Goal: Task Accomplishment & Management: Manage account settings

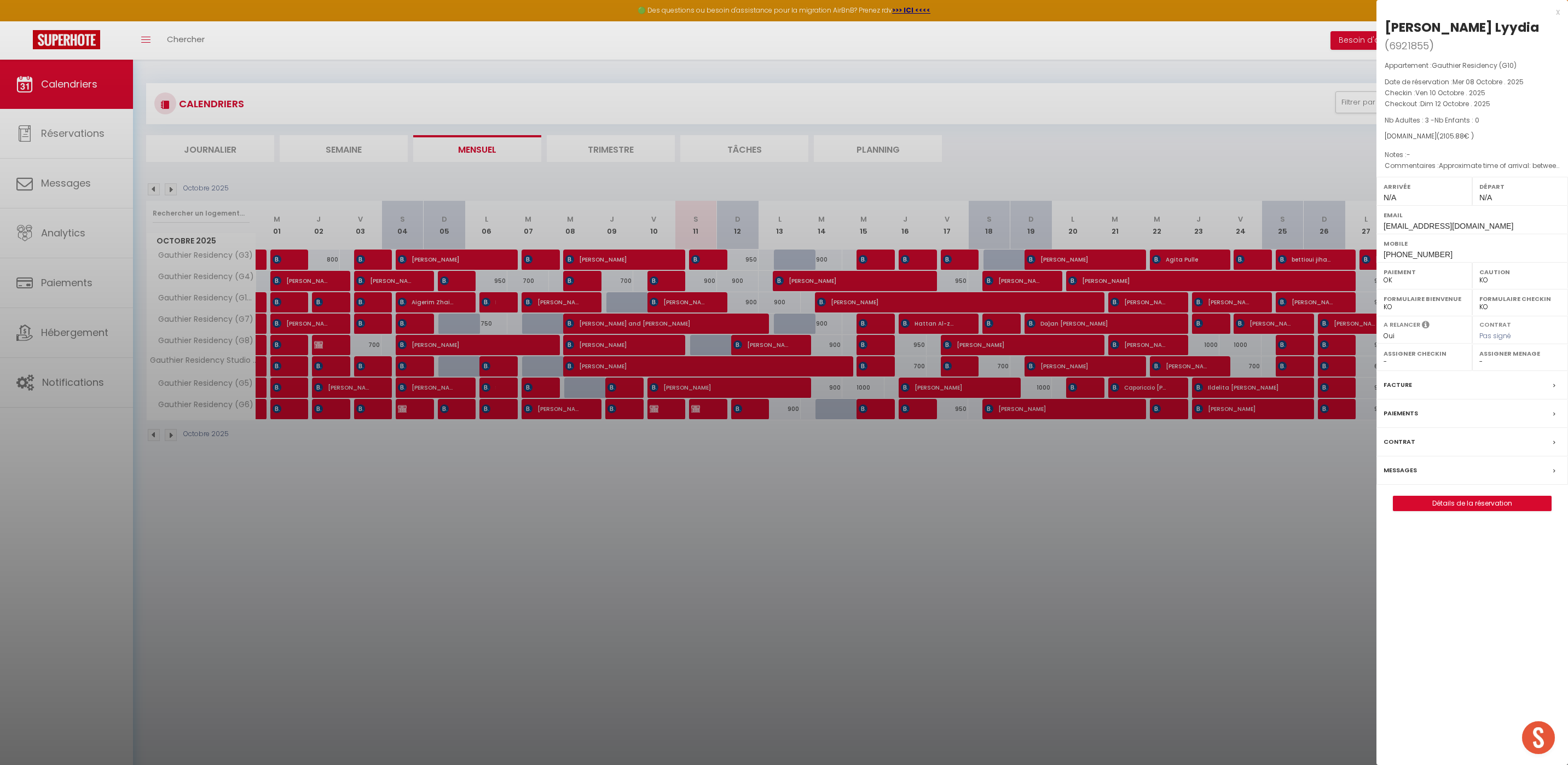
select select "KO"
select select "0"
click at [1556, 12] on div "x" at bounding box center [1468, 12] width 183 height 13
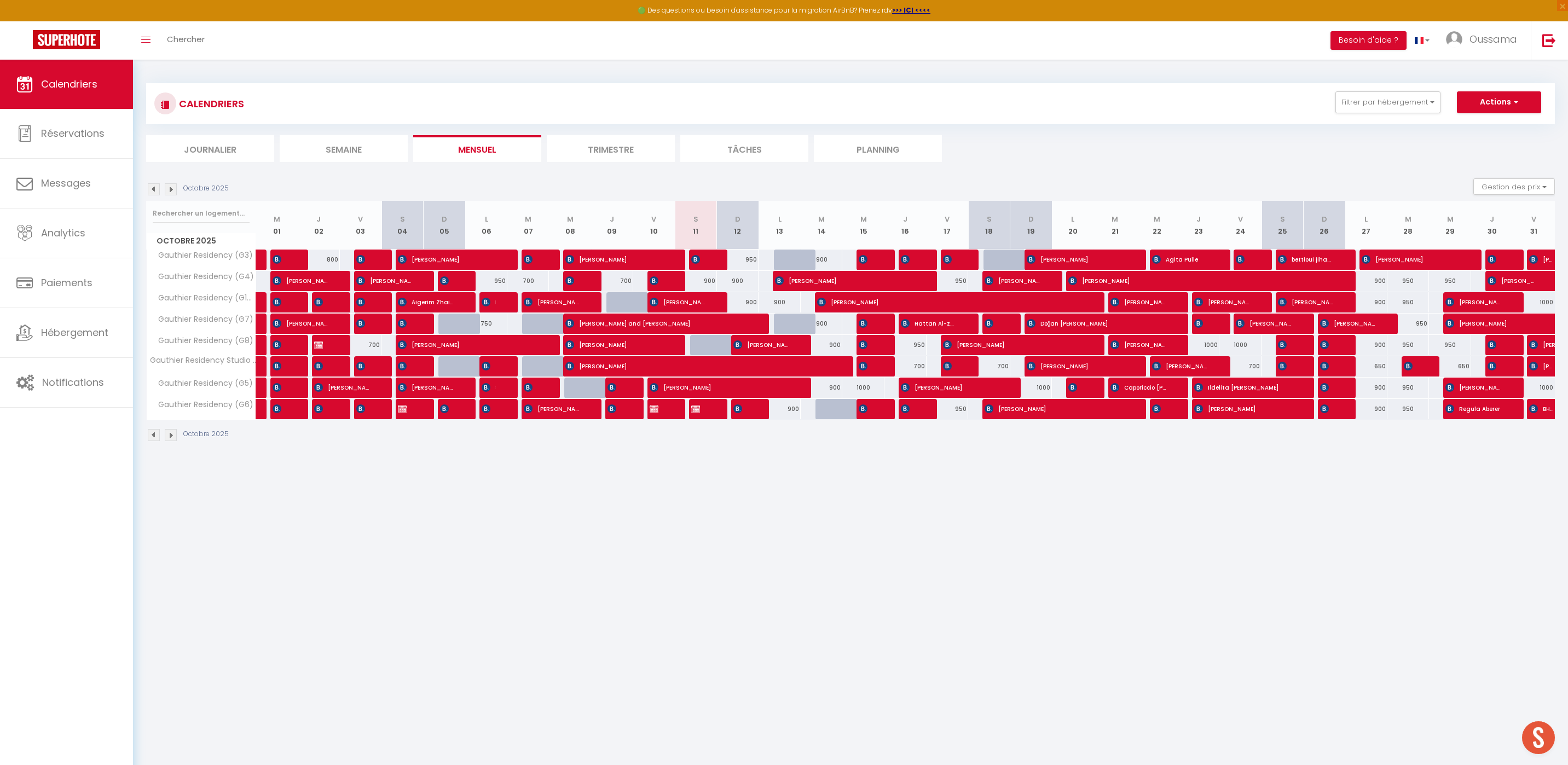
click at [708, 281] on div "900" at bounding box center [695, 281] width 42 height 20
type input "900"
type input "Sam 11 Octobre 2025"
type input "Dim 12 Octobre 2025"
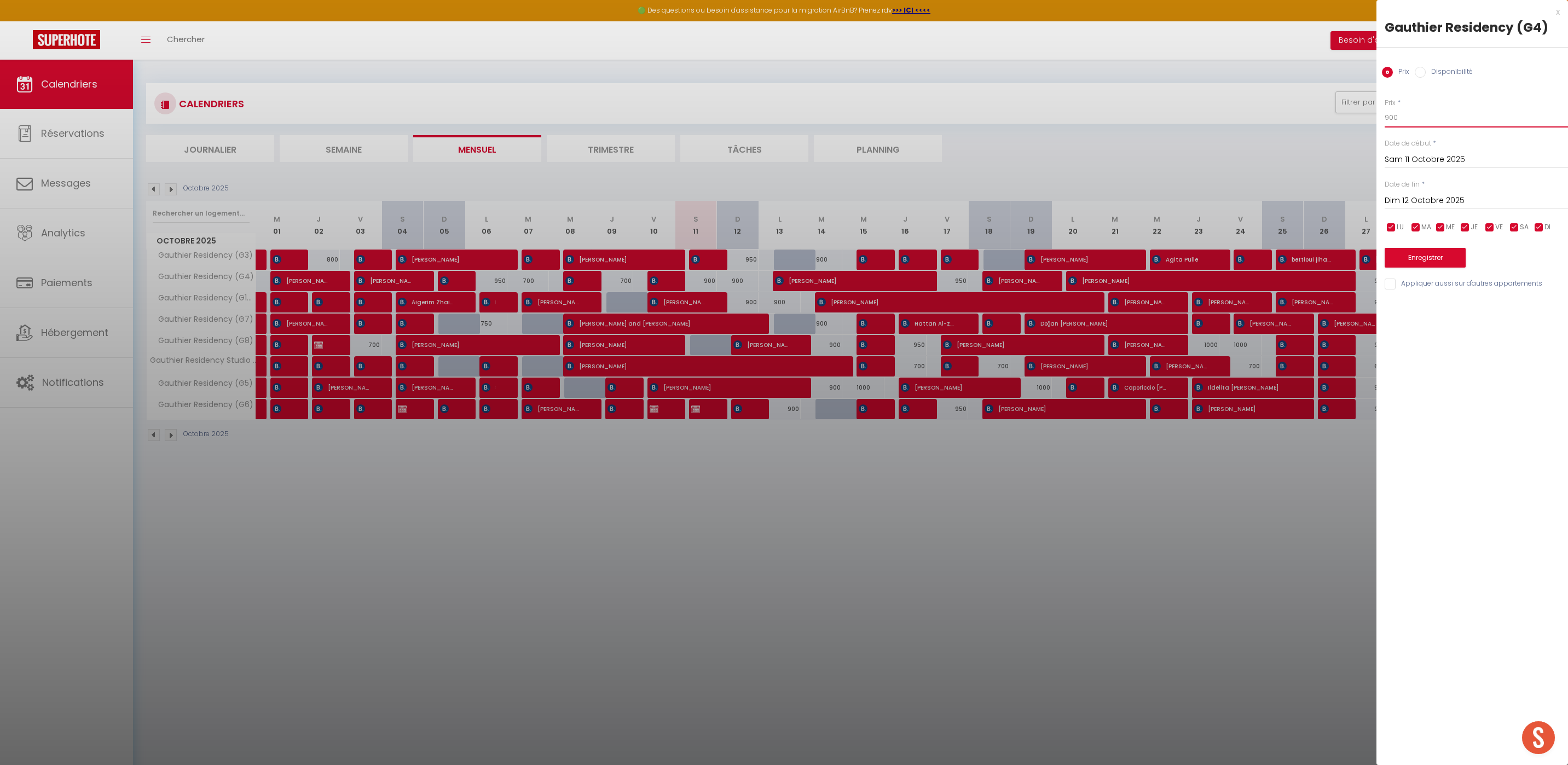
click at [1398, 120] on input "900" at bounding box center [1476, 117] width 183 height 20
type input "9"
type input "800"
click at [1438, 259] on button "Enregistrer" at bounding box center [1425, 257] width 81 height 20
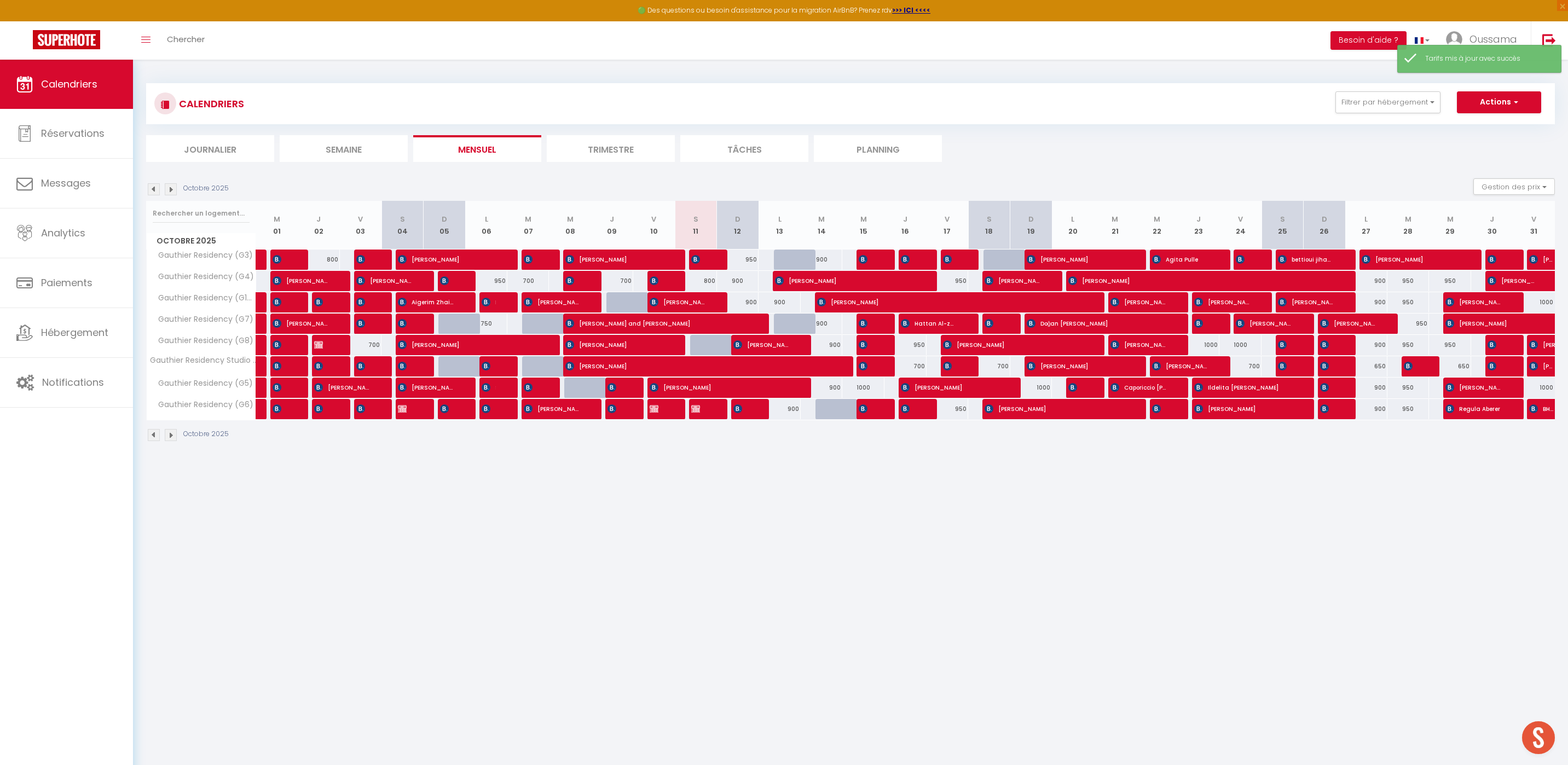
drag, startPoint x: 827, startPoint y: 555, endPoint x: 761, endPoint y: 555, distance: 66.0
click at [826, 555] on body "🟢 Des questions ou besoin d'assistance pour la migration AirBnB? Prenez rdv >>>…" at bounding box center [784, 441] width 1568 height 765
click at [1407, 111] on button "Filtrer par hébergement" at bounding box center [1387, 103] width 105 height 22
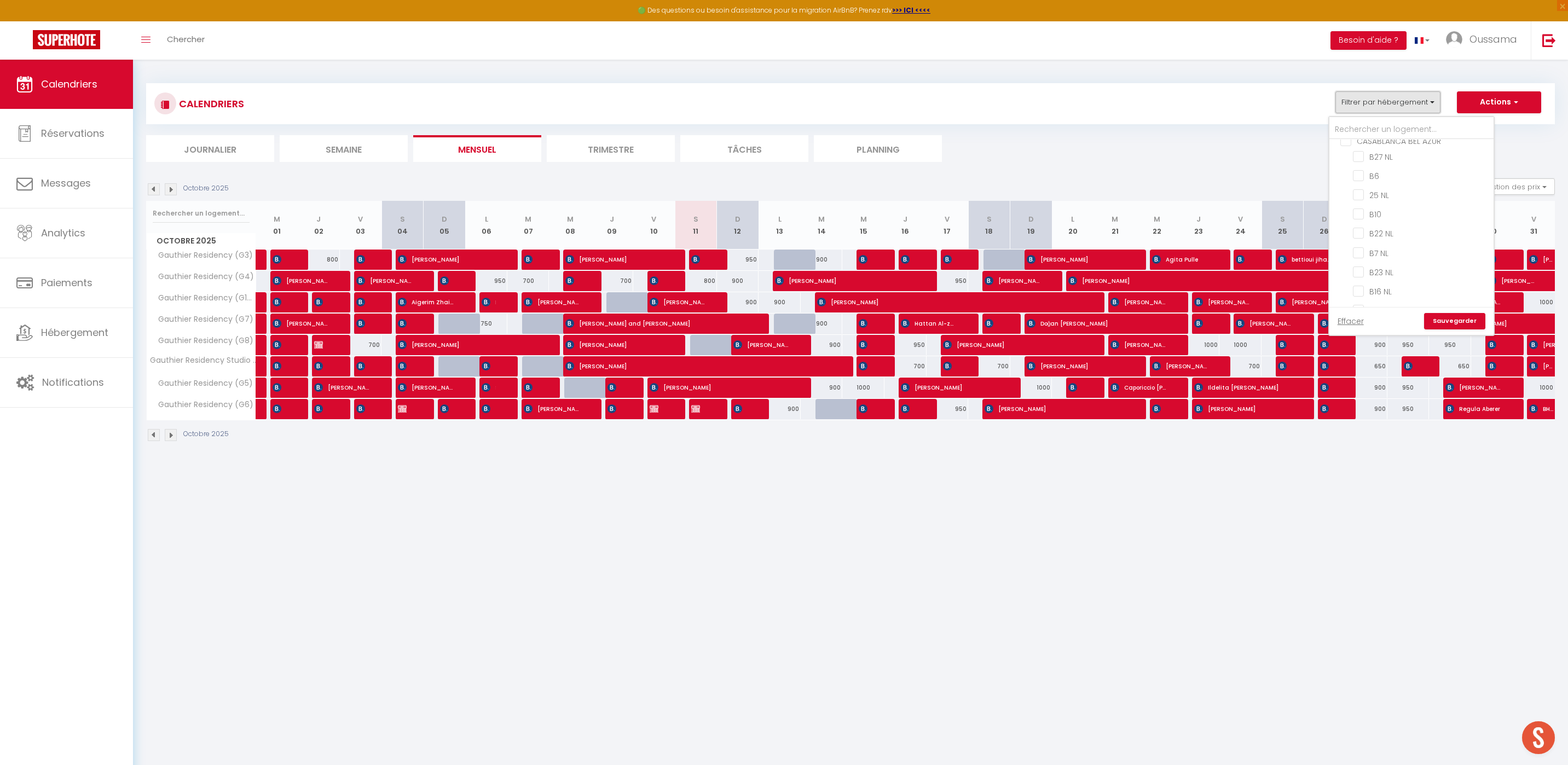
scroll to position [417, 0]
click at [1347, 152] on input "CASABLANCA BEL AZUR" at bounding box center [1422, 150] width 164 height 11
checkbox input "true"
checkbox input "false"
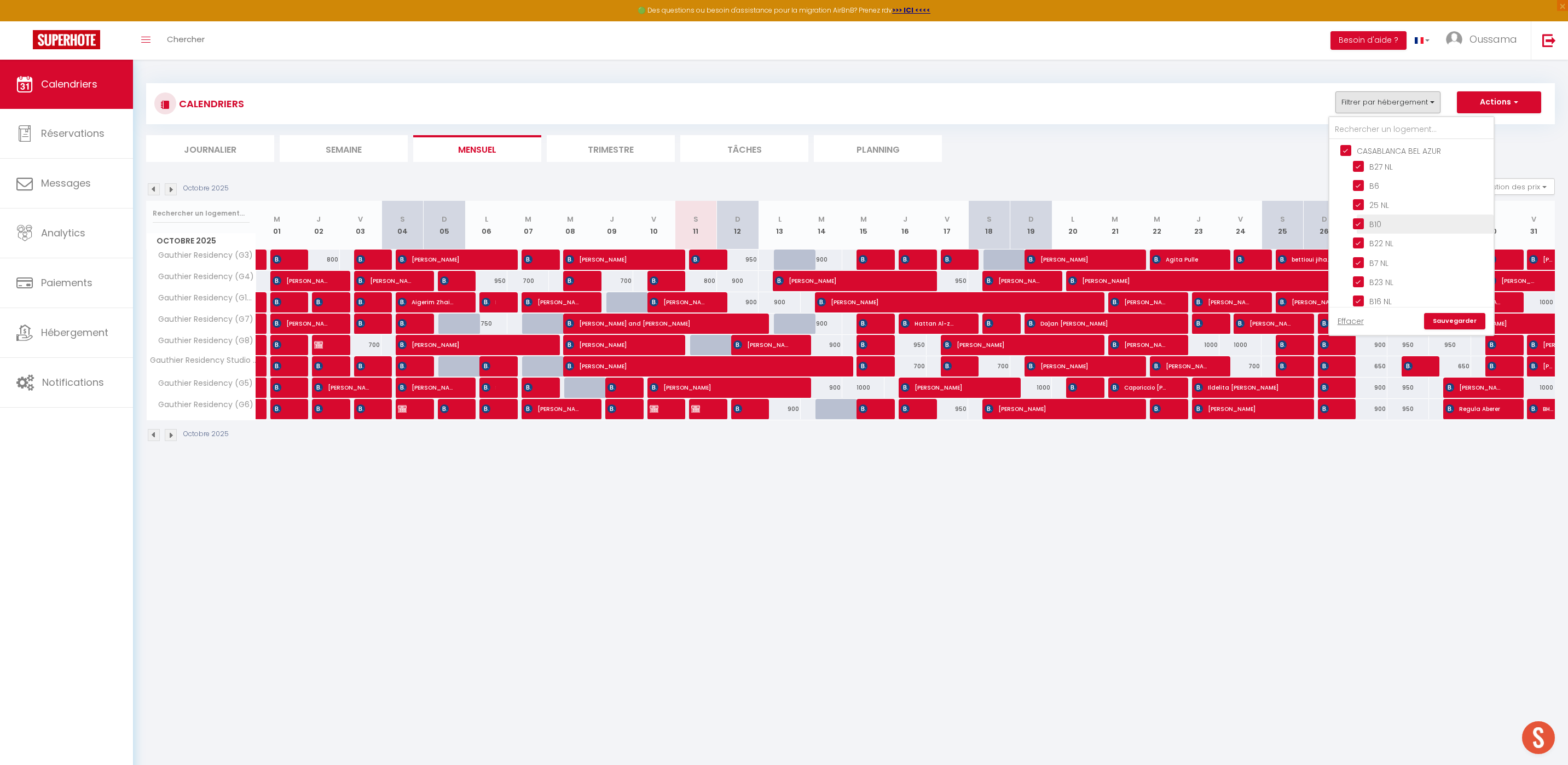
checkbox input "false"
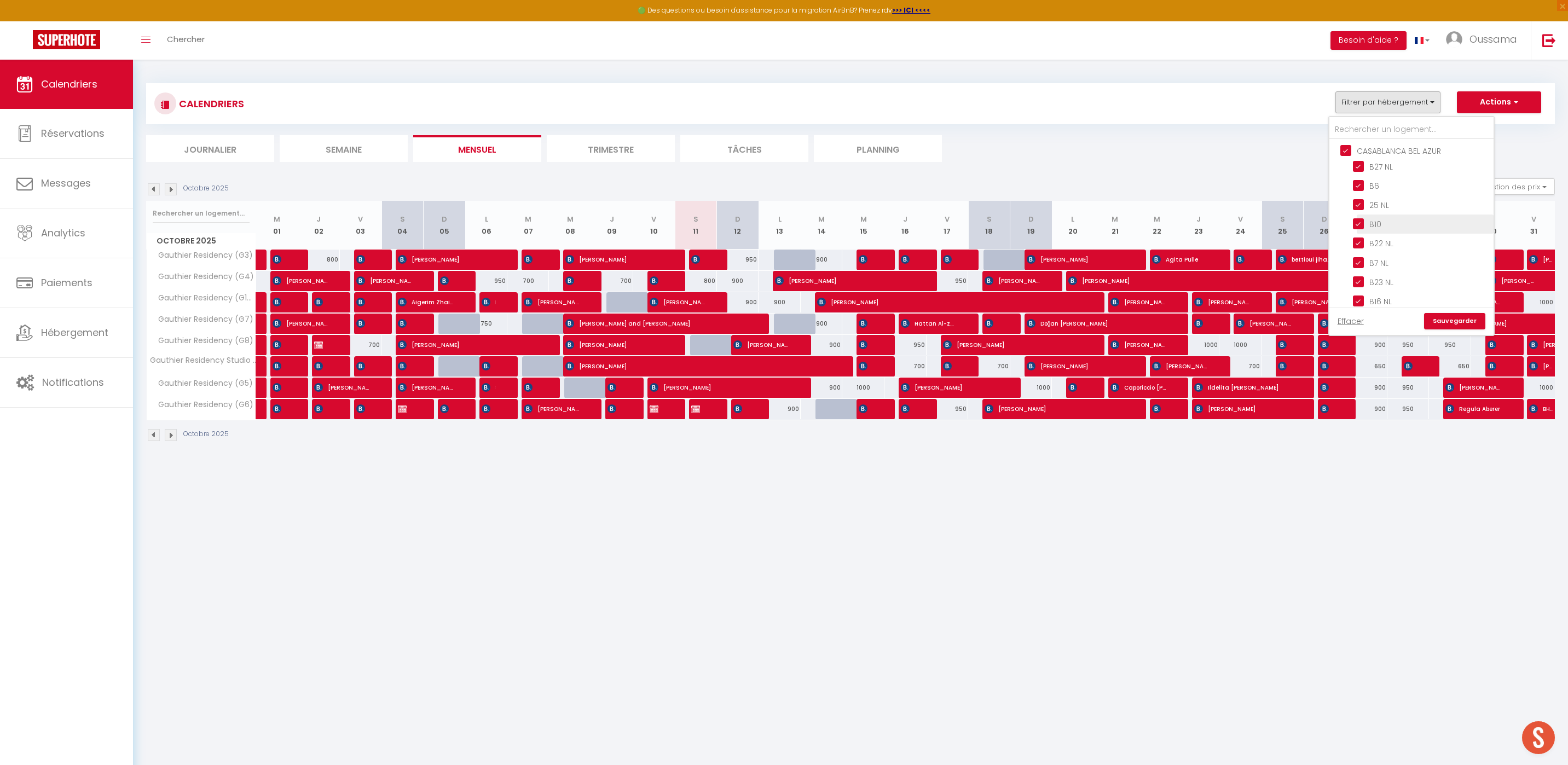
checkbox input "false"
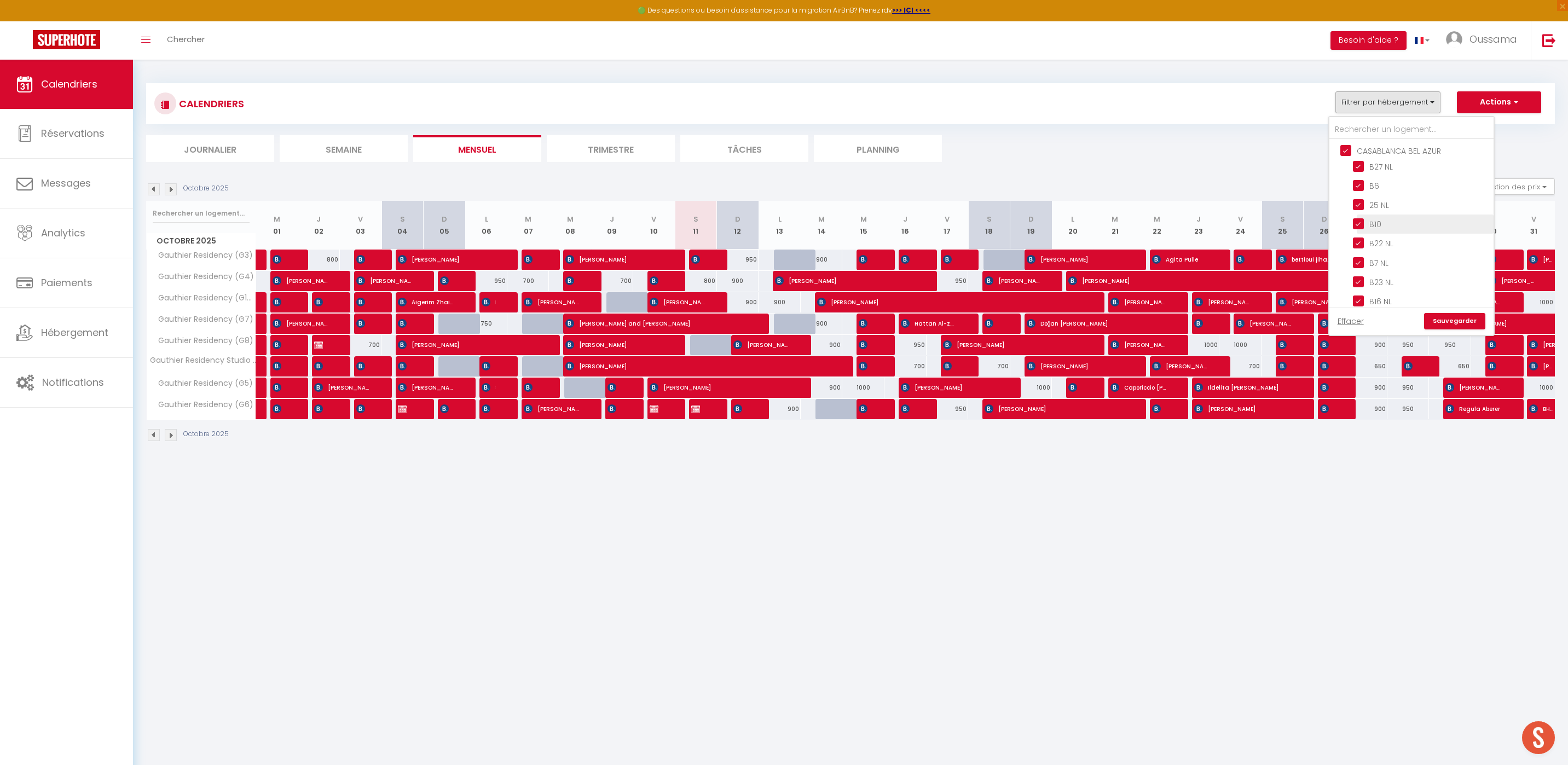
checkbox input "true"
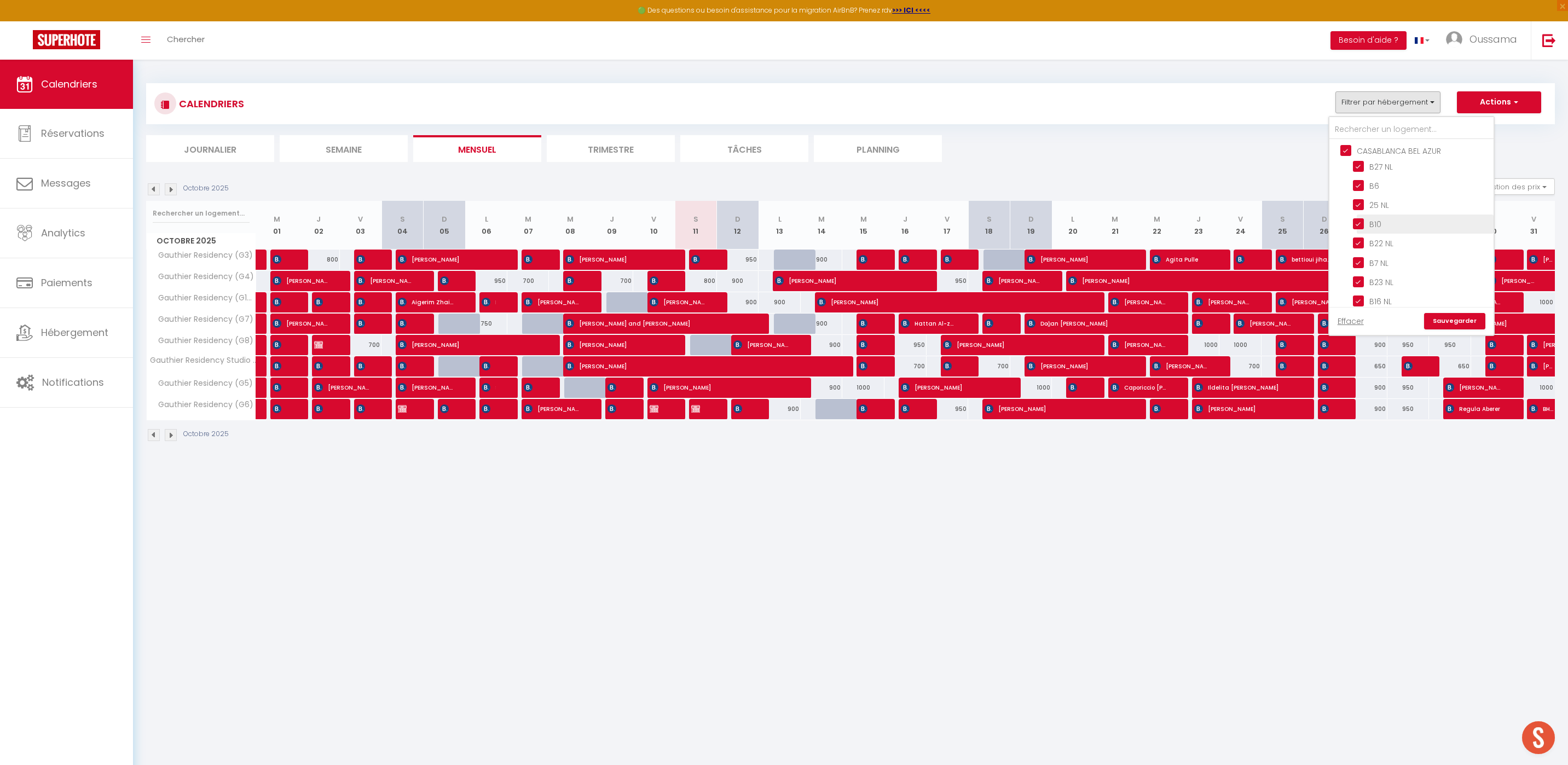
checkbox input "true"
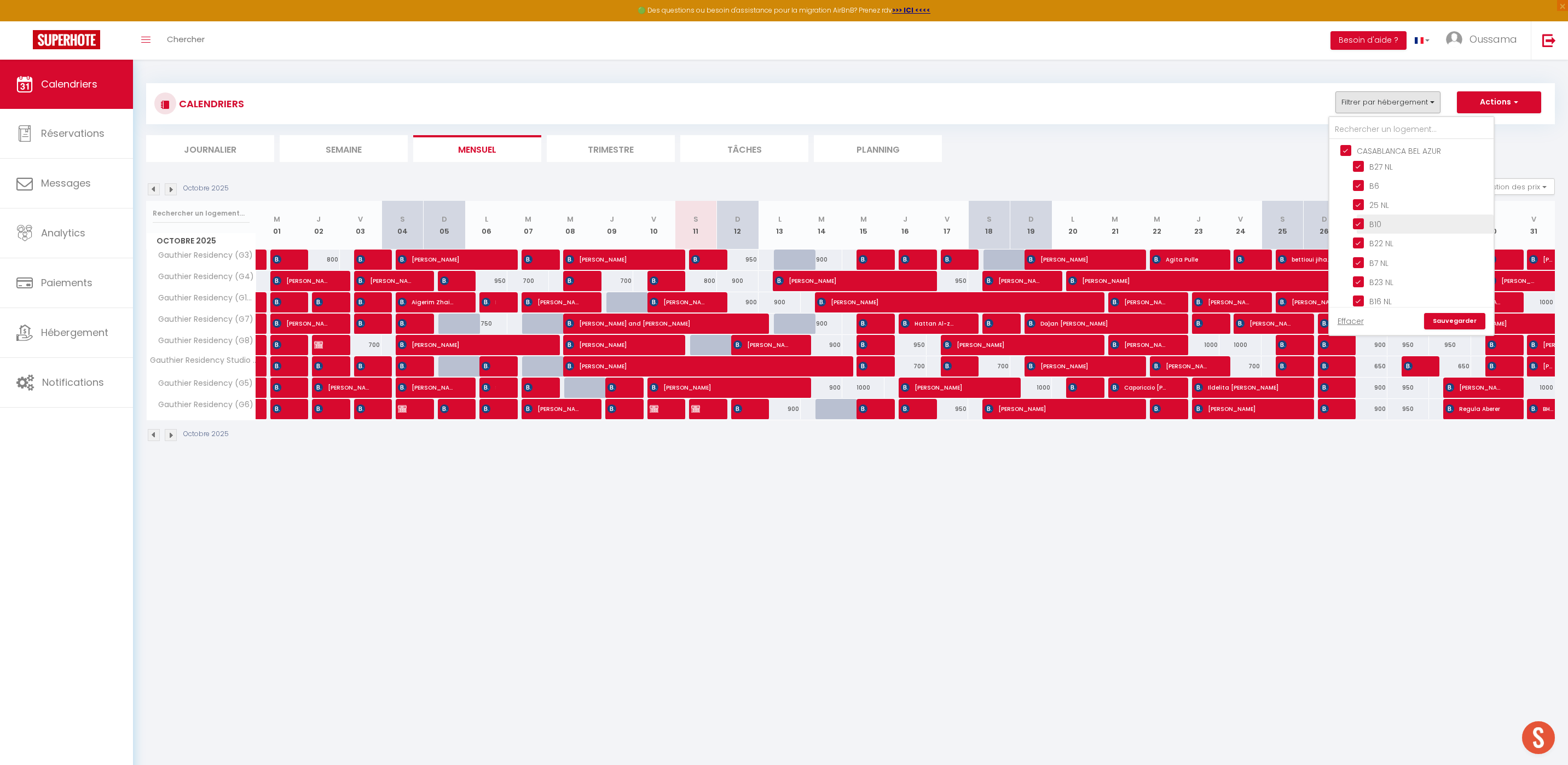
checkbox input "true"
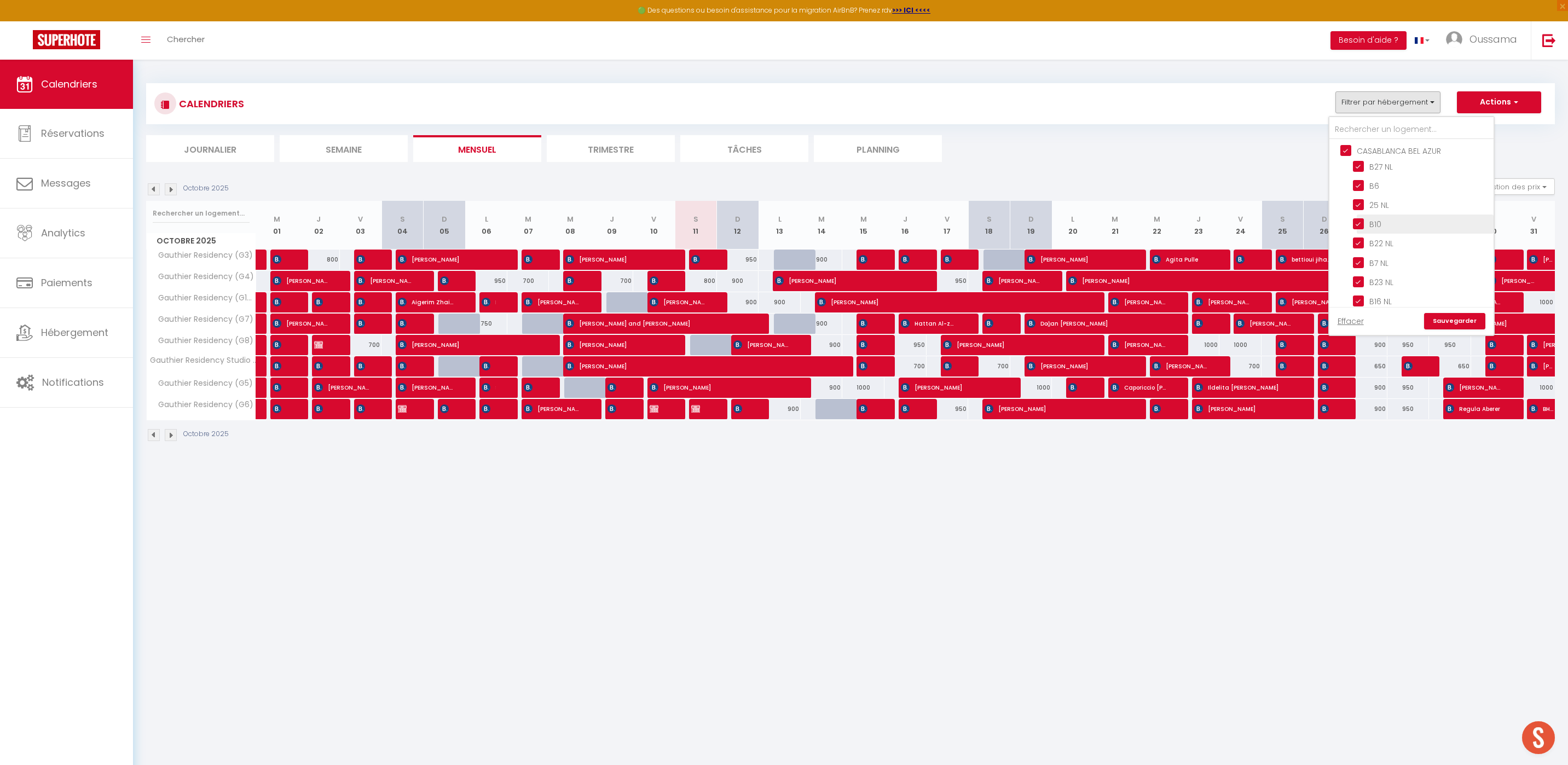
checkbox input "true"
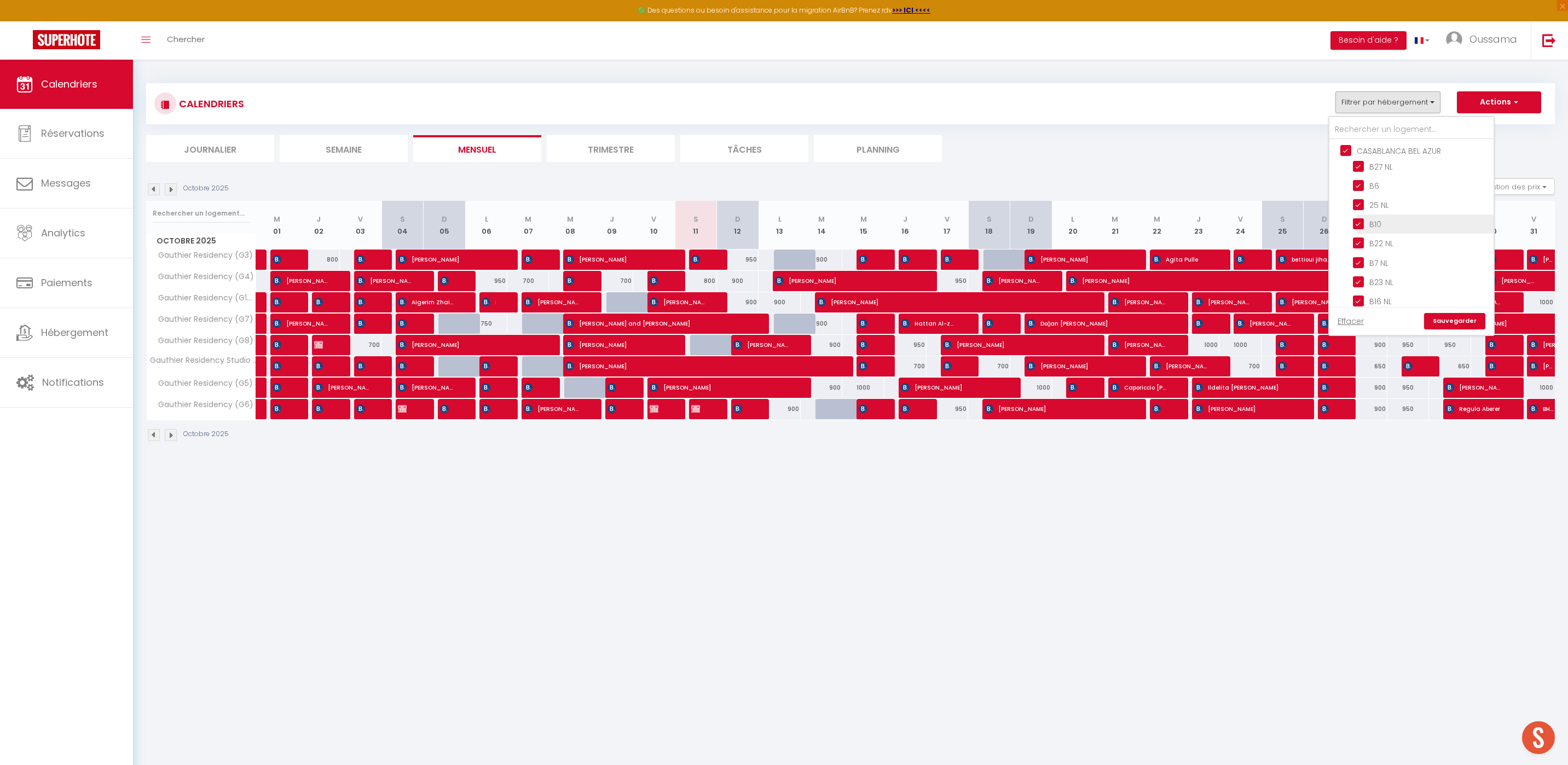
checkbox input "false"
click at [1350, 230] on input "CASABLANCA GAUTHIER" at bounding box center [1422, 235] width 164 height 11
checkbox input "false"
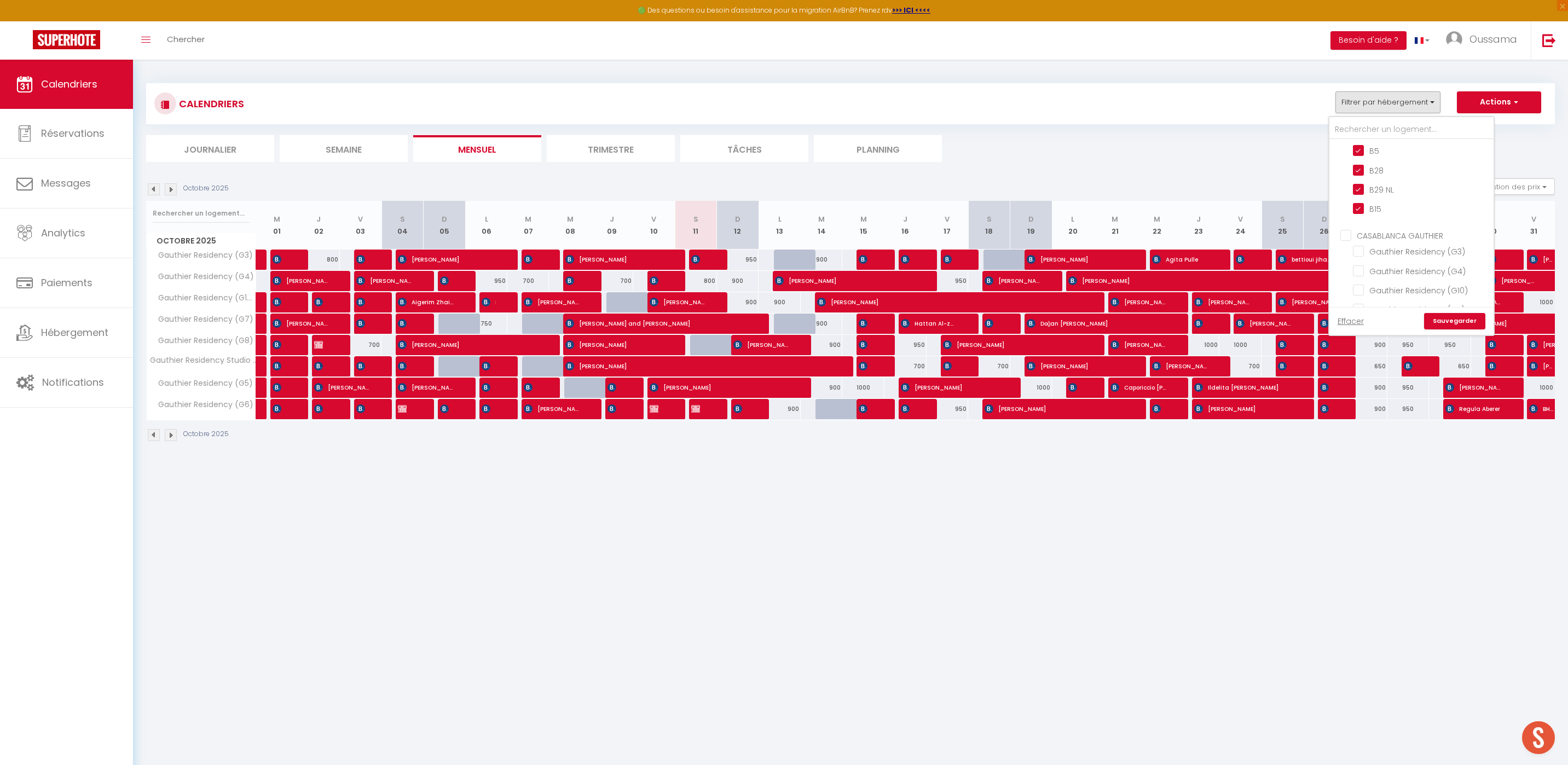
checkbox input "false"
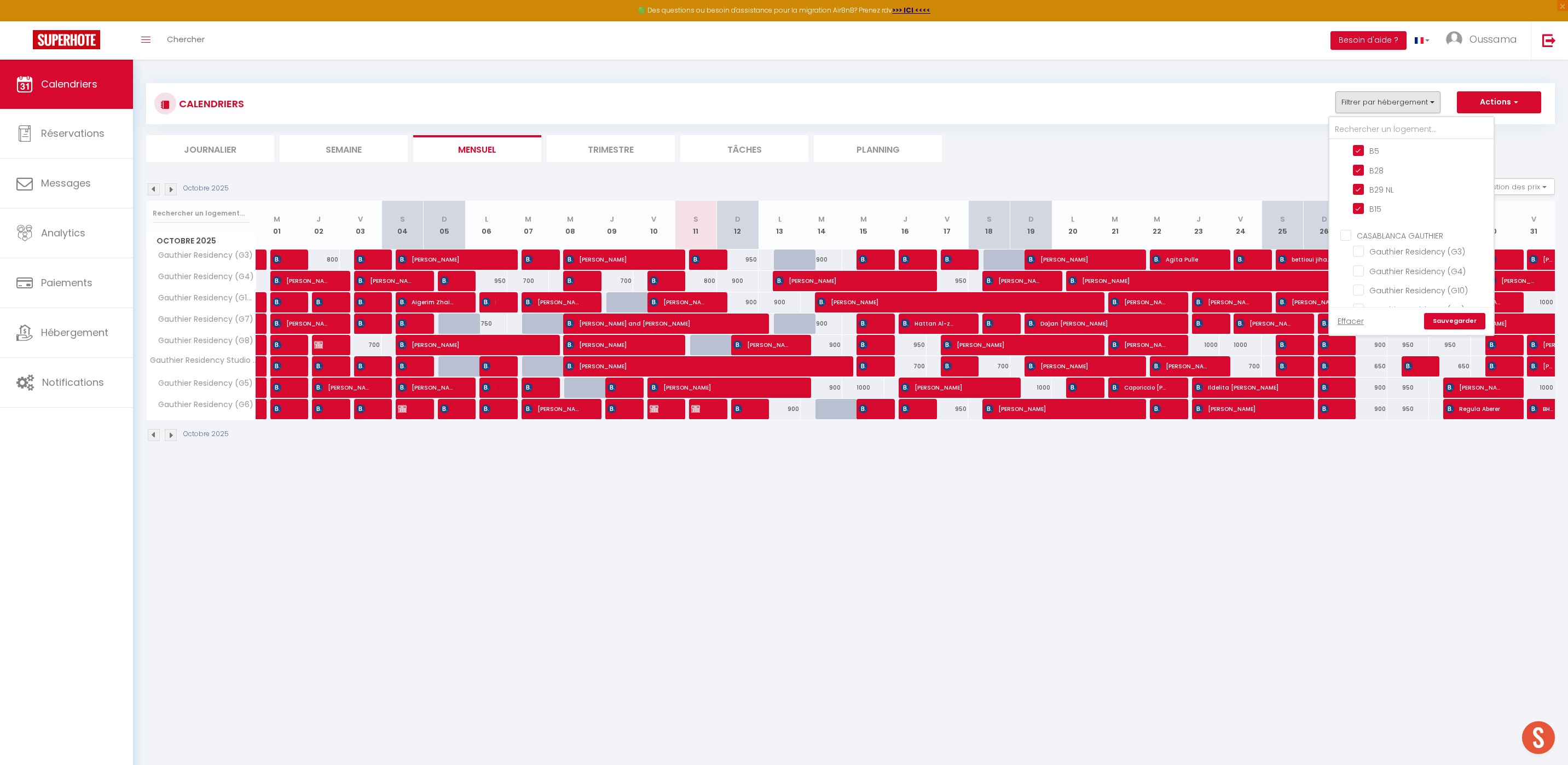
checkbox input "false"
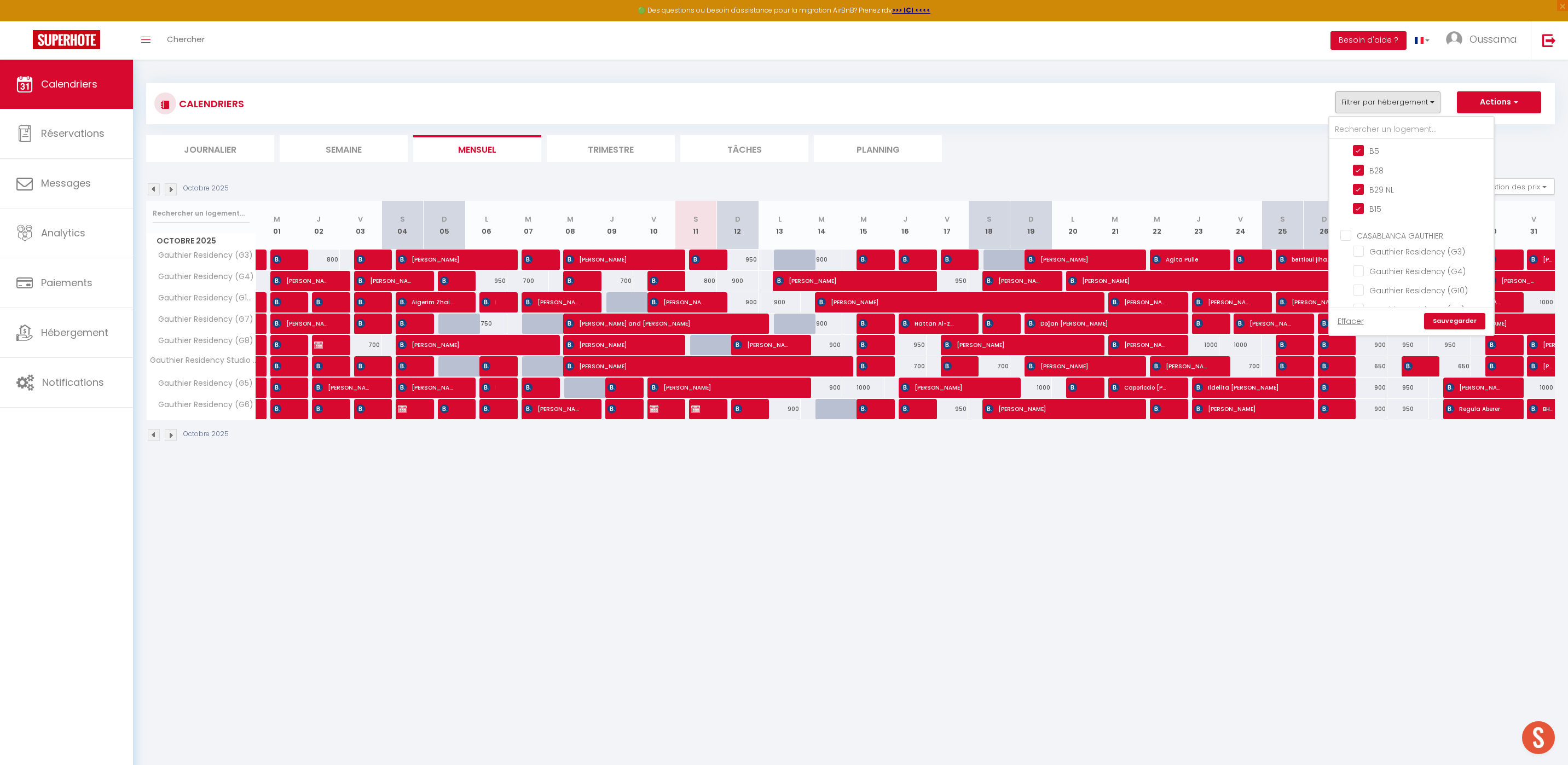
checkbox input "false"
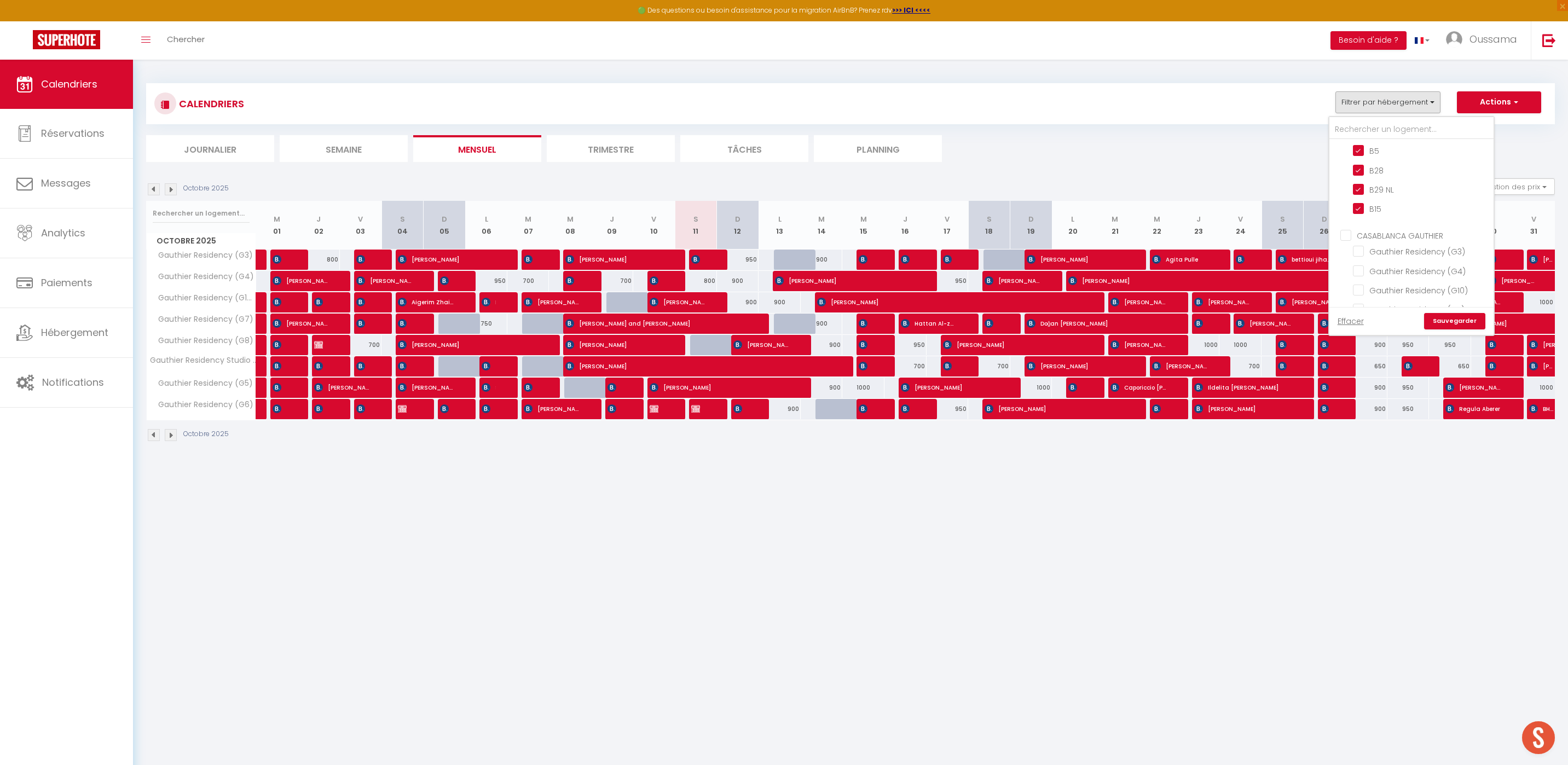
checkbox input "false"
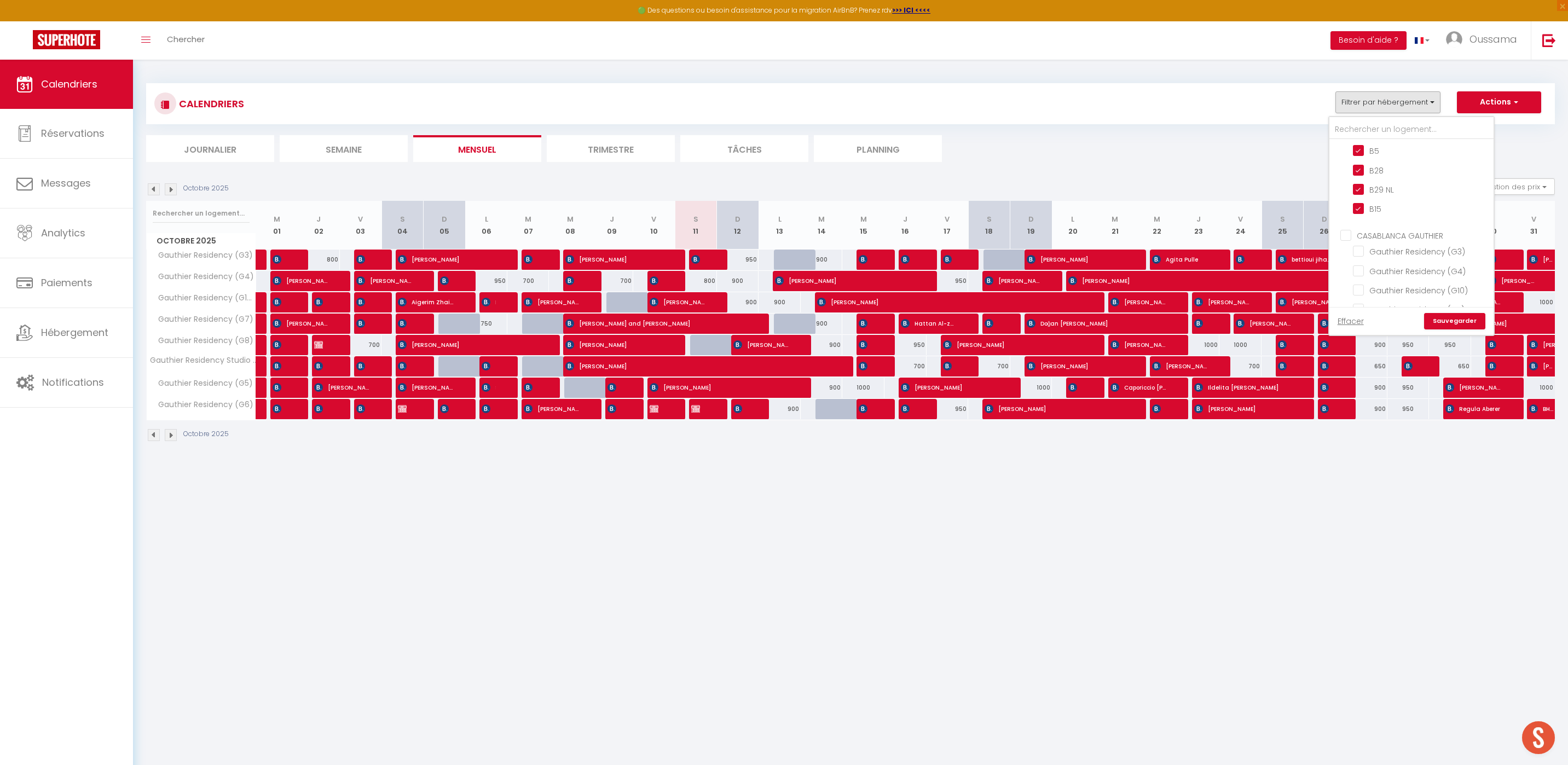
click at [1449, 326] on link "Sauvegarder" at bounding box center [1454, 321] width 61 height 17
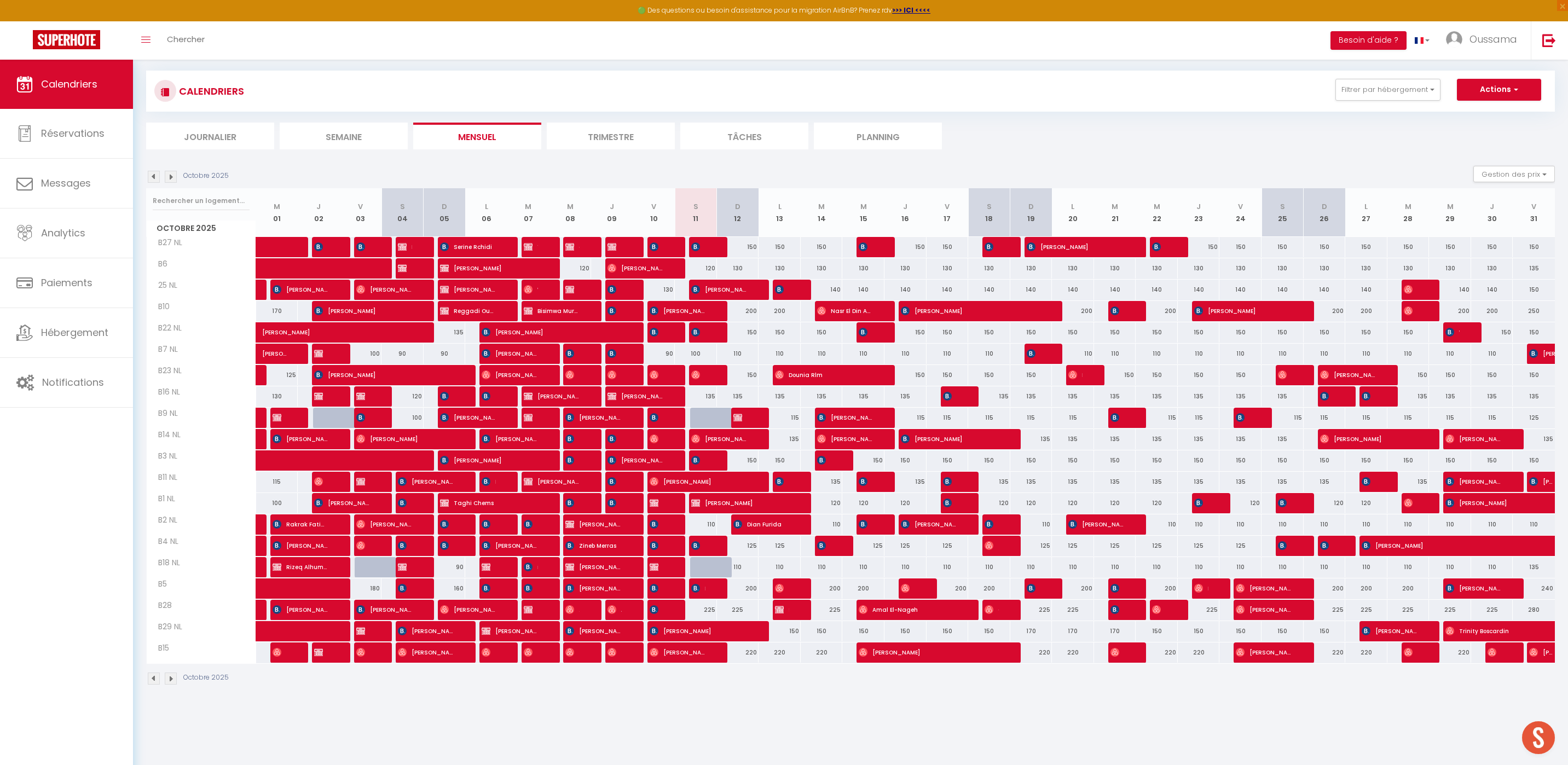
scroll to position [0, 0]
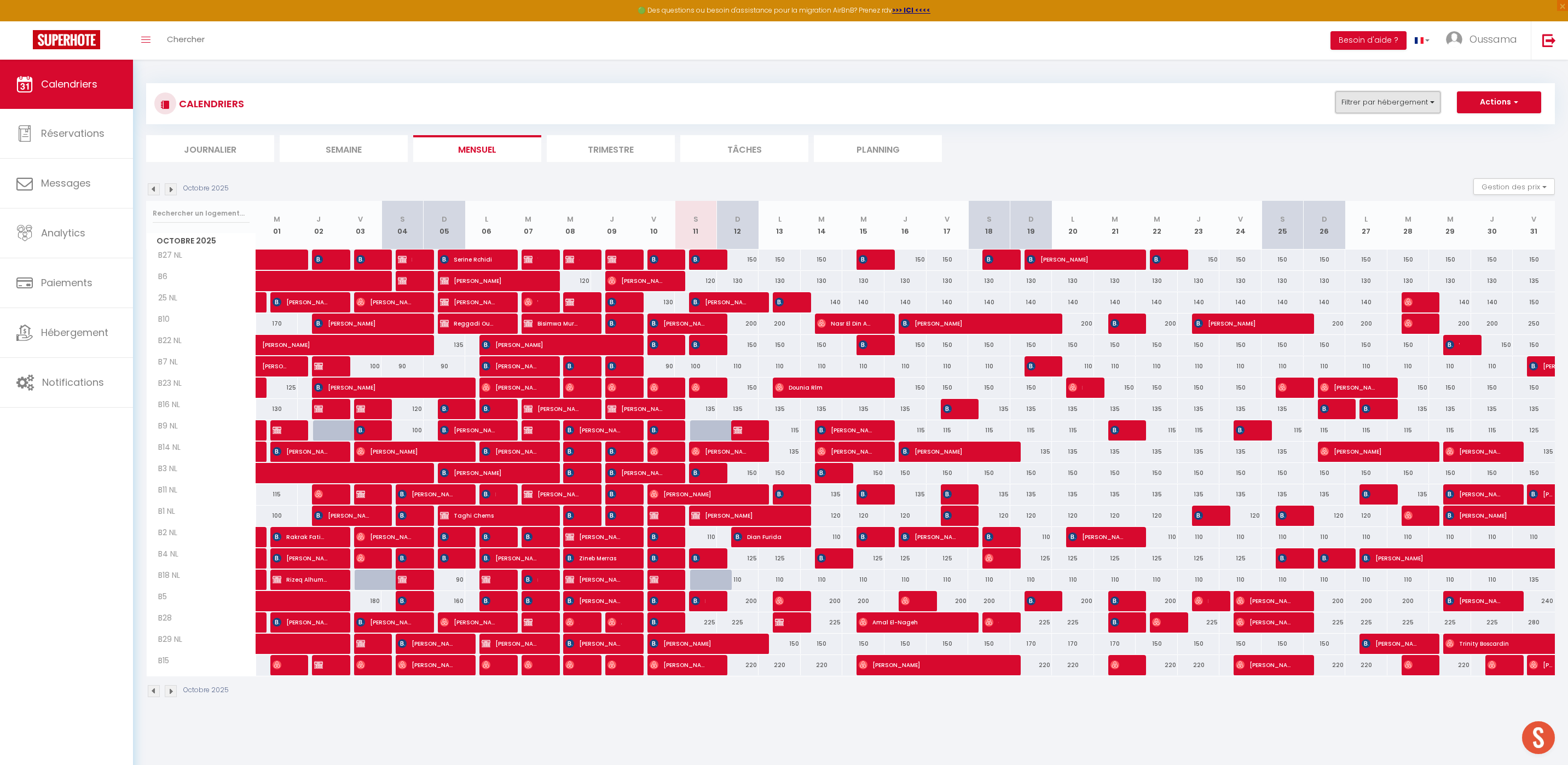
click at [1347, 109] on button "Filtrer par hébergement" at bounding box center [1387, 103] width 105 height 22
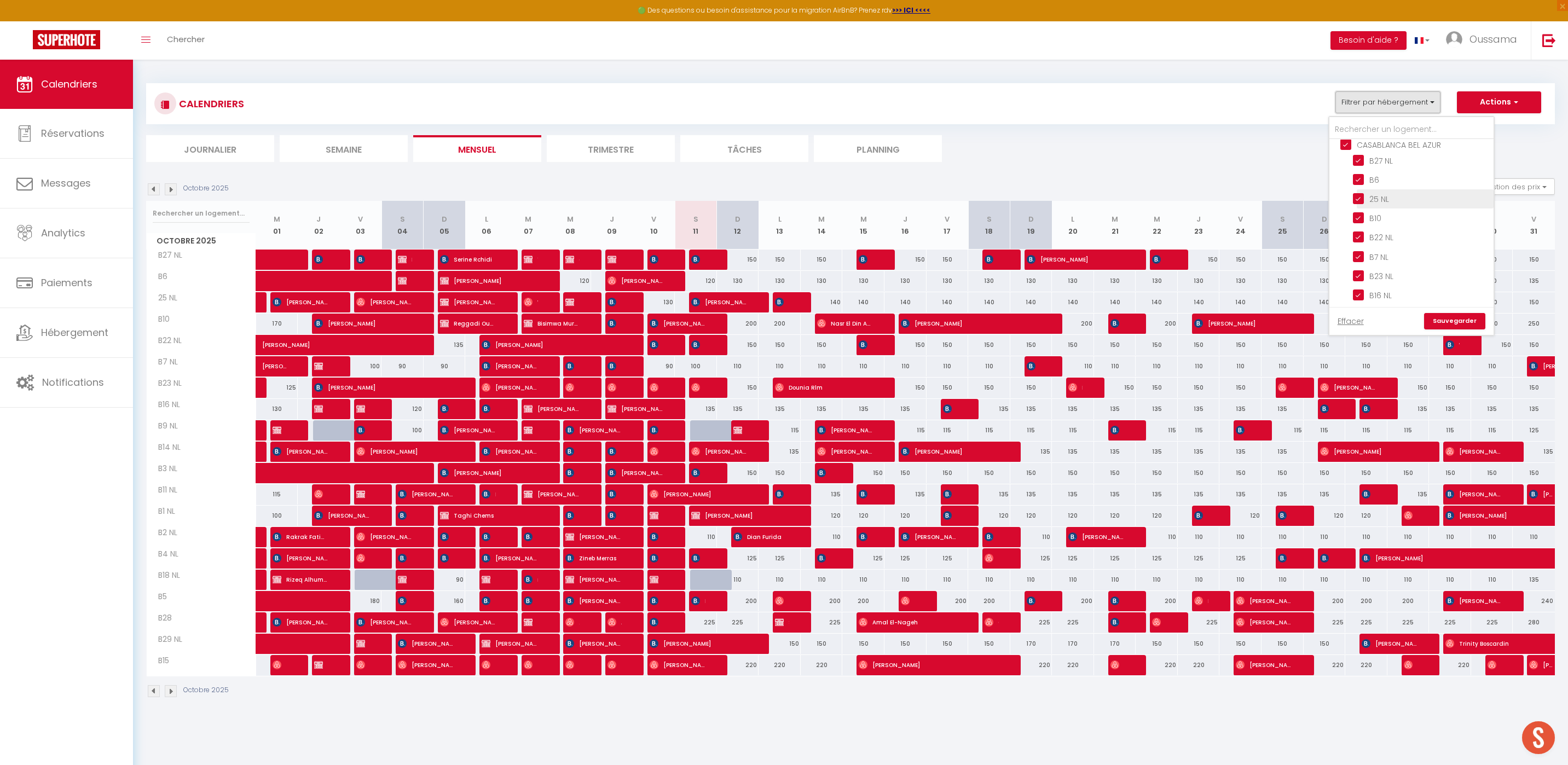
scroll to position [414, 0]
click at [1352, 157] on label "CASABLANCA BEL AZUR" at bounding box center [1396, 153] width 90 height 12
click at [1352, 157] on input "CASABLANCA BEL AZUR" at bounding box center [1422, 152] width 164 height 11
checkbox input "false"
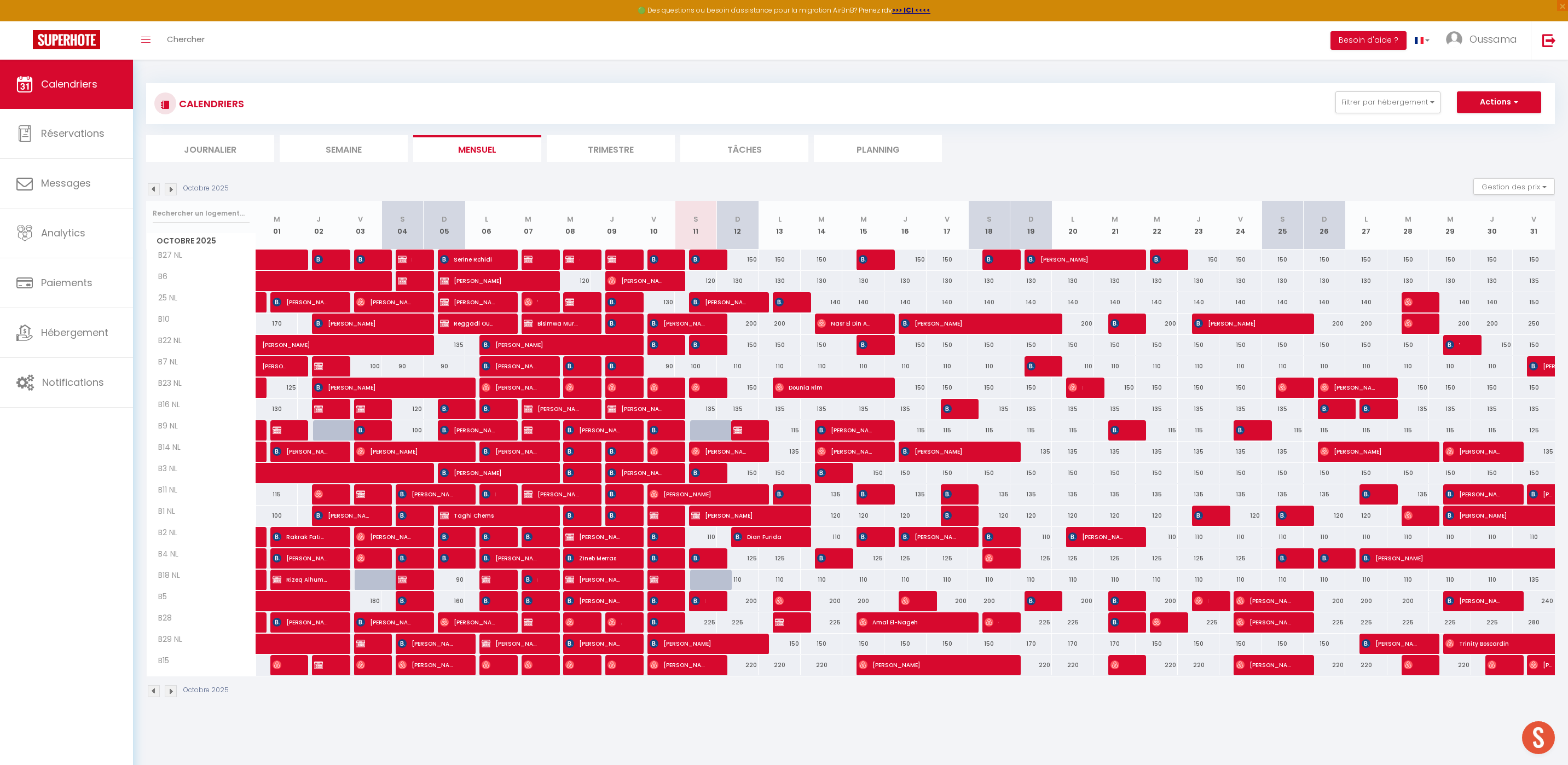
checkbox input "false"
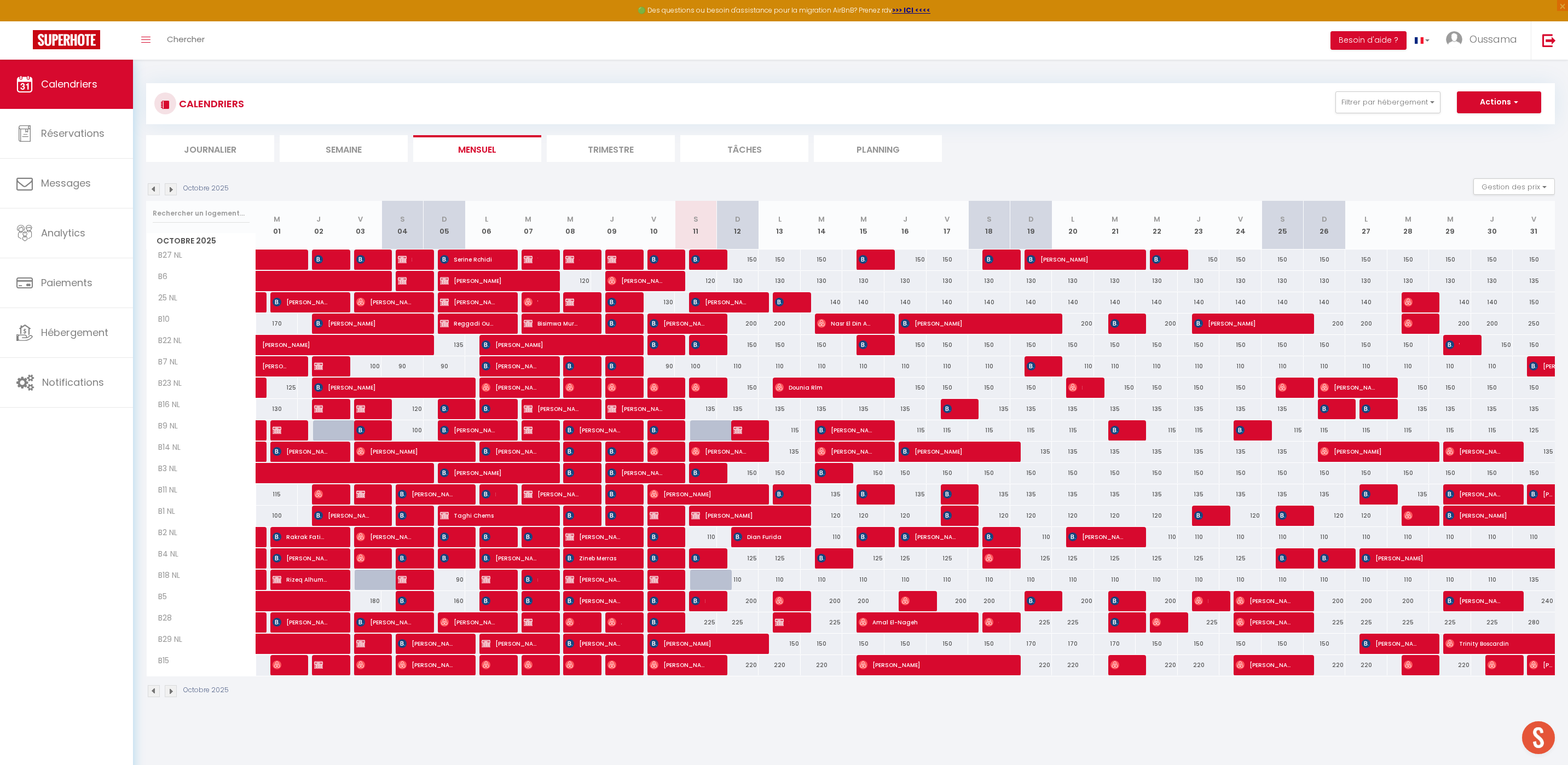
checkbox input "false"
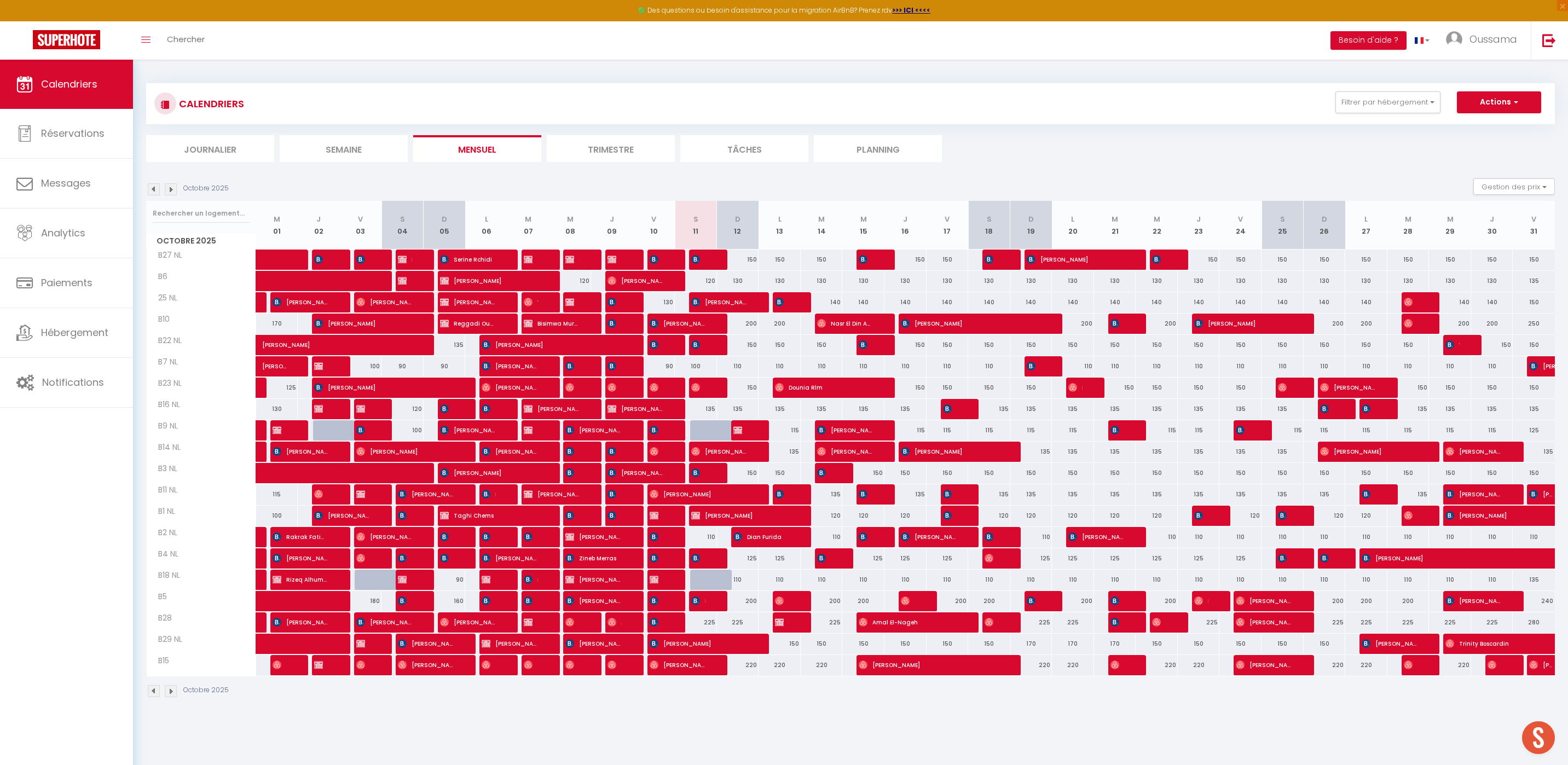
checkbox input "false"
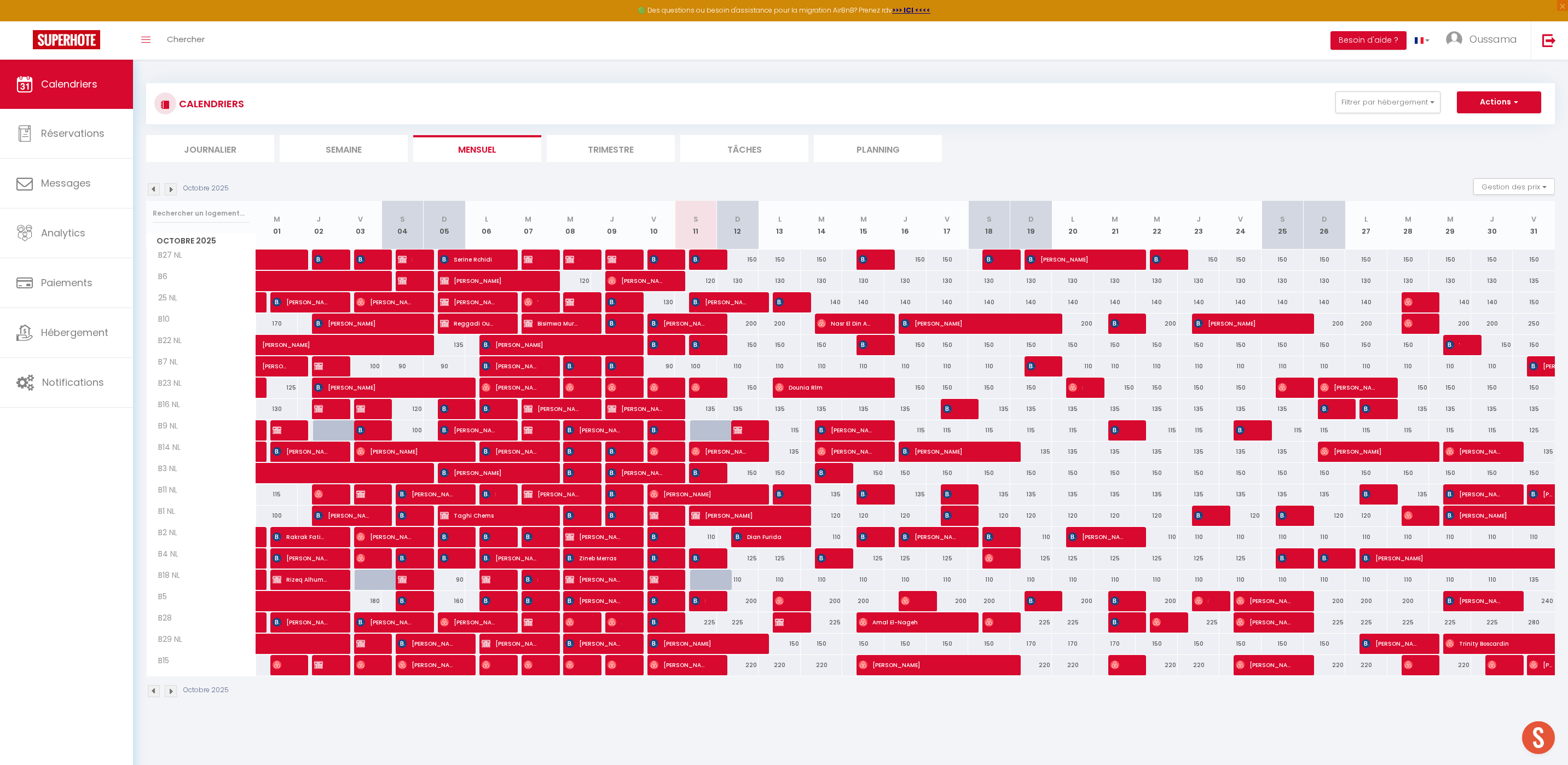
checkbox input "false"
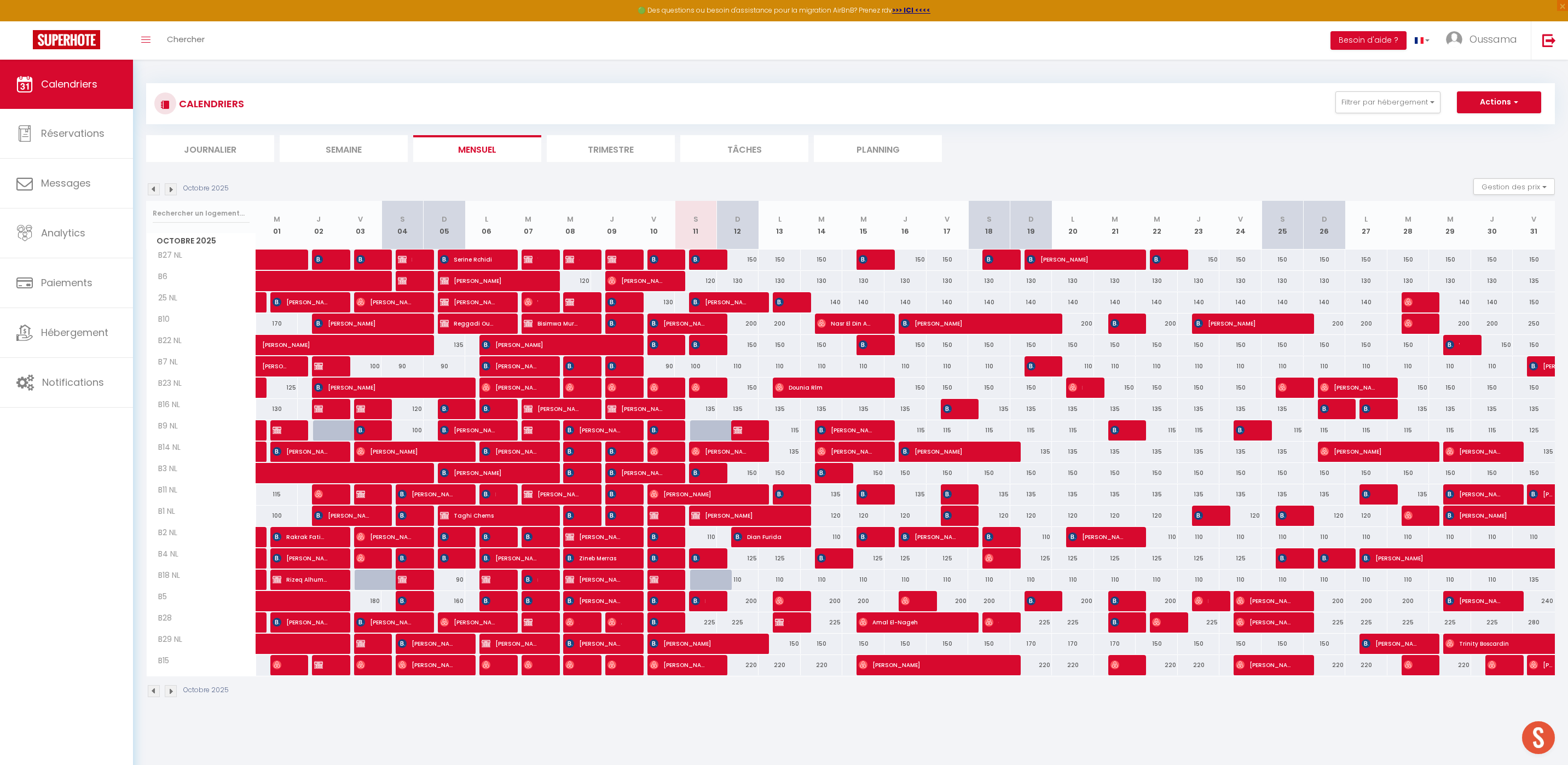
checkbox input "false"
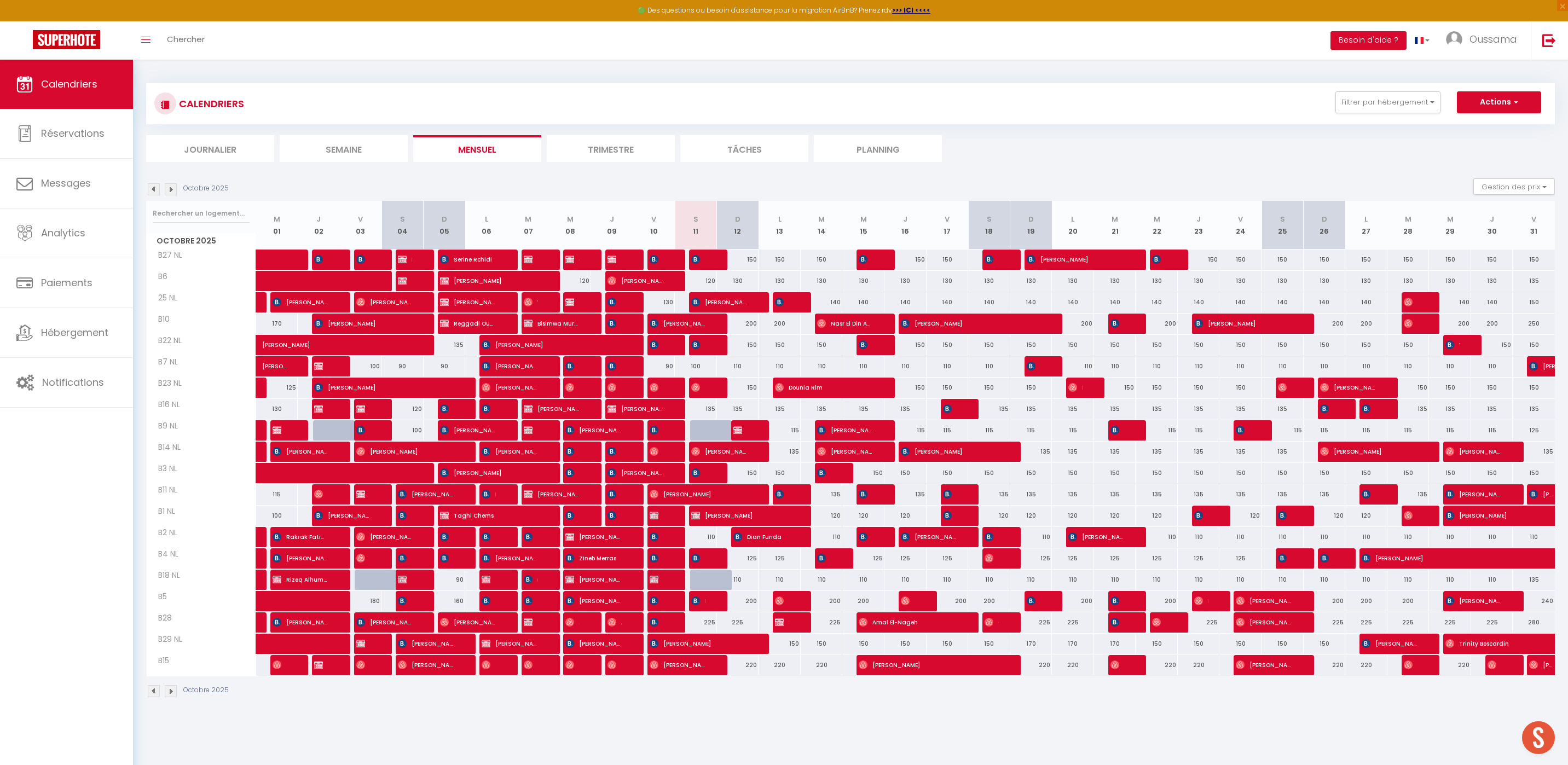
checkbox input "false"
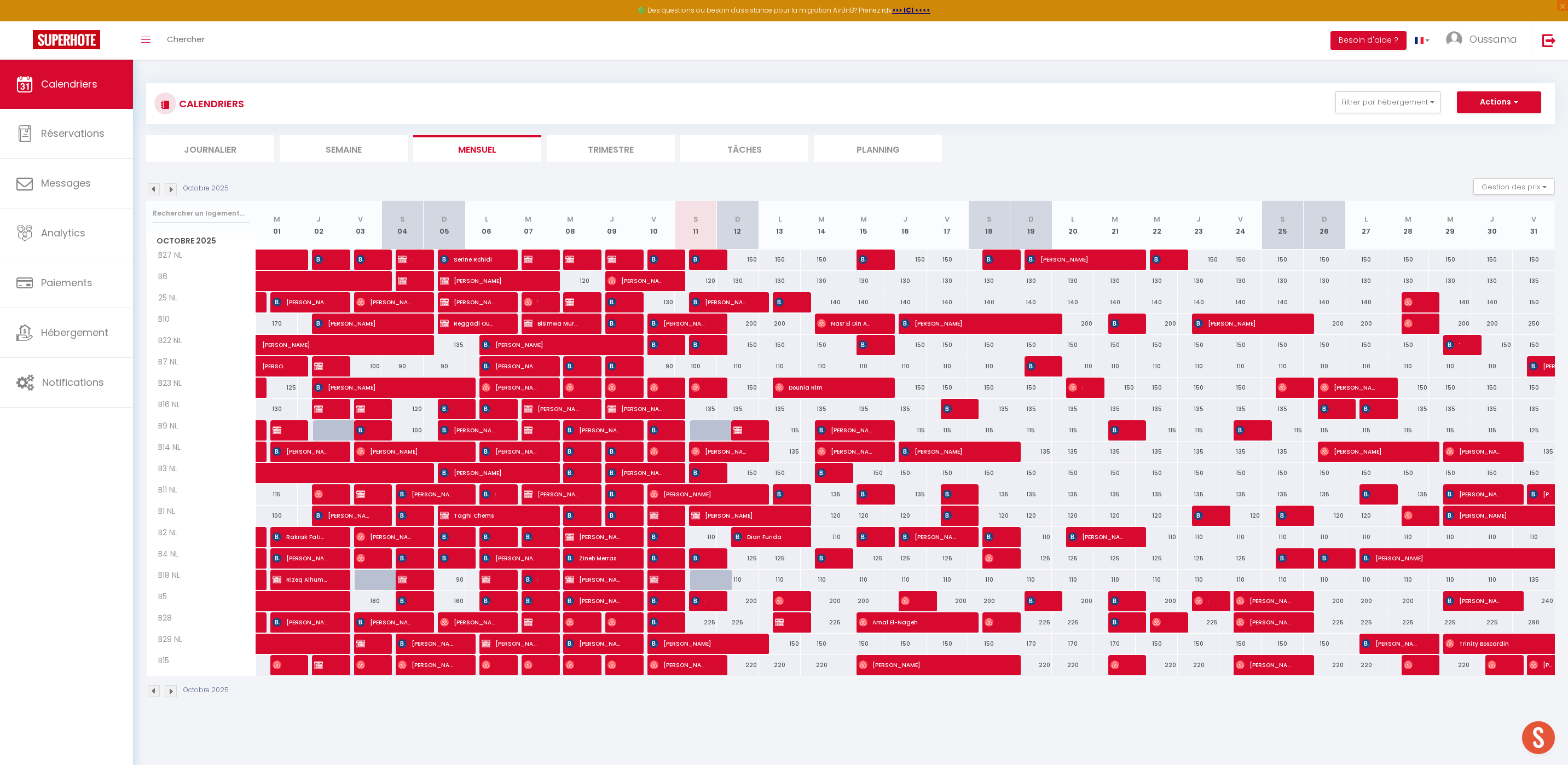
checkbox input "false"
click at [1382, 88] on div "CALENDRIERS Filtrer par hébergement AGADIR [GEOGRAPHIC_DATA] studio A2 by TCE […" at bounding box center [850, 104] width 1409 height 41
click at [1380, 101] on button "Filtrer par hébergement" at bounding box center [1387, 103] width 105 height 22
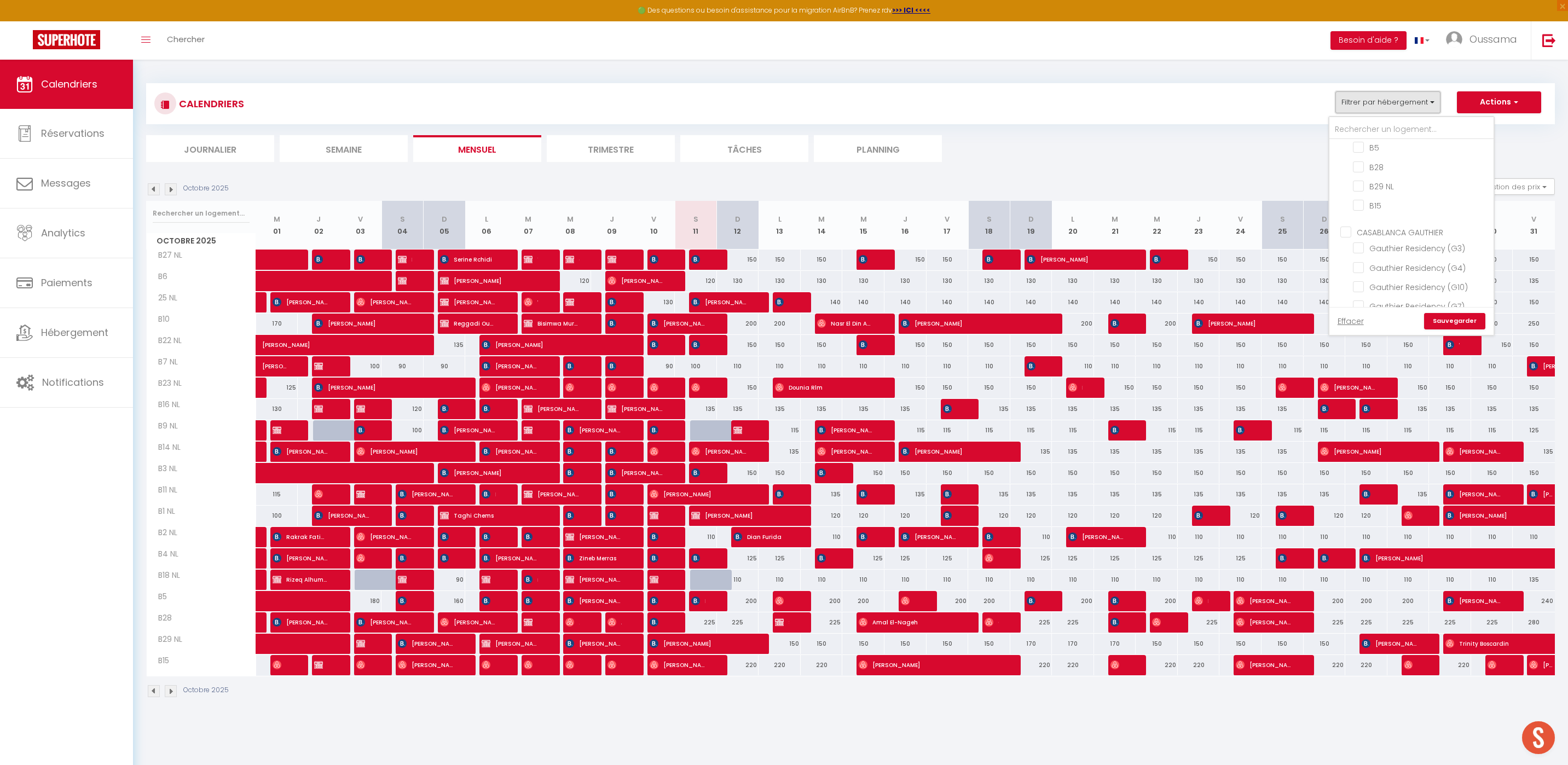
scroll to position [759, 0]
click at [1343, 210] on input "CASABLANCA GAUTHIER" at bounding box center [1422, 216] width 164 height 11
checkbox input "true"
checkbox input "false"
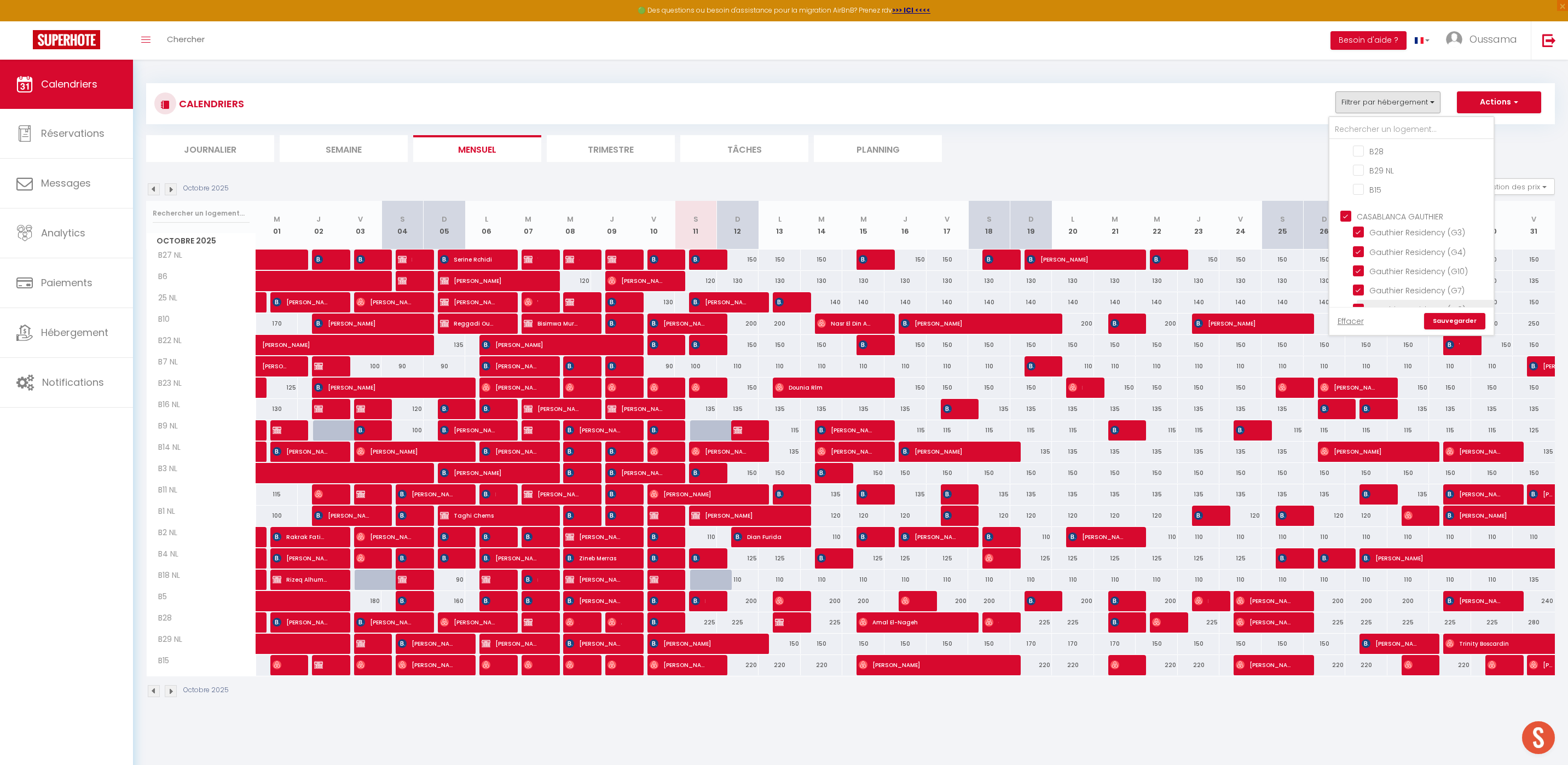
checkbox input "false"
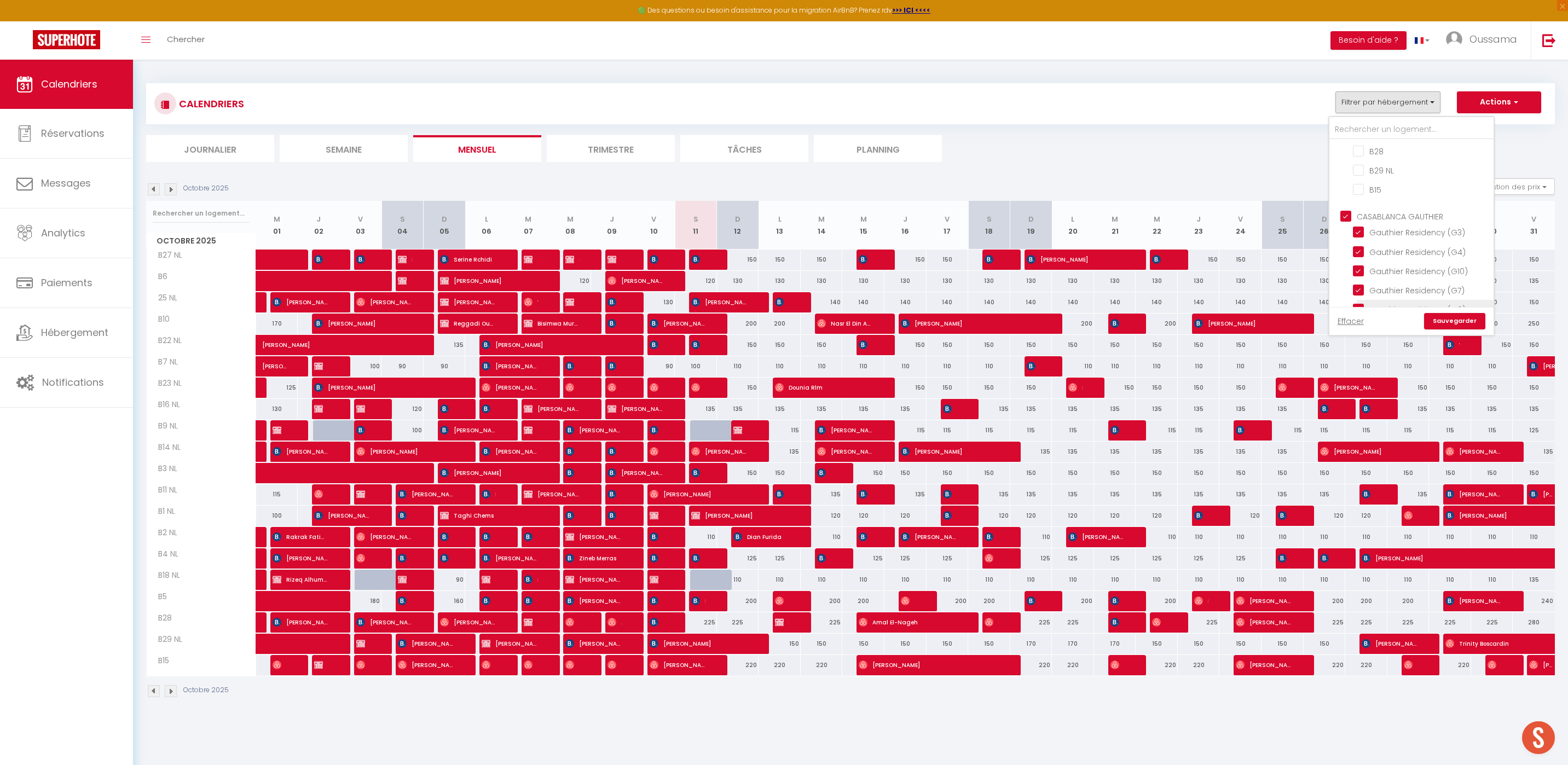
checkbox input "false"
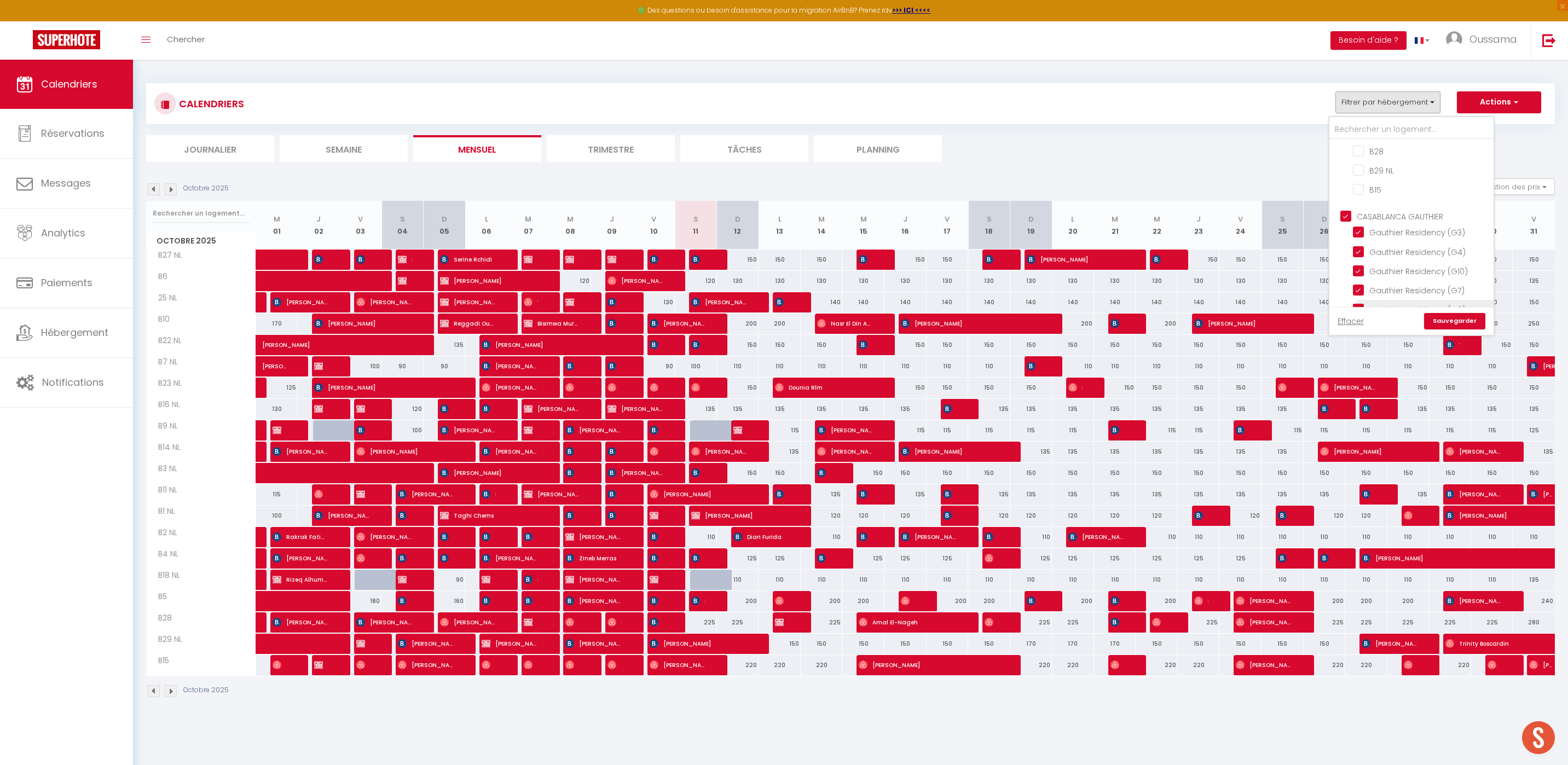
checkbox input "true"
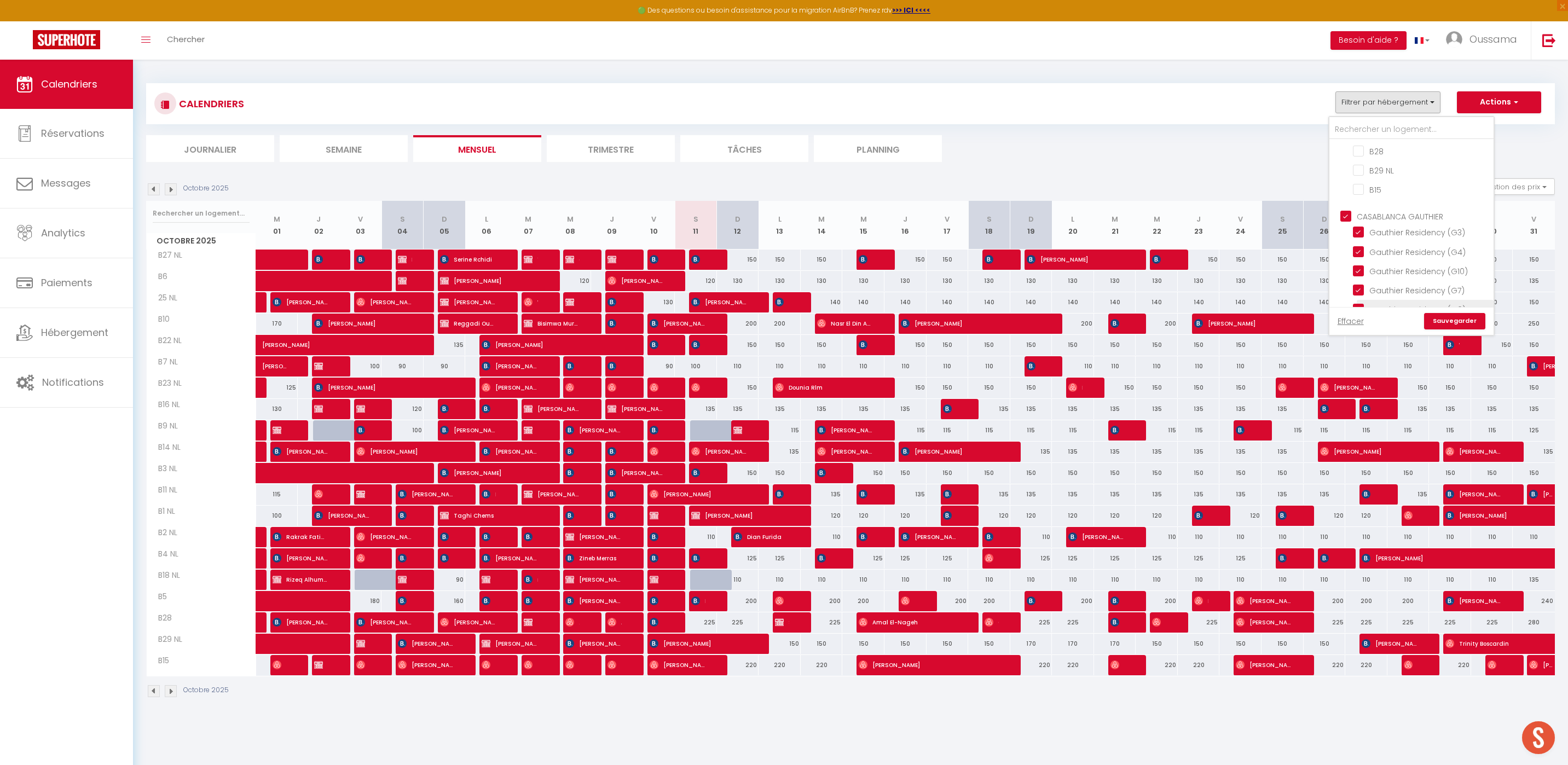
checkbox input "true"
checkbox input "false"
click at [1432, 317] on link "Sauvegarder" at bounding box center [1454, 321] width 61 height 17
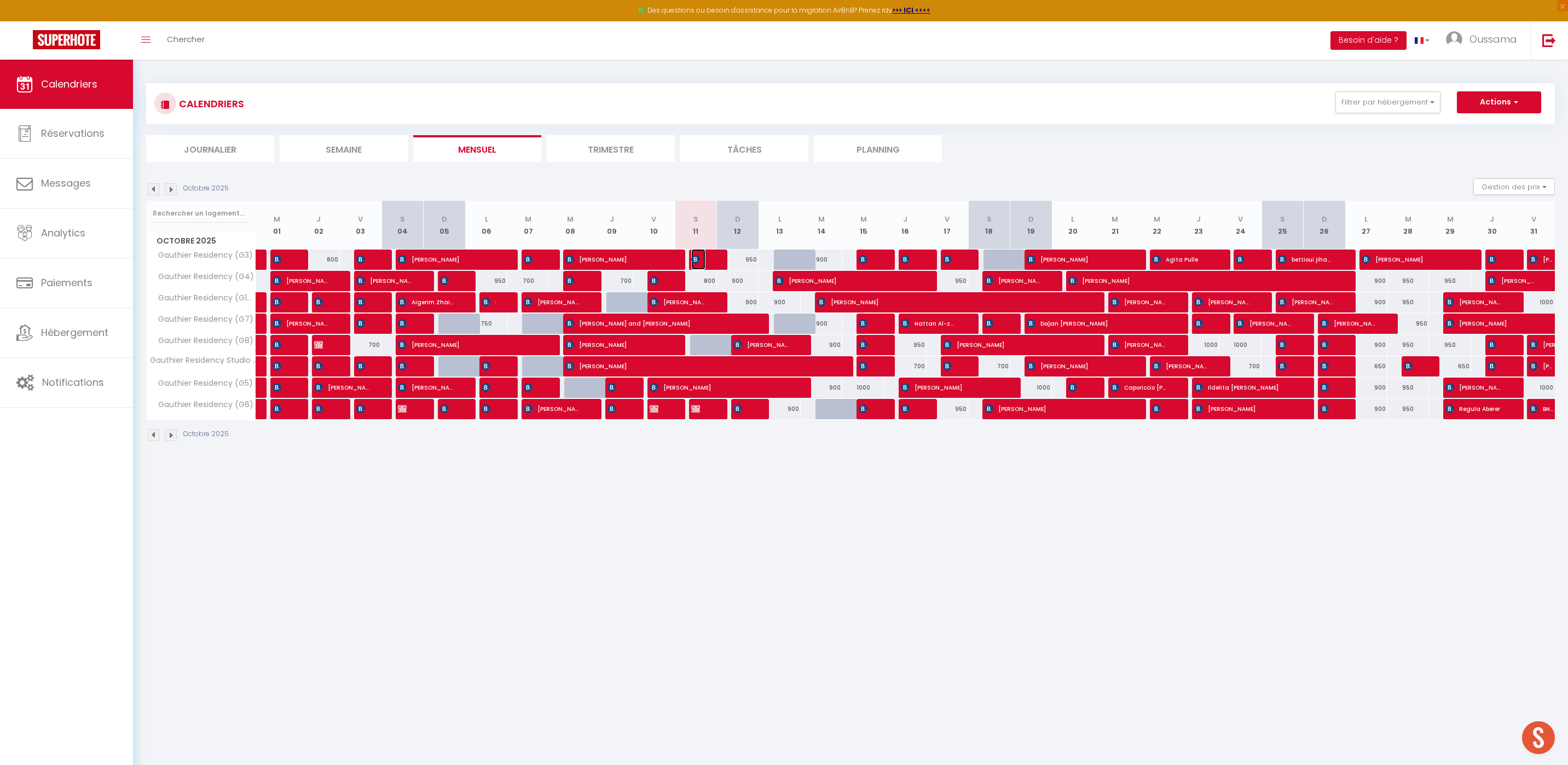
click at [696, 261] on img at bounding box center [695, 259] width 9 height 9
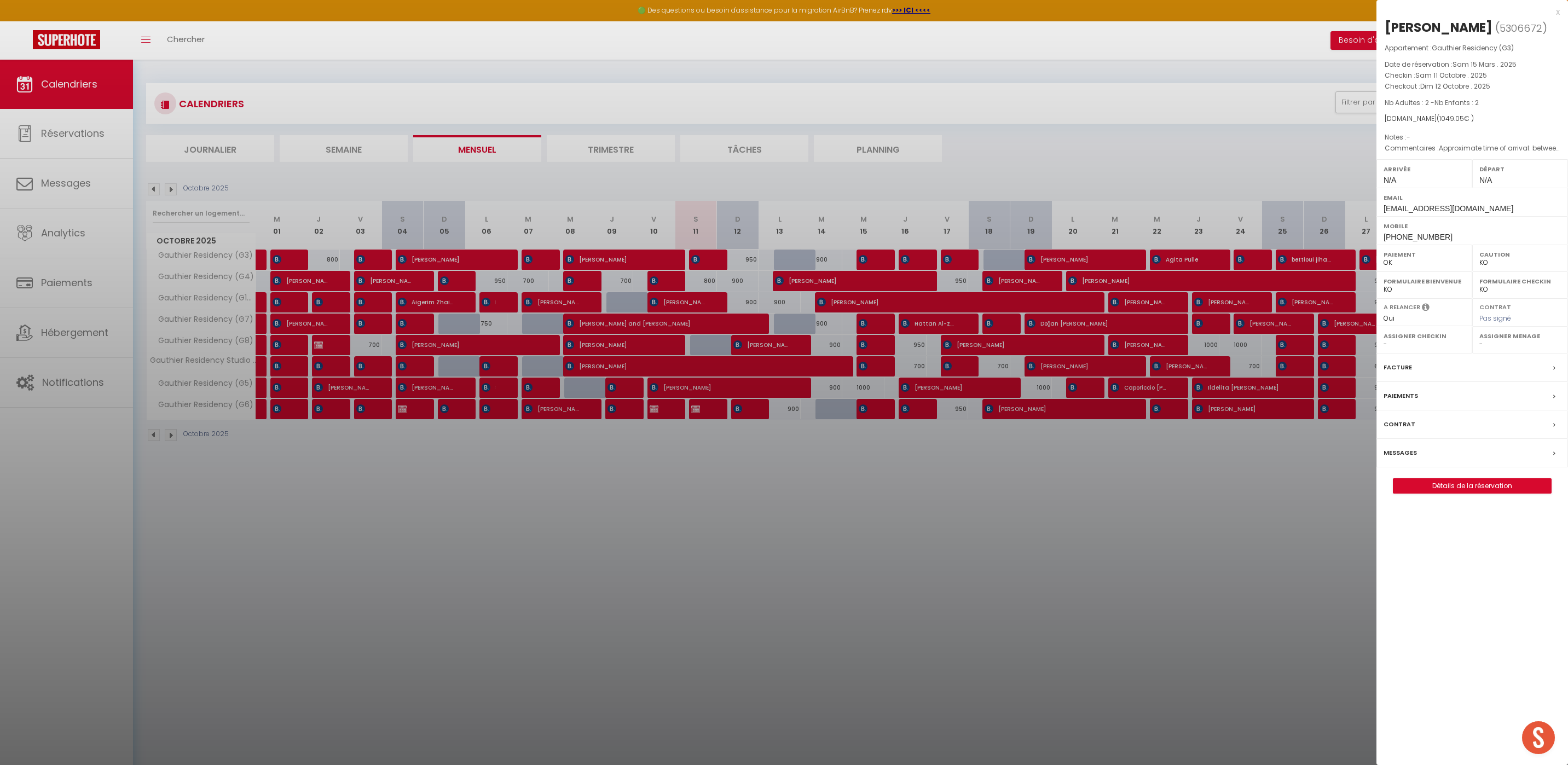
click at [736, 555] on div at bounding box center [784, 382] width 1568 height 765
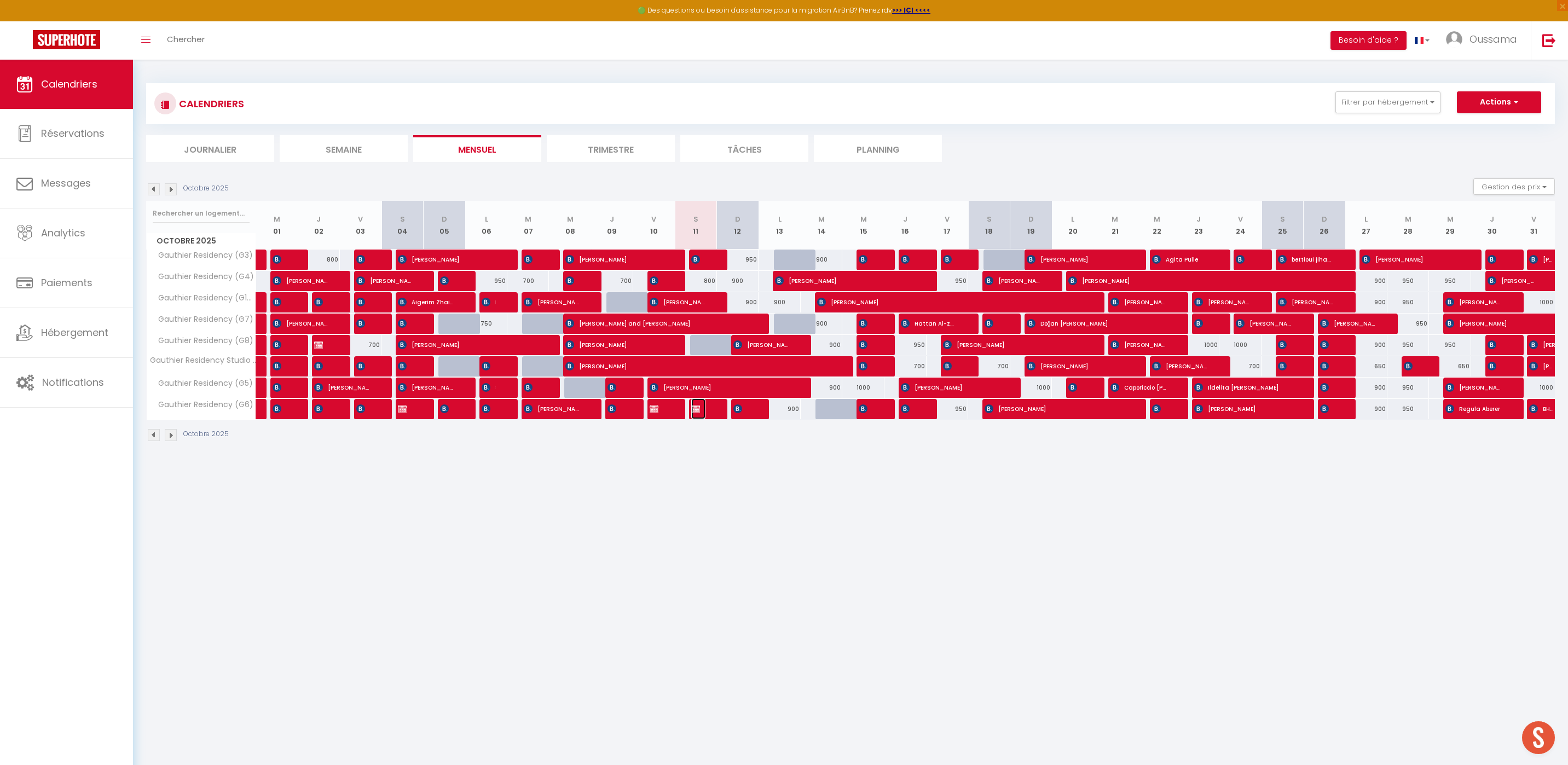
click at [694, 408] on img at bounding box center [695, 408] width 9 height 9
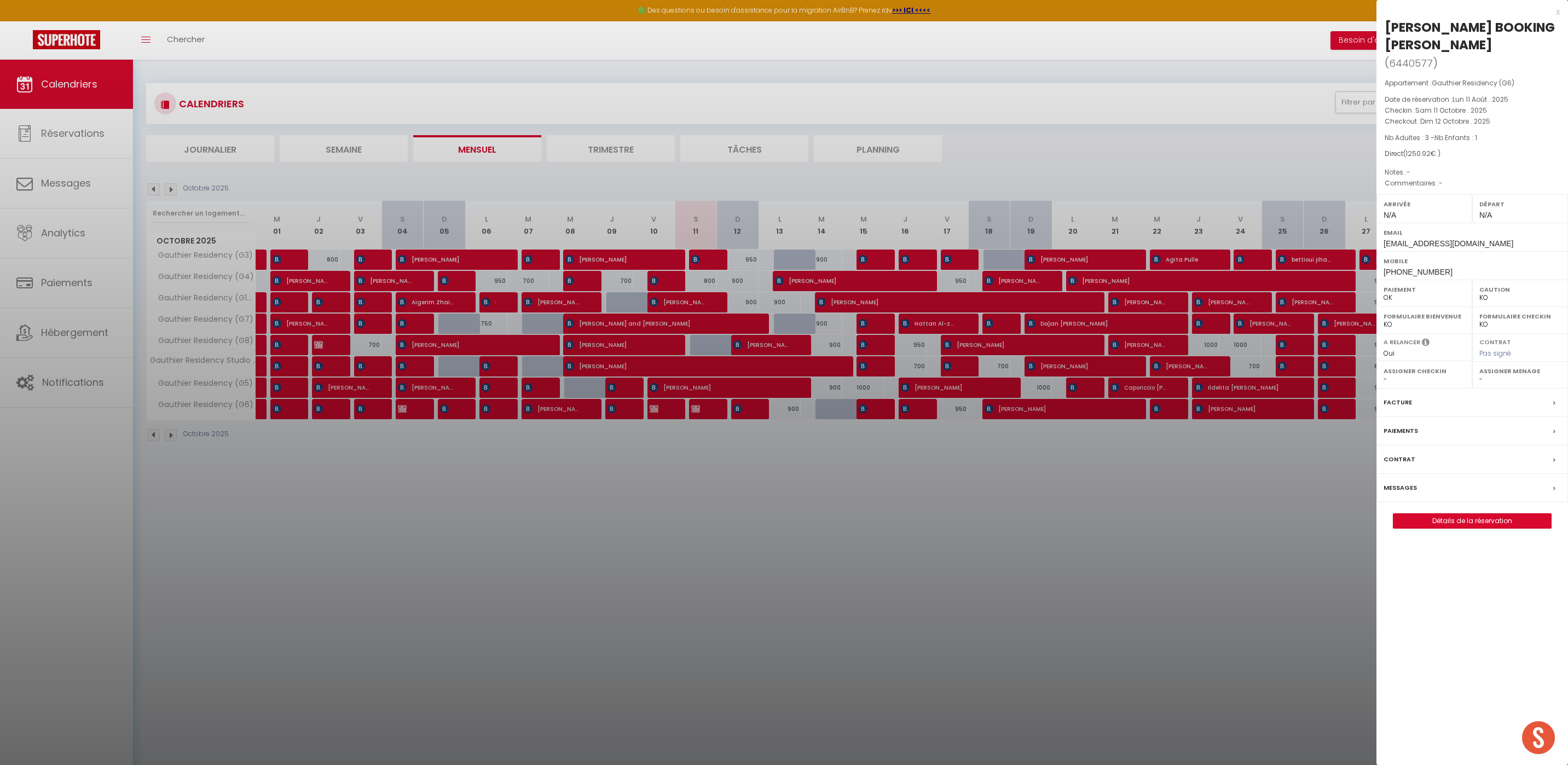
click at [727, 553] on div at bounding box center [784, 382] width 1568 height 765
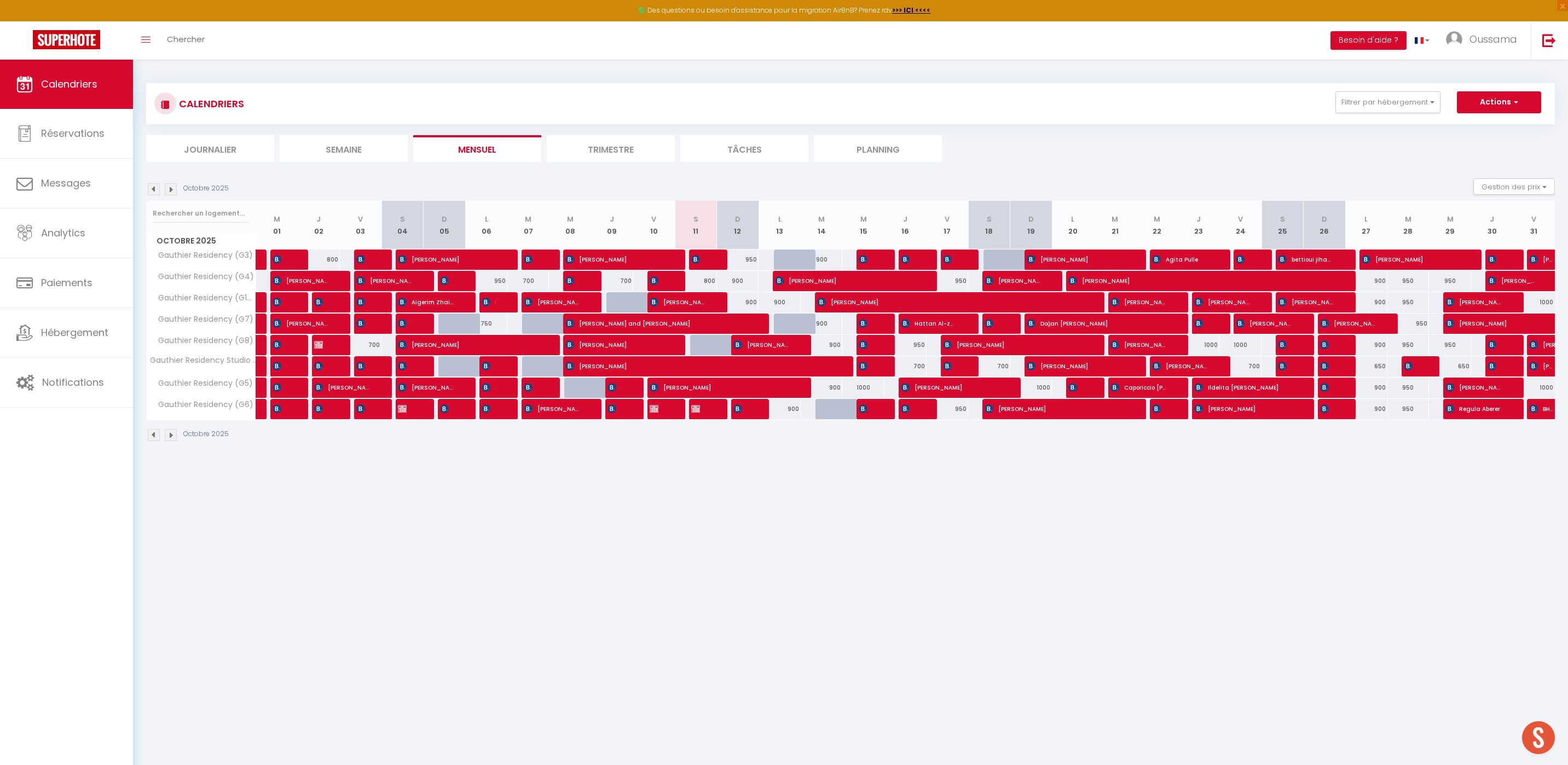
click at [664, 417] on div at bounding box center [668, 410] width 42 height 21
click at [660, 413] on span "[PERSON_NAME]" at bounding box center [656, 409] width 14 height 21
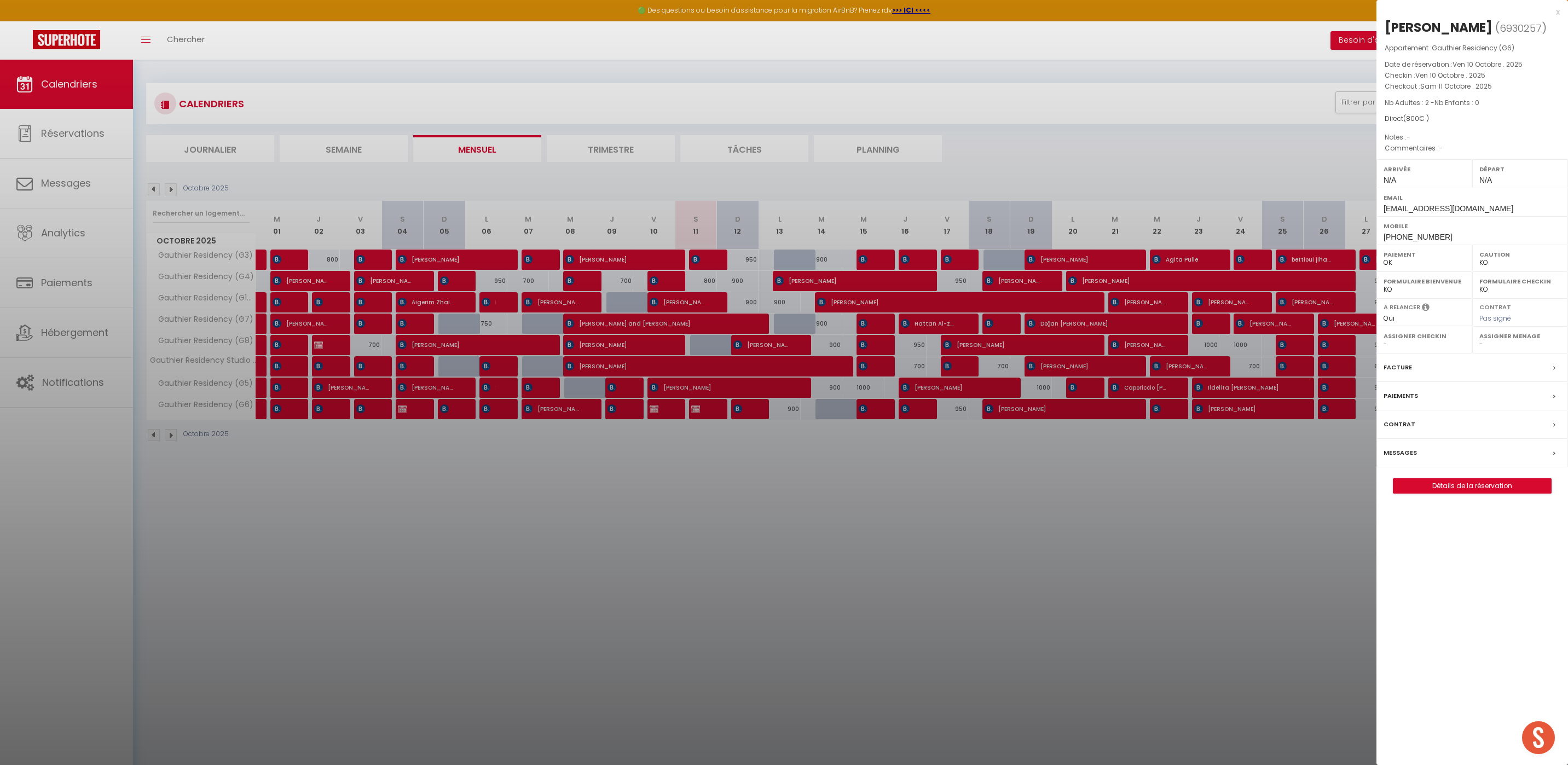
click at [811, 495] on div at bounding box center [784, 382] width 1568 height 765
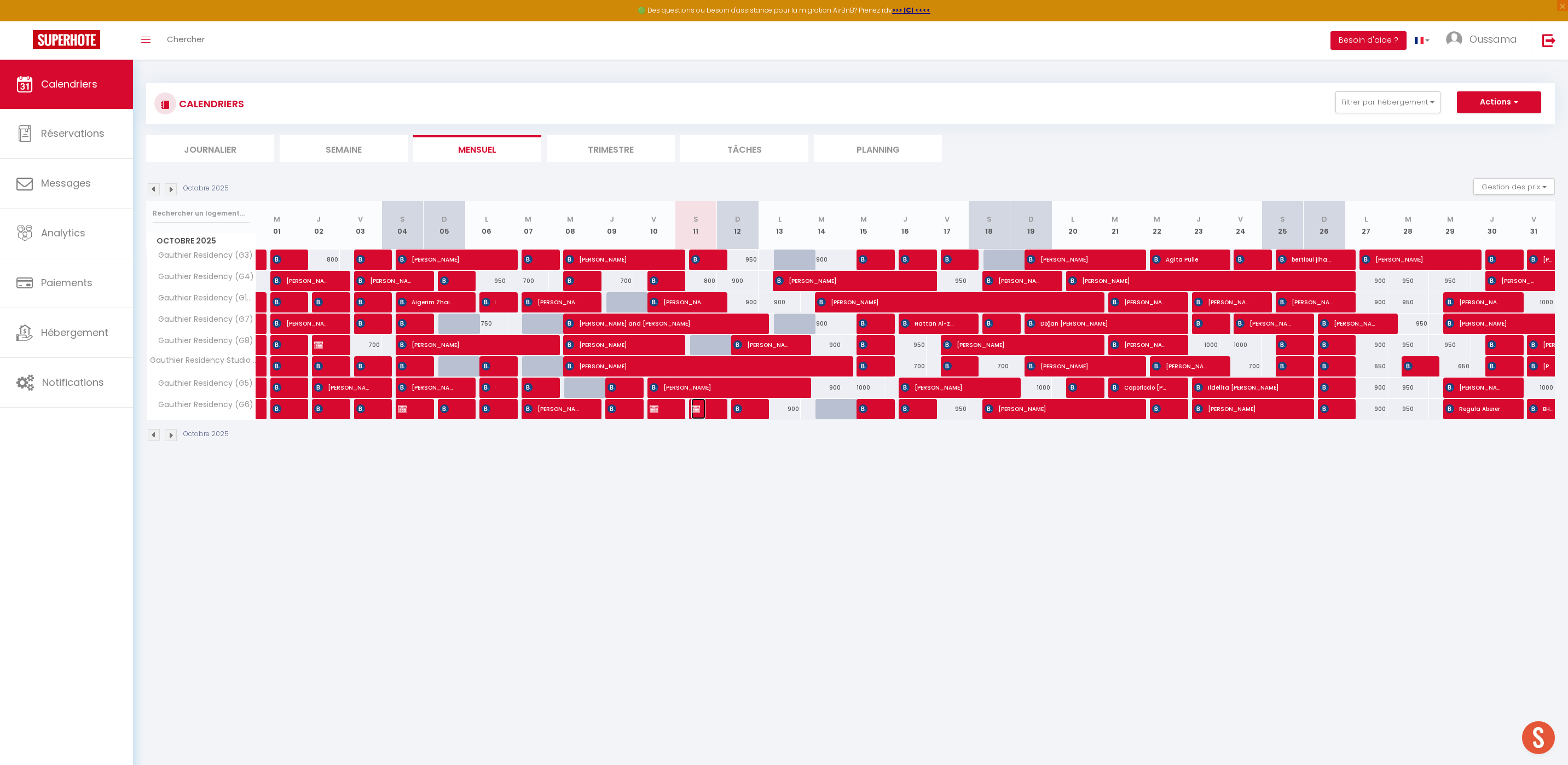
click at [703, 407] on span "[PERSON_NAME] BOOKING [PERSON_NAME]" at bounding box center [698, 409] width 14 height 21
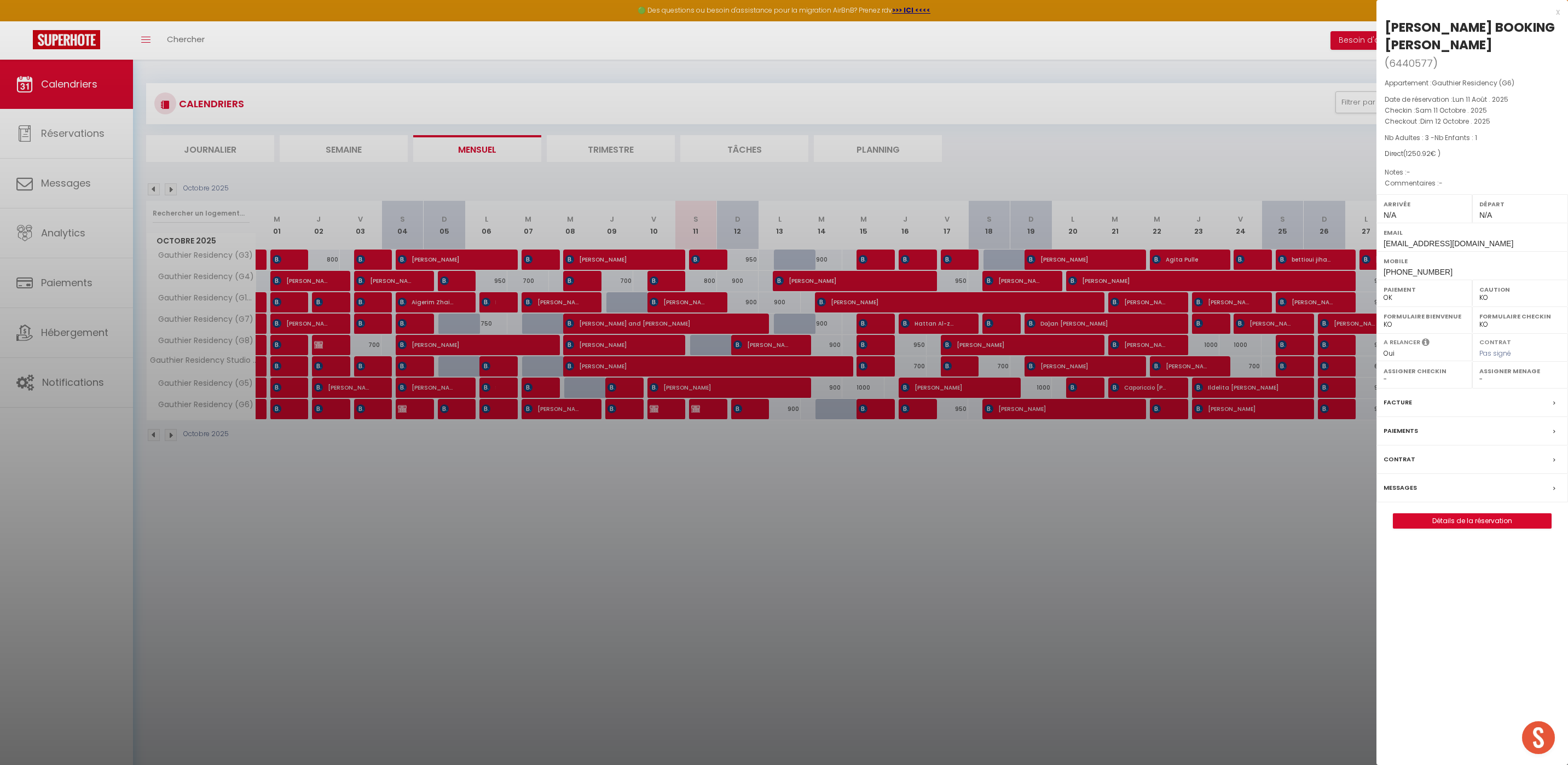
click at [711, 486] on div at bounding box center [784, 382] width 1568 height 765
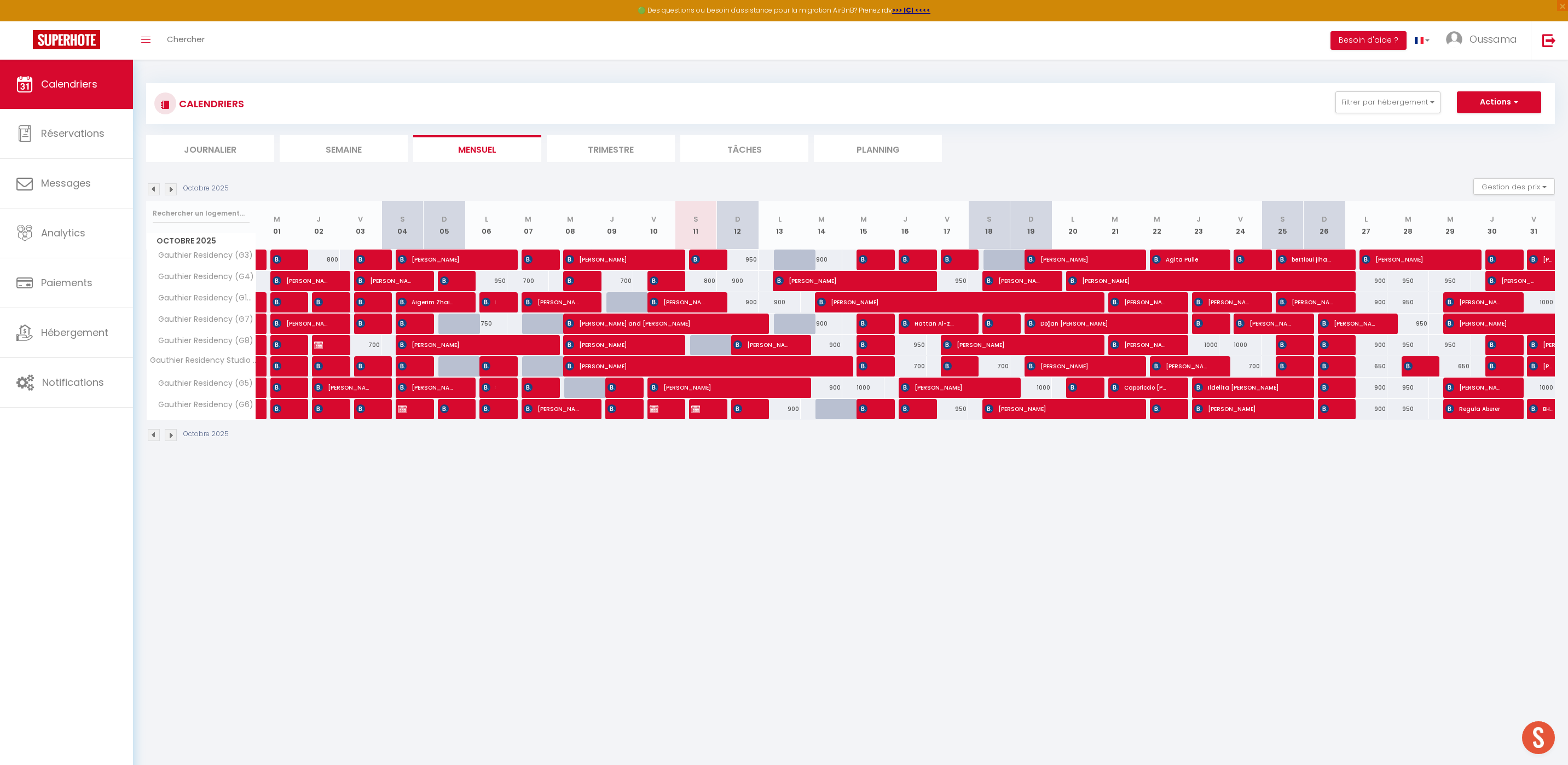
click at [772, 190] on div "Octobre 2025 Gestion des prix Nb Nuits minimum Règles Disponibilité" at bounding box center [850, 190] width 1409 height 23
click at [661, 410] on span "[PERSON_NAME]" at bounding box center [656, 409] width 14 height 21
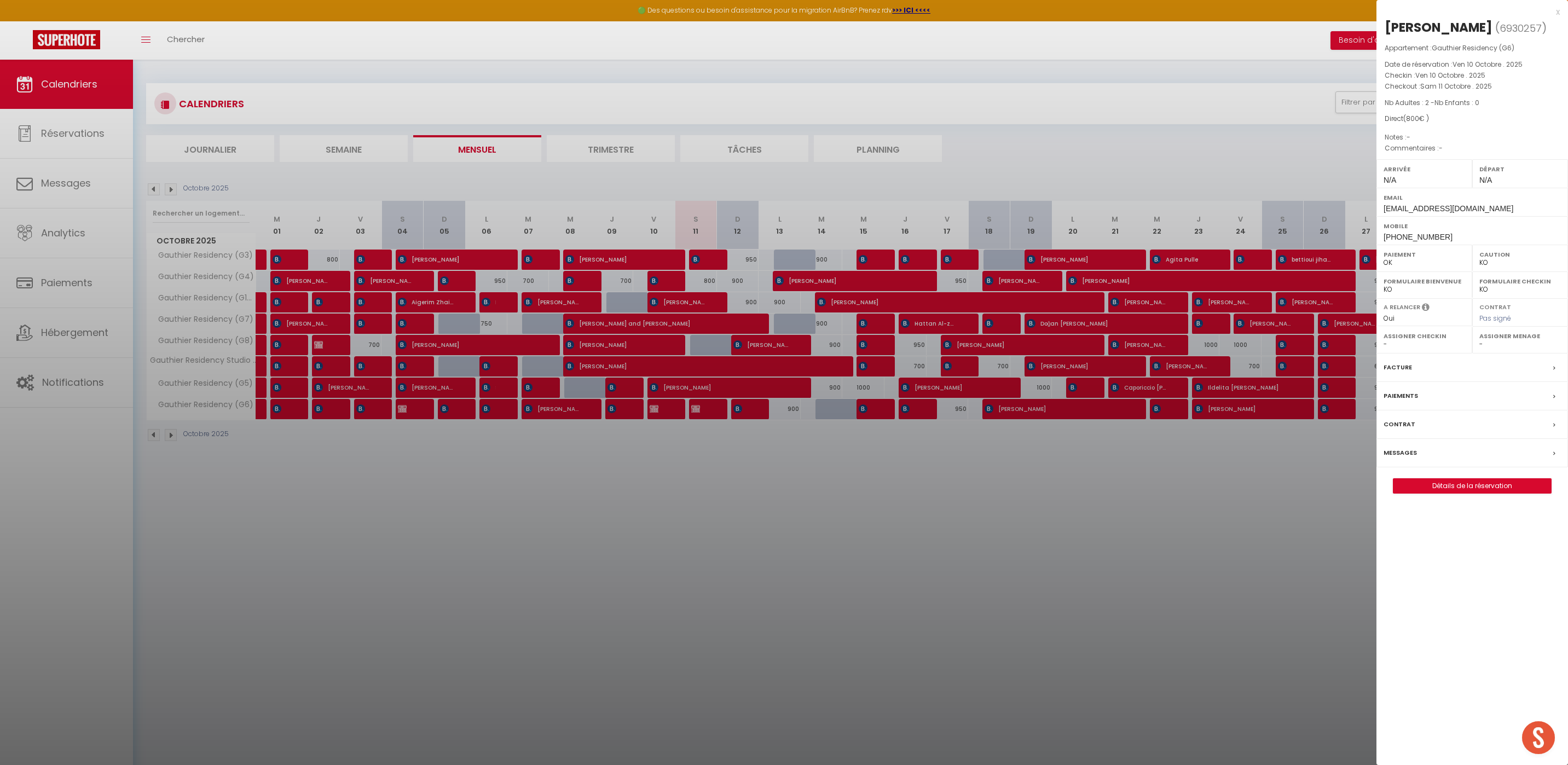
click at [776, 479] on div at bounding box center [784, 382] width 1568 height 765
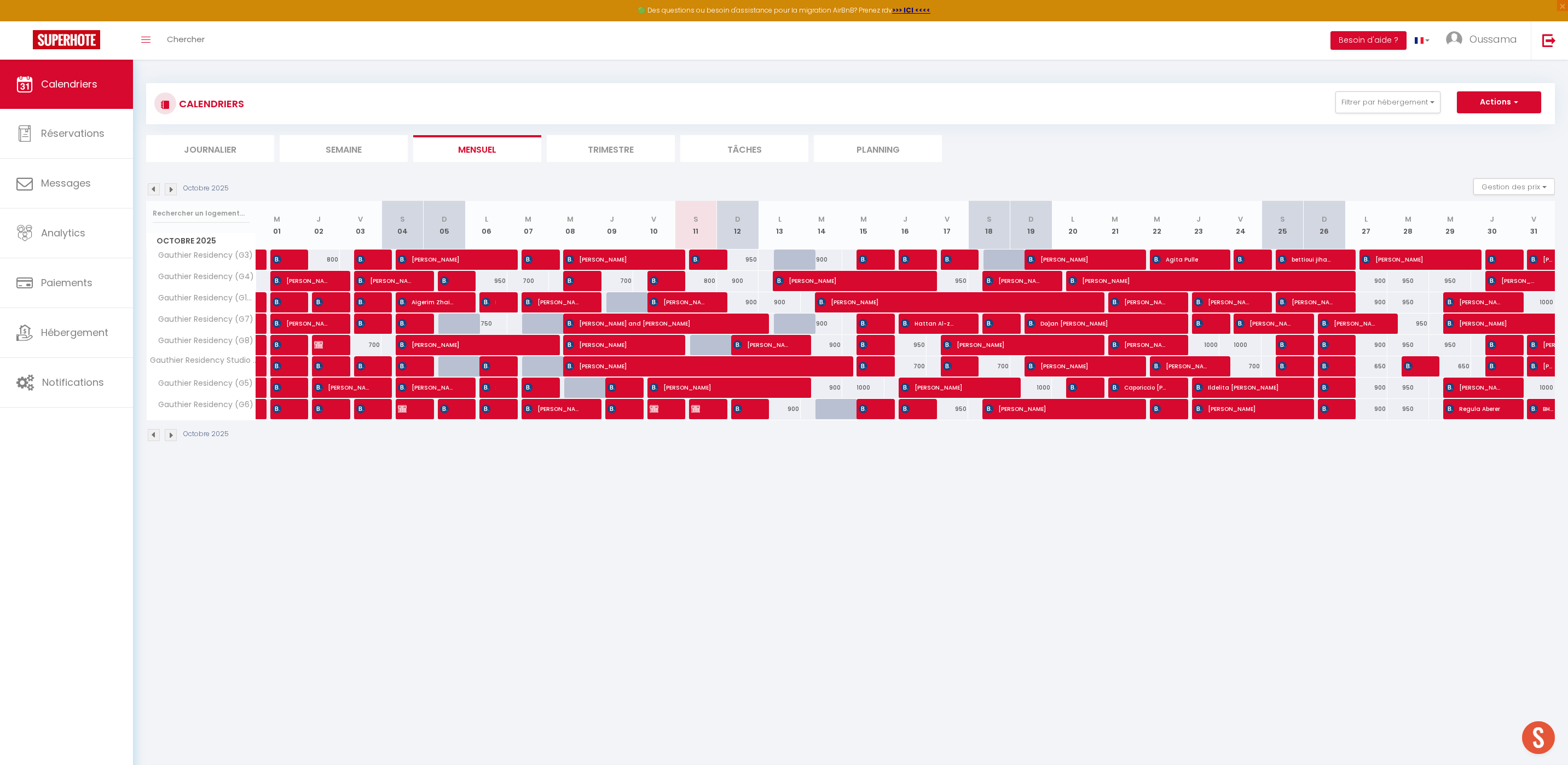
click at [836, 346] on div "900" at bounding box center [821, 345] width 42 height 20
type input "900"
select select "1"
type input "[DATE] Octobre 2025"
type input "Mer 15 Octobre 2025"
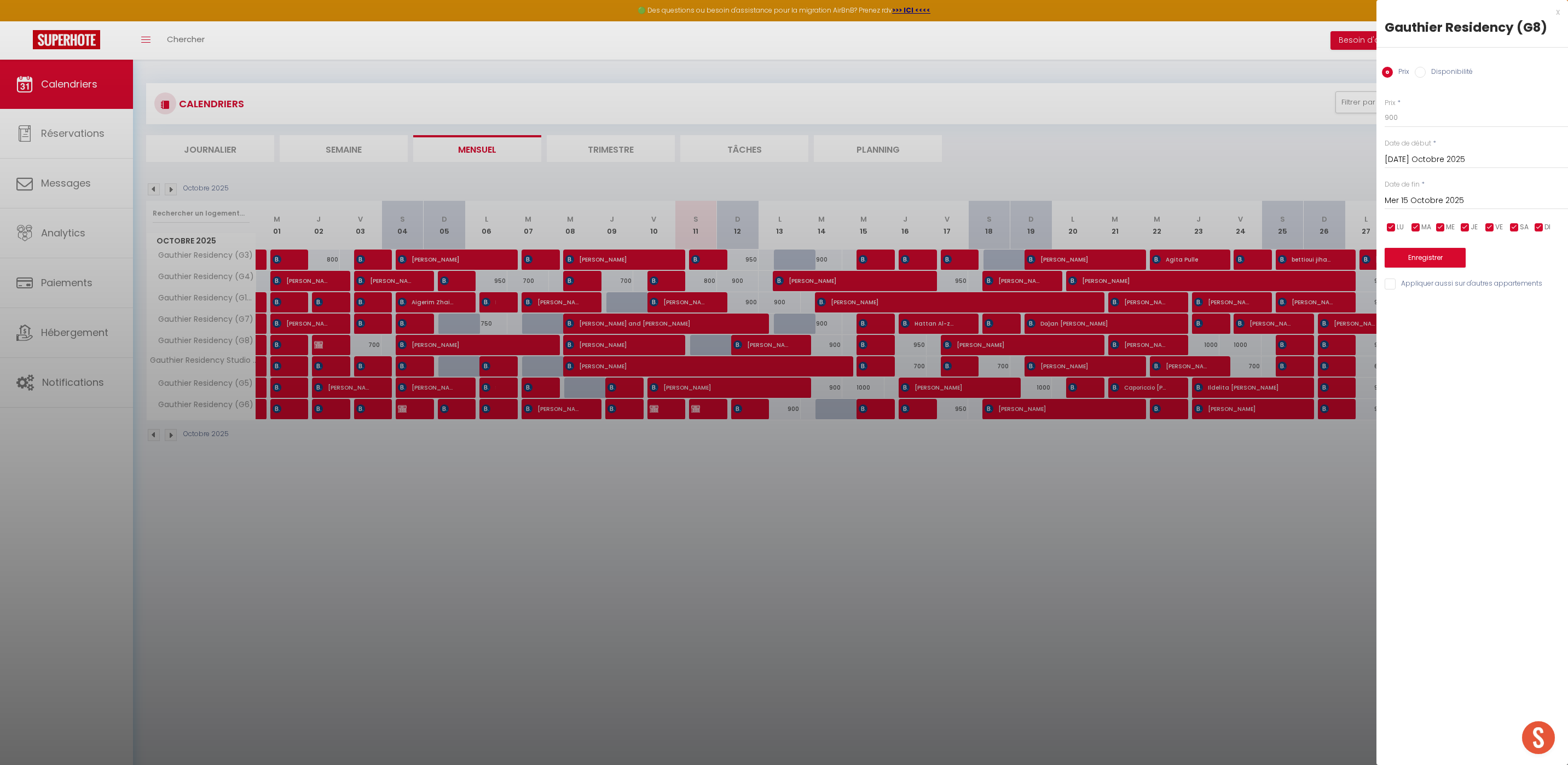
click at [1421, 77] on input "Disponibilité" at bounding box center [1420, 72] width 11 height 11
radio input "true"
radio input "false"
click at [1416, 261] on button "Enregistrer" at bounding box center [1425, 259] width 81 height 20
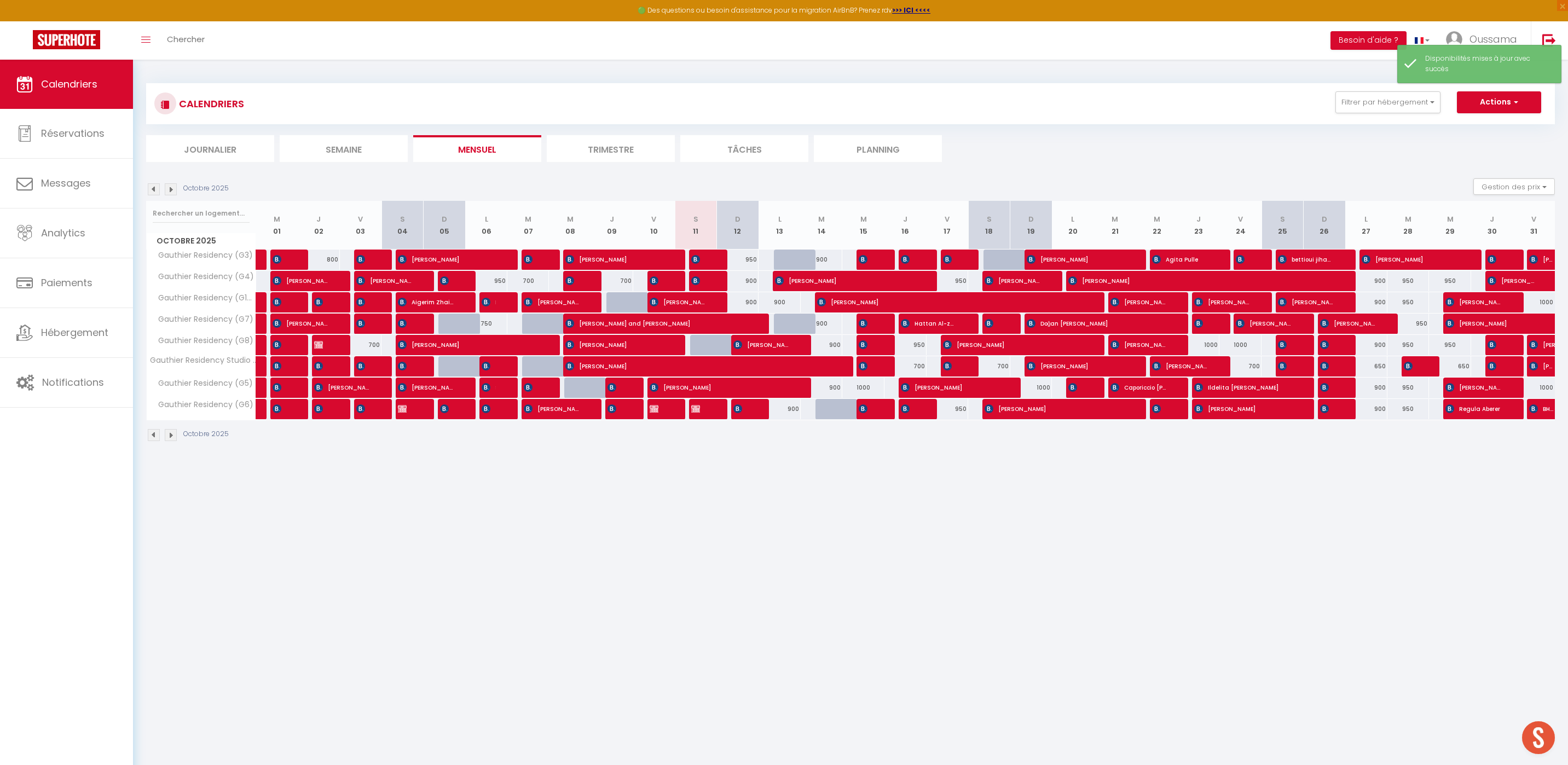
click at [714, 346] on div at bounding box center [711, 346] width 42 height 21
select select "1"
type input "Sam 11 Octobre 2025"
type input "Dim 12 Octobre 2025"
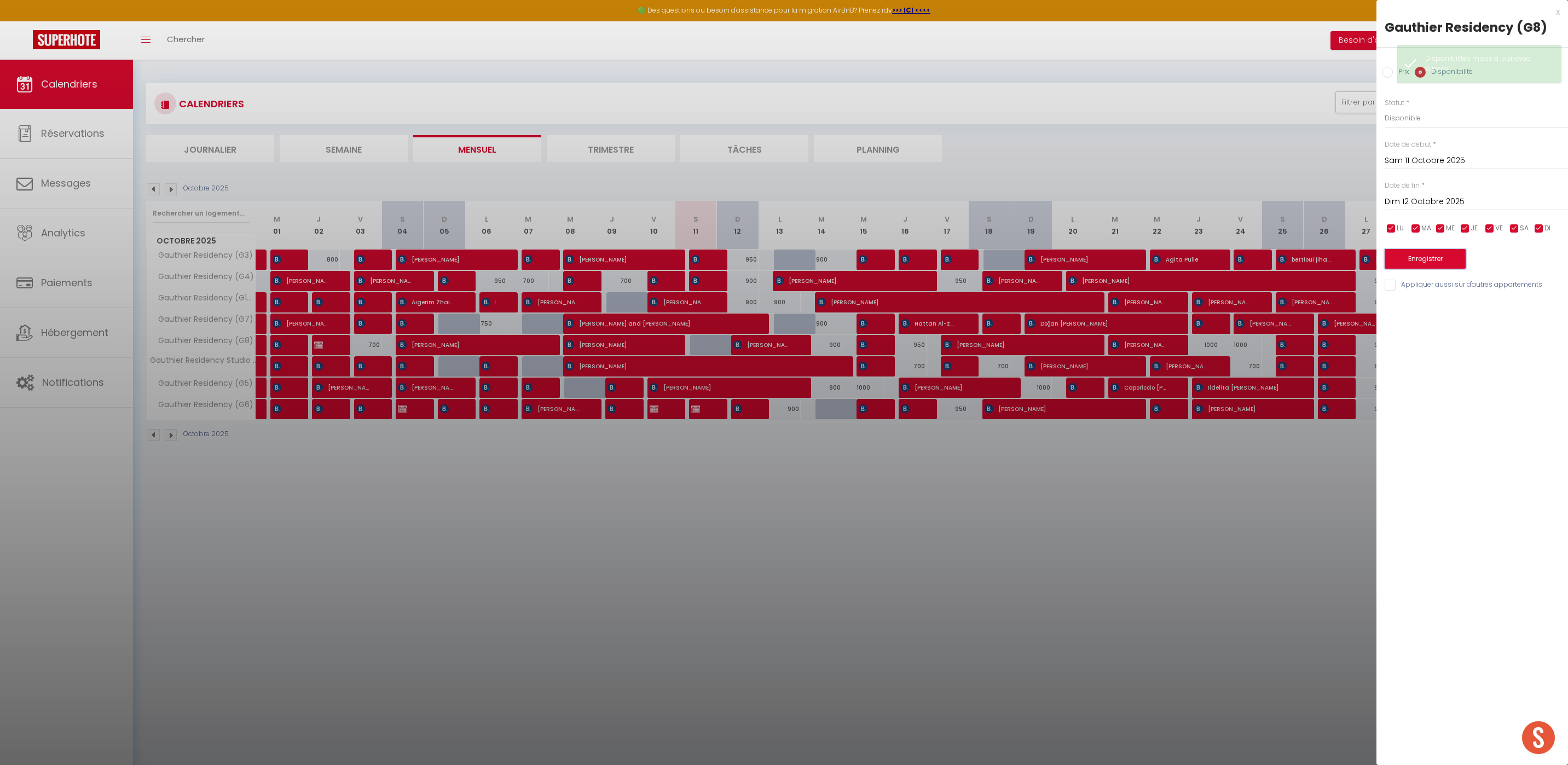
click at [1413, 252] on button "Enregistrer" at bounding box center [1425, 259] width 81 height 20
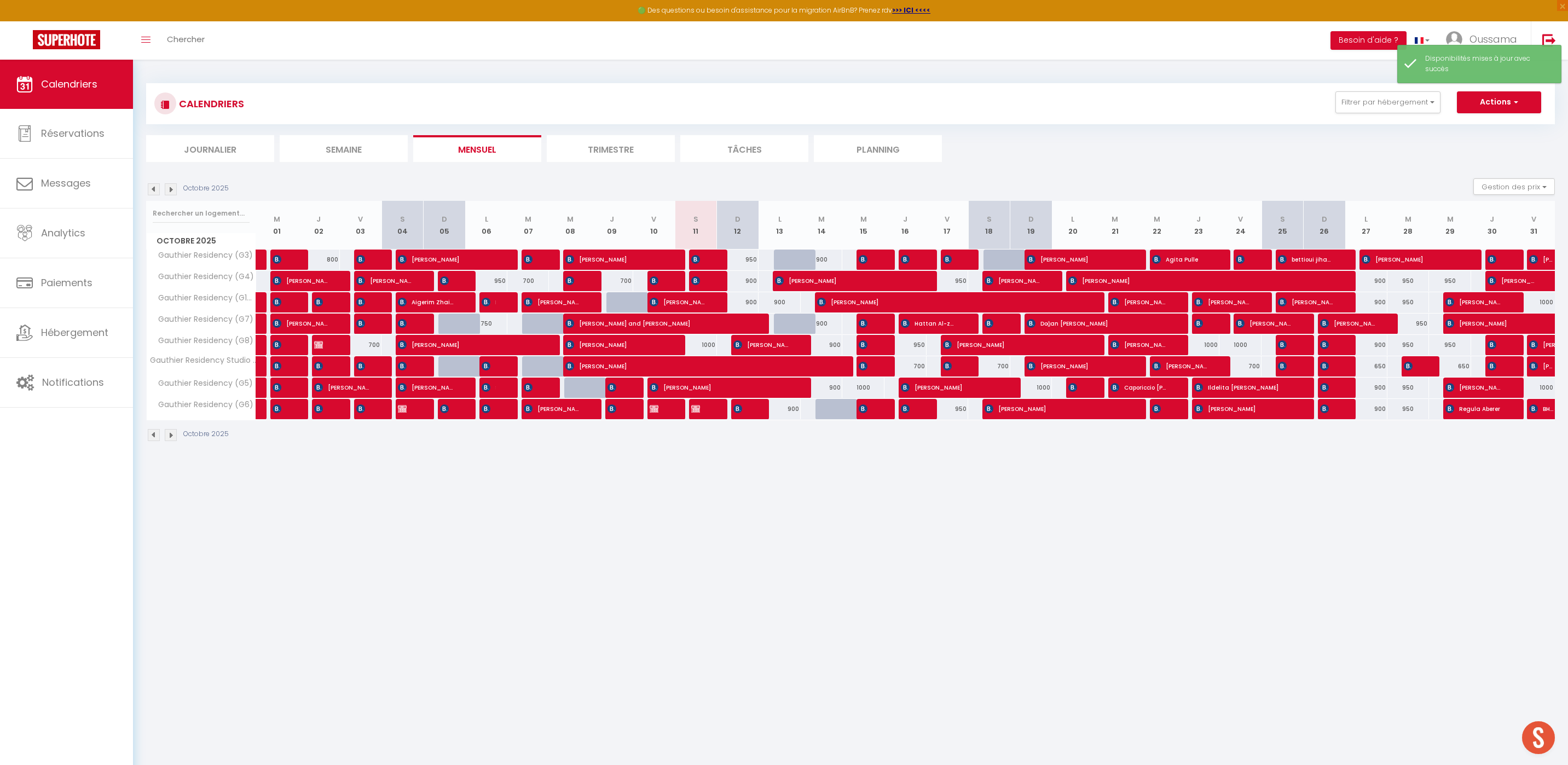
click at [704, 348] on div "1000" at bounding box center [695, 345] width 42 height 20
select select "1"
type input "Sam 11 Octobre 2025"
type input "Dim 12 Octobre 2025"
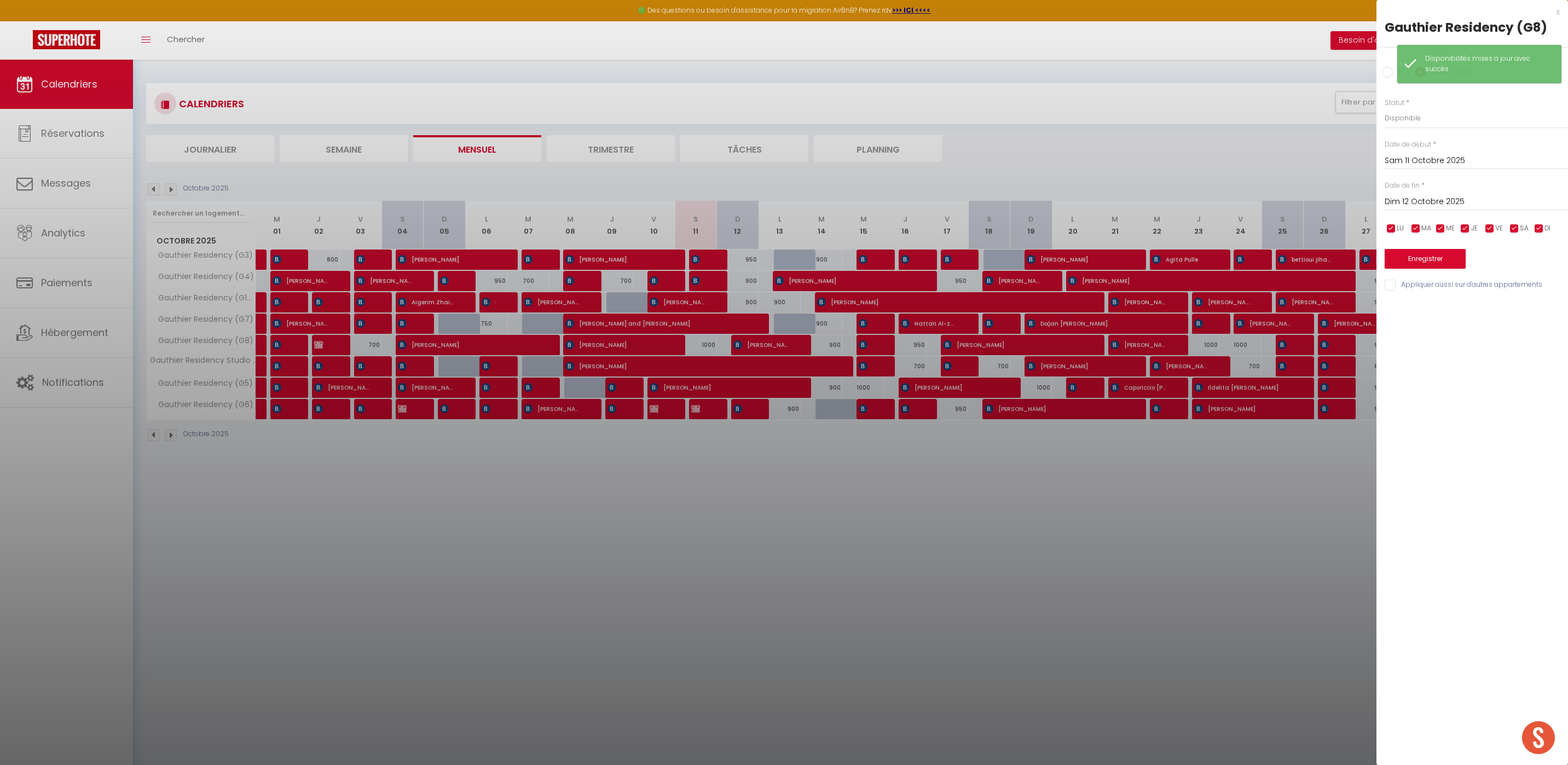
click at [1125, 397] on div at bounding box center [784, 382] width 1568 height 765
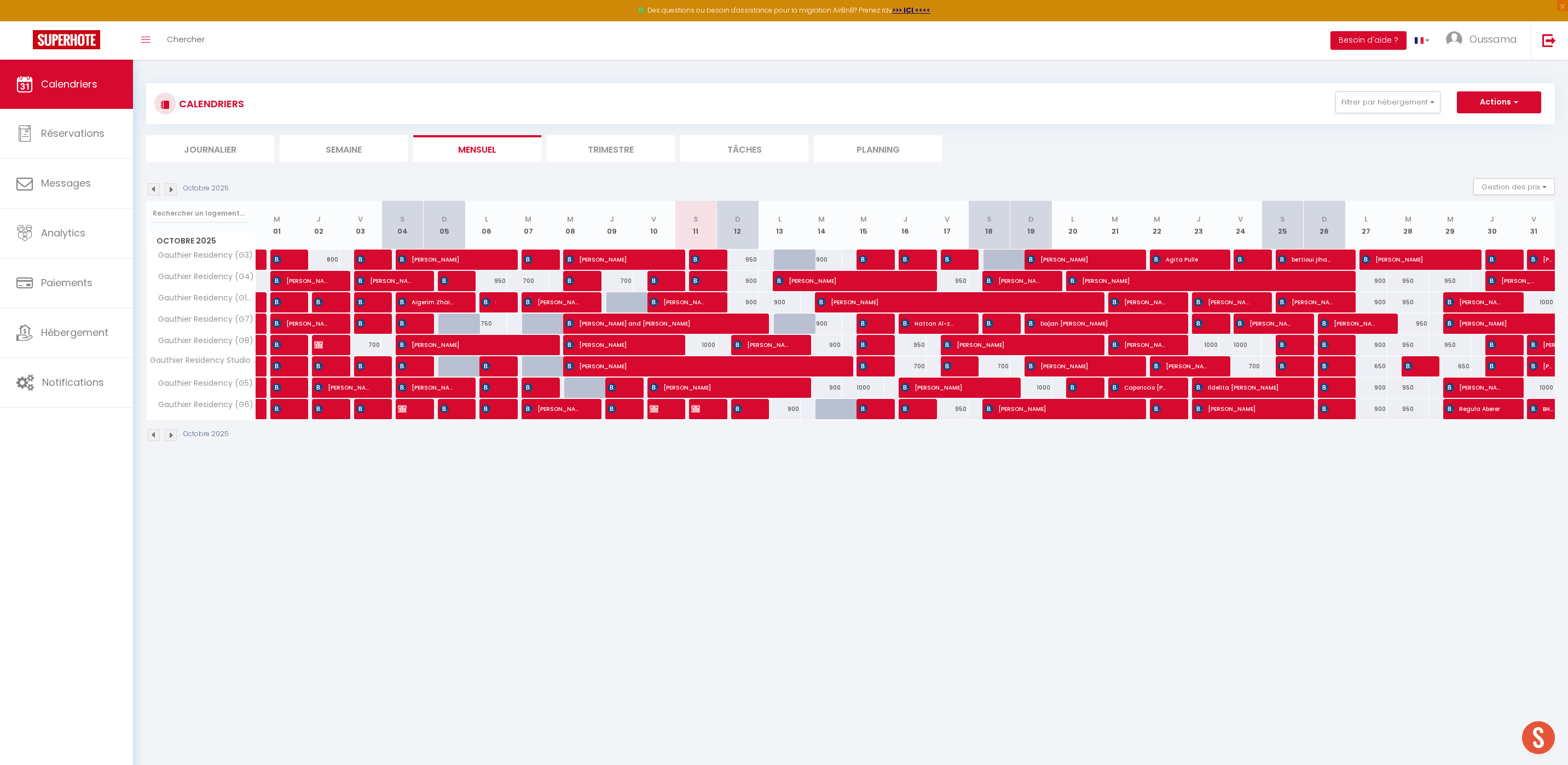
click at [706, 346] on div "1000" at bounding box center [695, 345] width 42 height 20
select select "1"
type input "Sam 11 Octobre 2025"
type input "Dim 12 Octobre 2025"
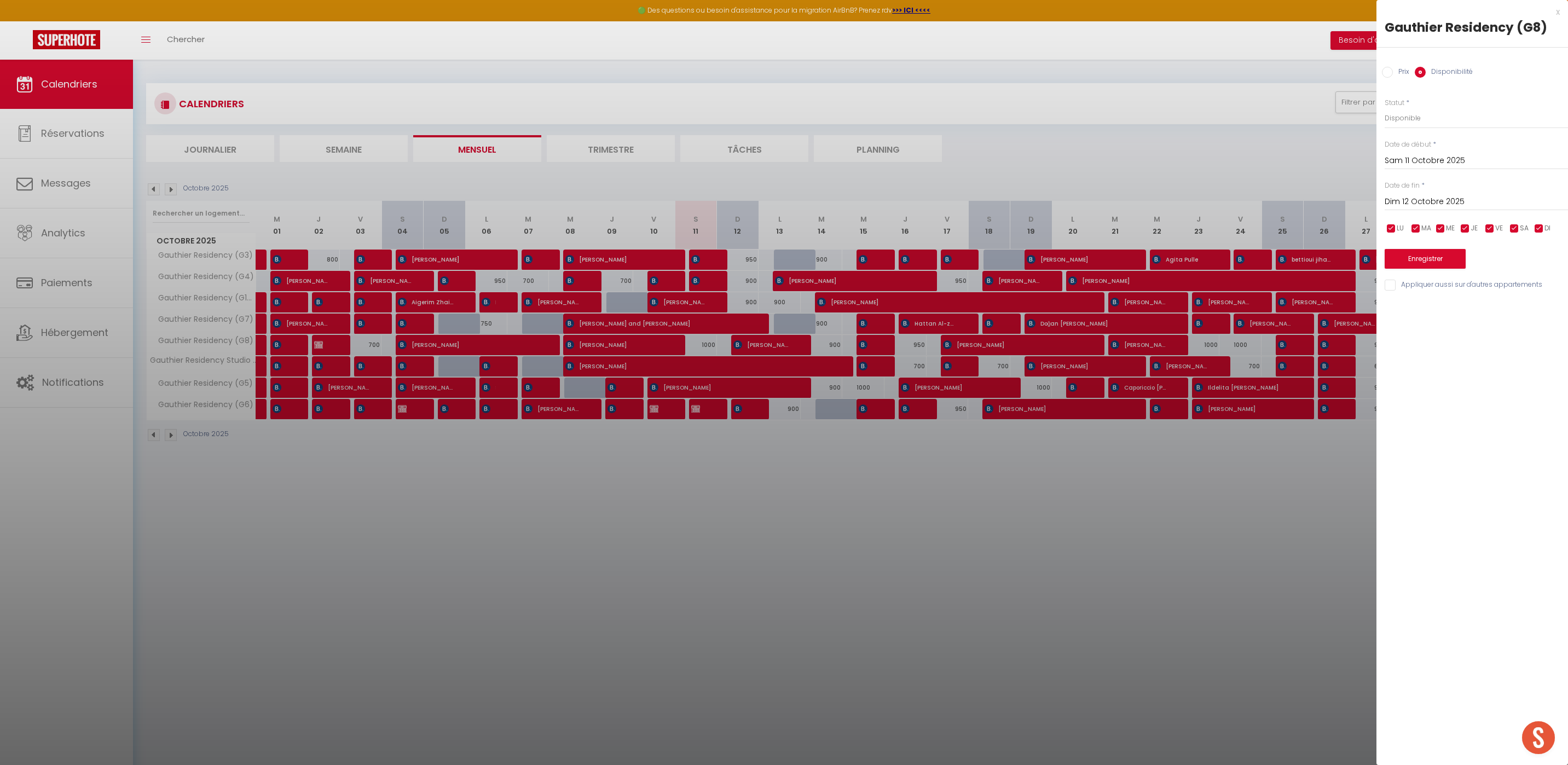
click at [1388, 76] on input "Prix" at bounding box center [1387, 72] width 11 height 11
radio input "true"
radio input "false"
click at [1404, 118] on input "1000" at bounding box center [1476, 117] width 183 height 20
type input "1"
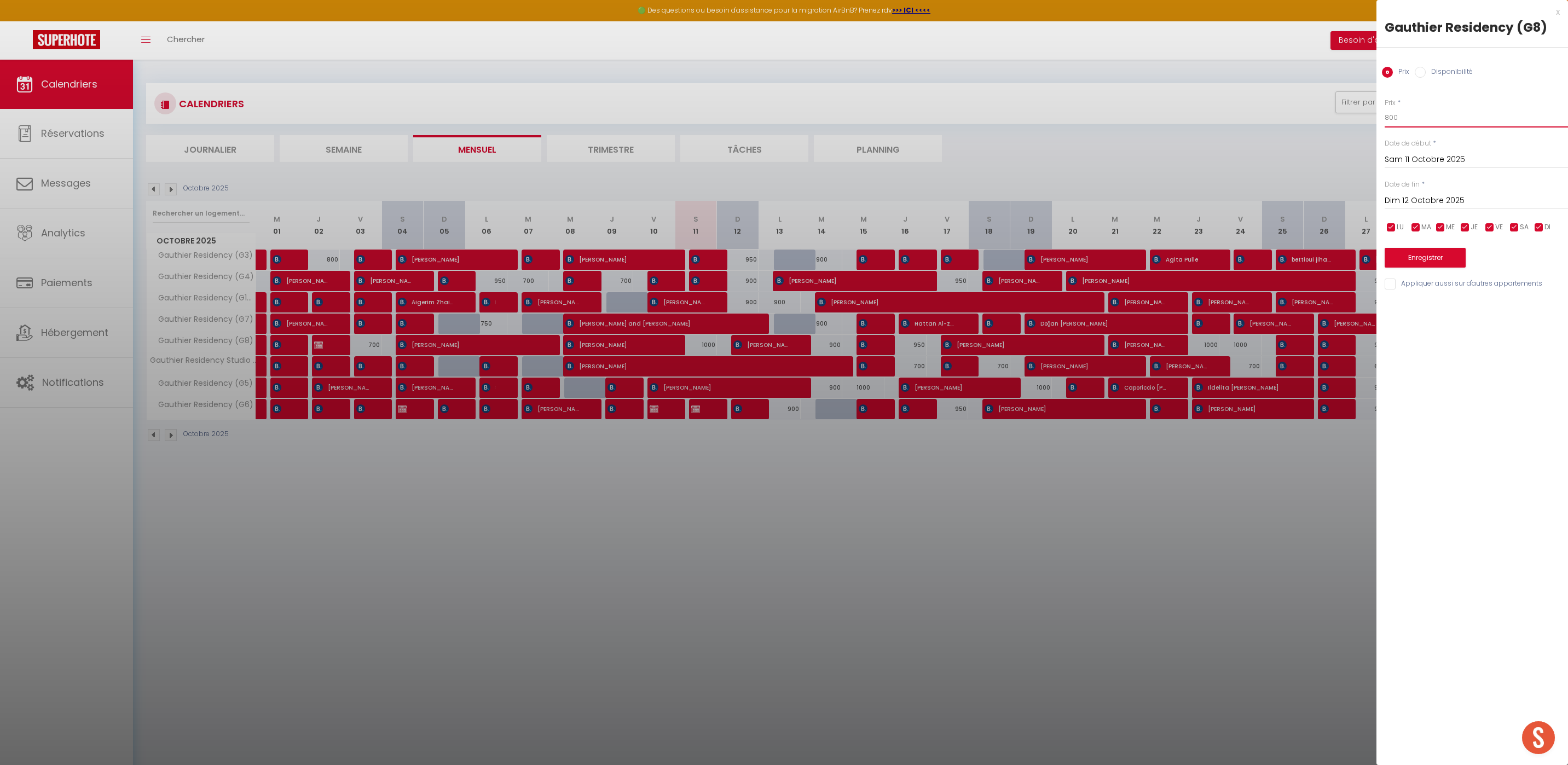
type input "800"
click at [1420, 261] on button "Enregistrer" at bounding box center [1425, 257] width 81 height 20
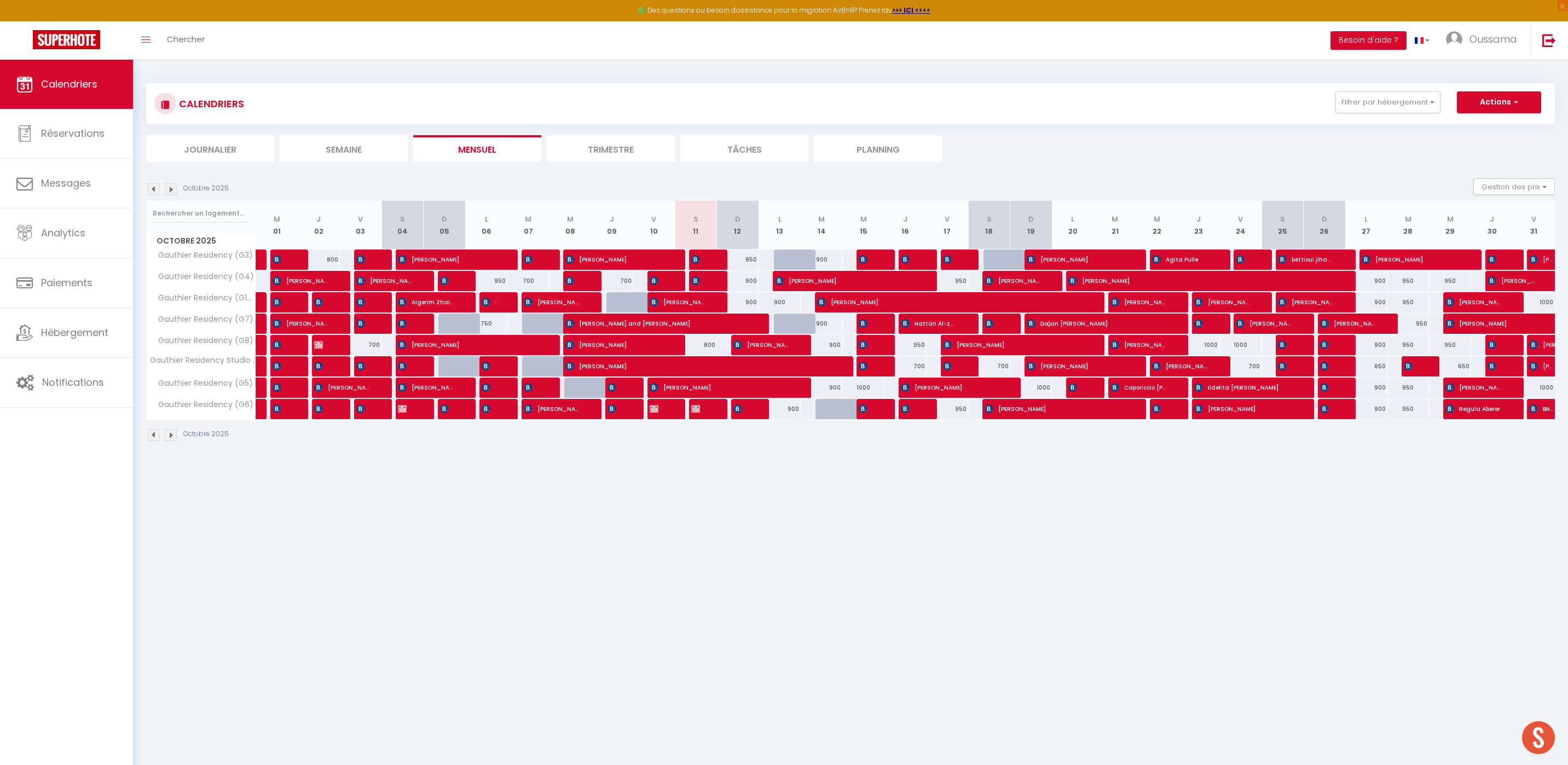
click at [831, 346] on div "900" at bounding box center [821, 345] width 42 height 20
type input "900"
type input "[DATE] Octobre 2025"
type input "Mer 15 Octobre 2025"
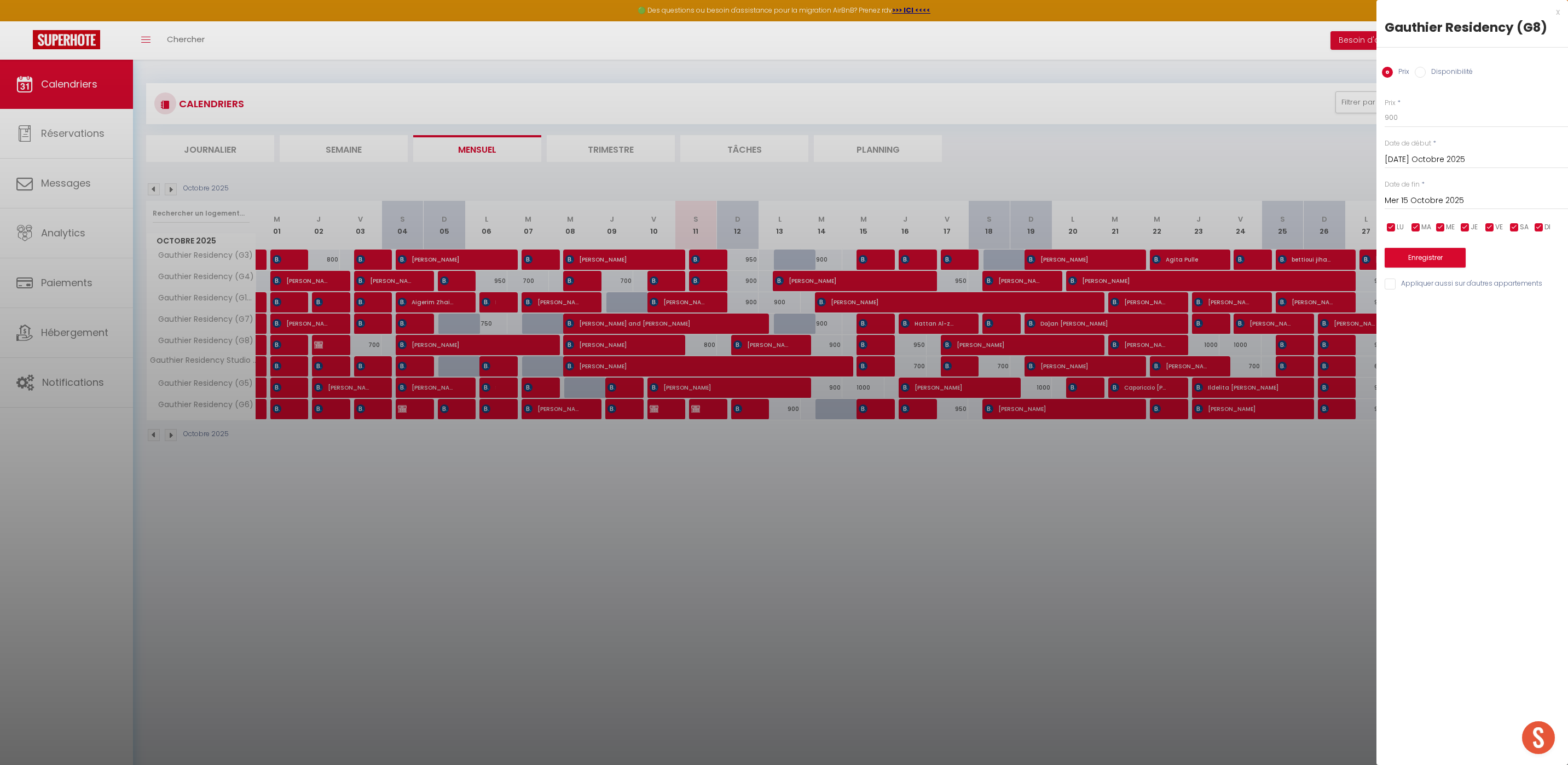
click at [951, 461] on div at bounding box center [784, 382] width 1568 height 765
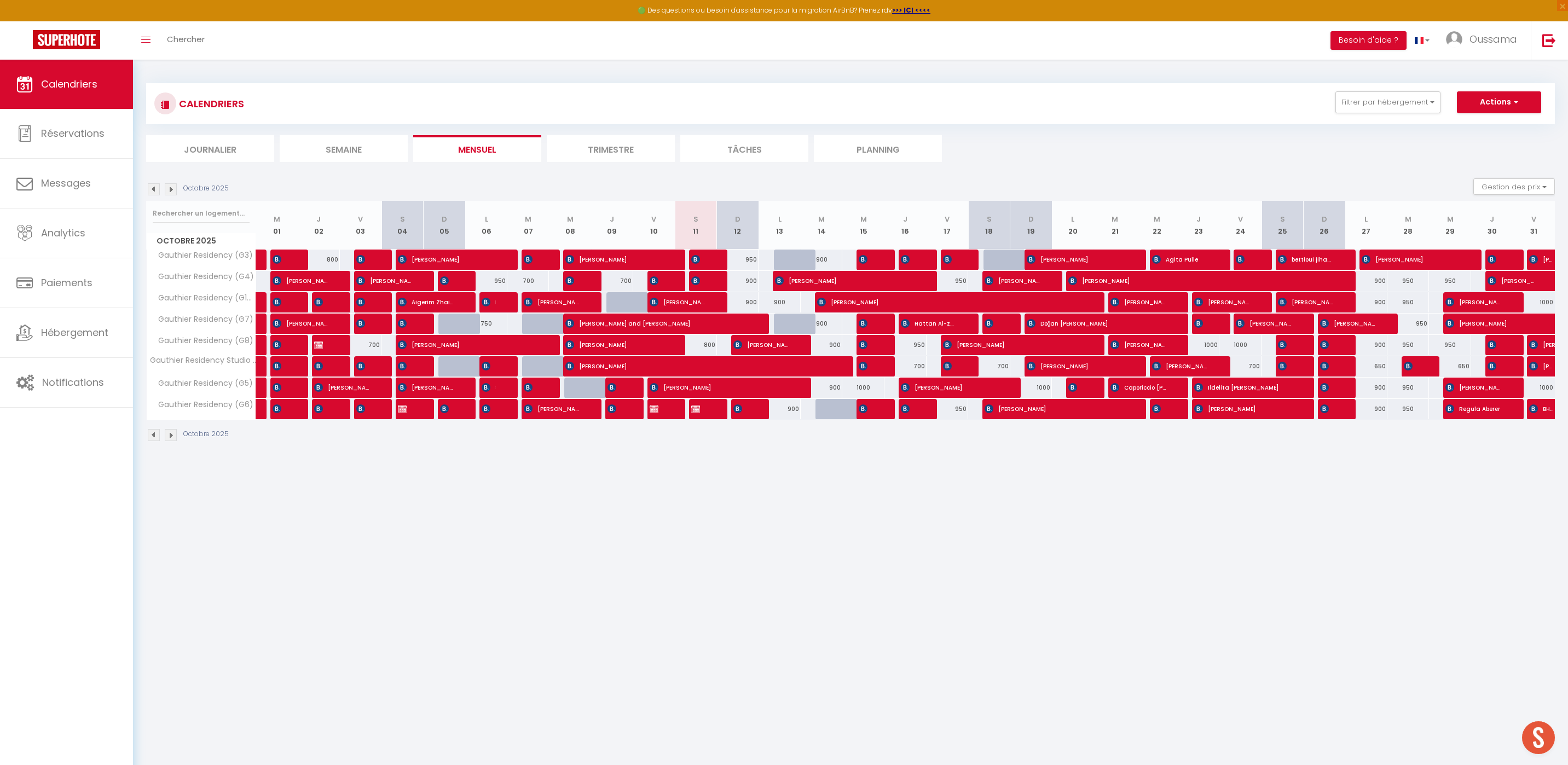
click at [832, 347] on div "900" at bounding box center [821, 345] width 42 height 20
type input "900"
type input "[DATE] Octobre 2025"
type input "Mer 15 Octobre 2025"
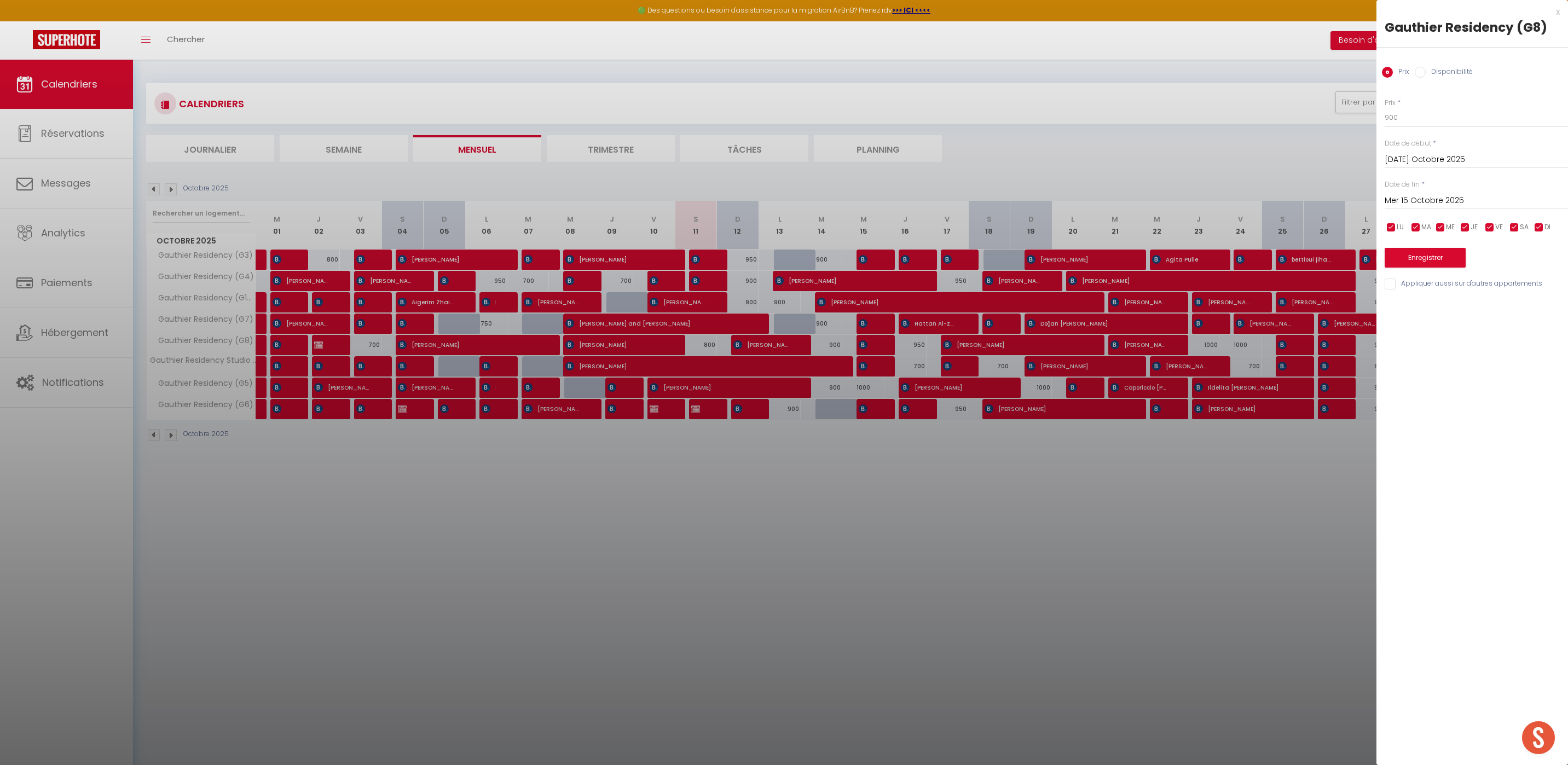
click at [1420, 75] on input "Disponibilité" at bounding box center [1420, 72] width 11 height 11
radio input "true"
radio input "false"
click at [1411, 115] on select "Disponible Indisponible" at bounding box center [1476, 118] width 183 height 21
select select "0"
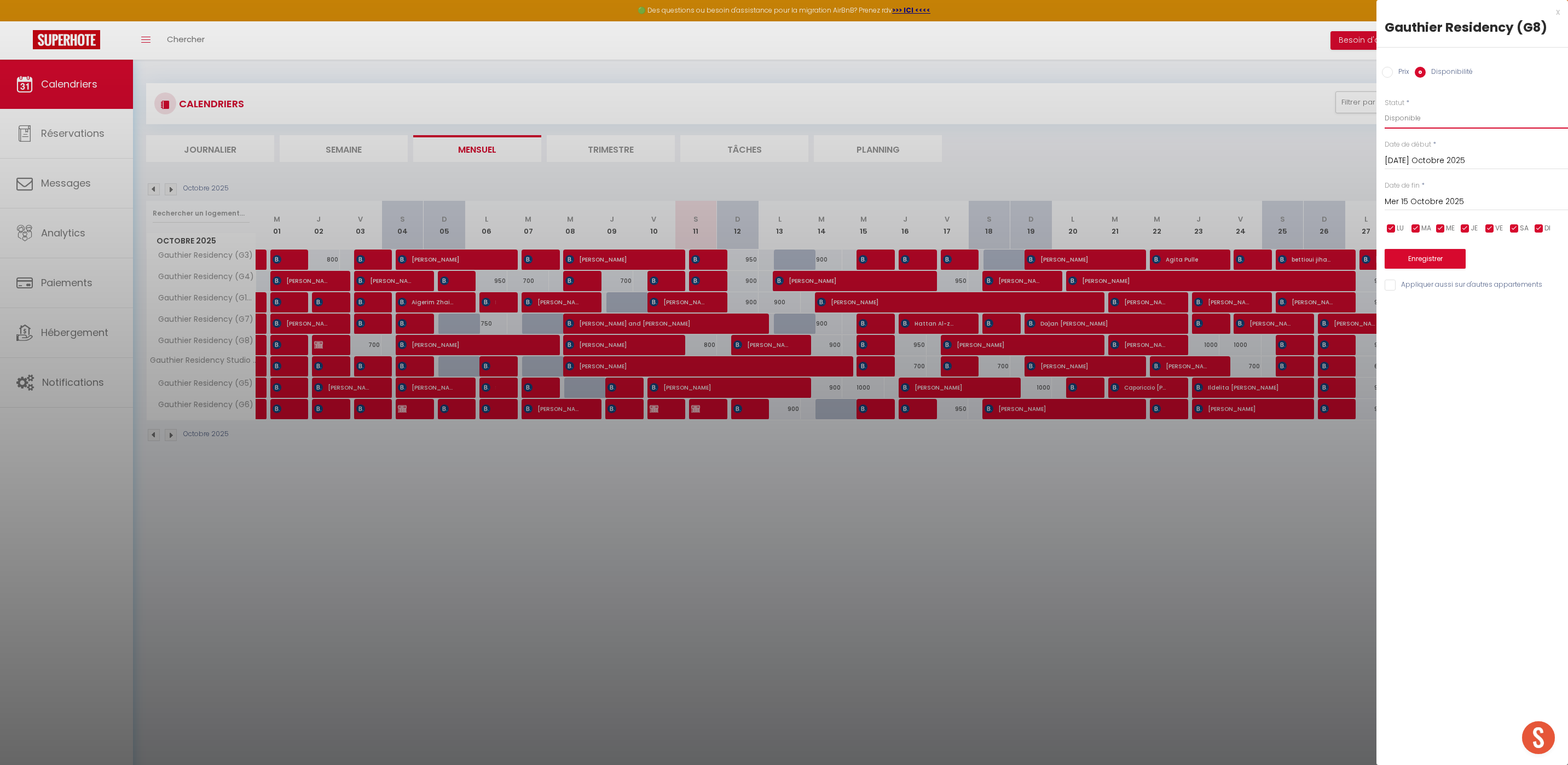
click at [1385, 108] on select "Disponible Indisponible" at bounding box center [1476, 118] width 183 height 21
click at [1425, 266] on button "Enregistrer" at bounding box center [1425, 259] width 81 height 20
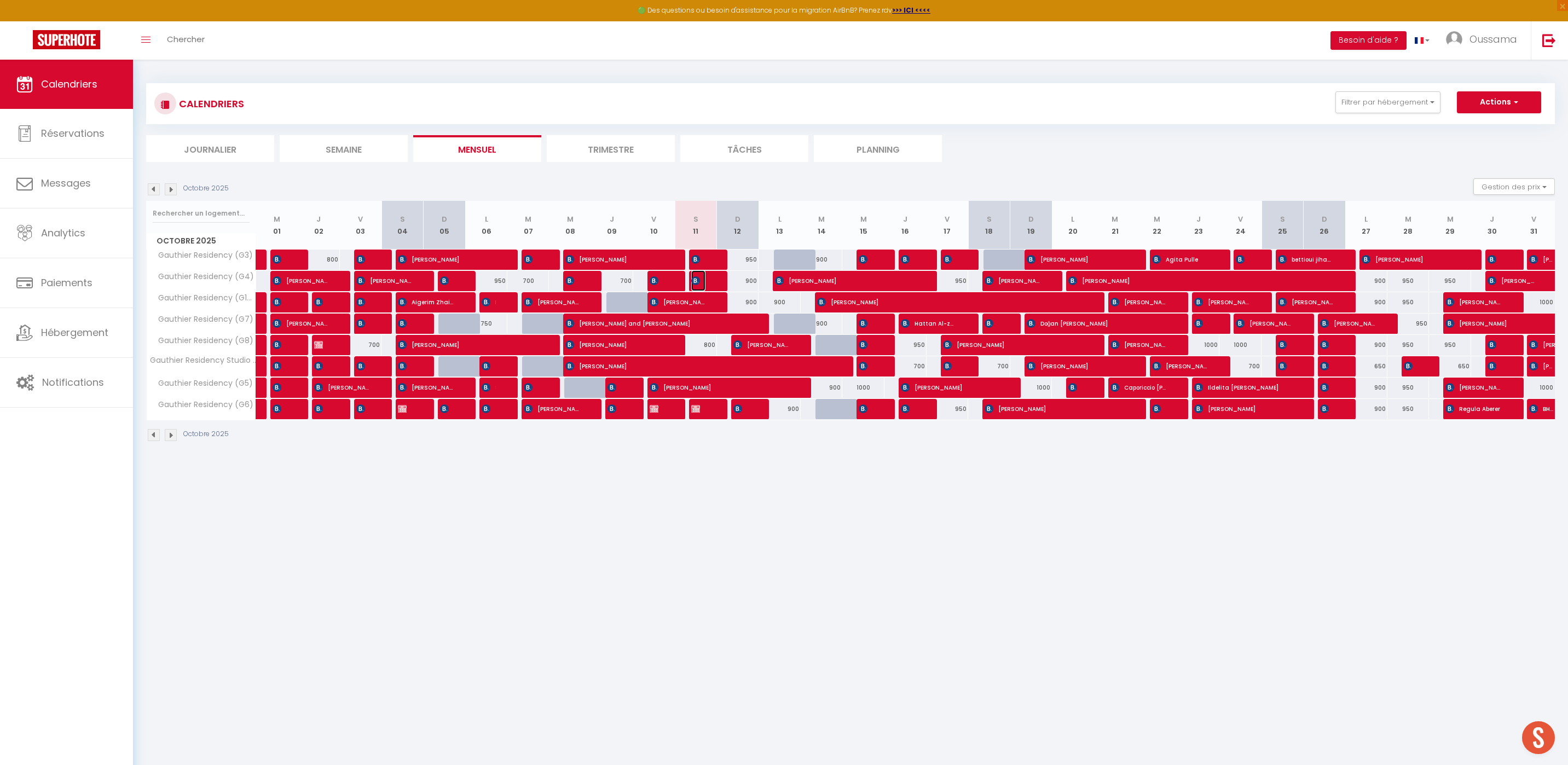
click at [698, 281] on img at bounding box center [695, 281] width 9 height 9
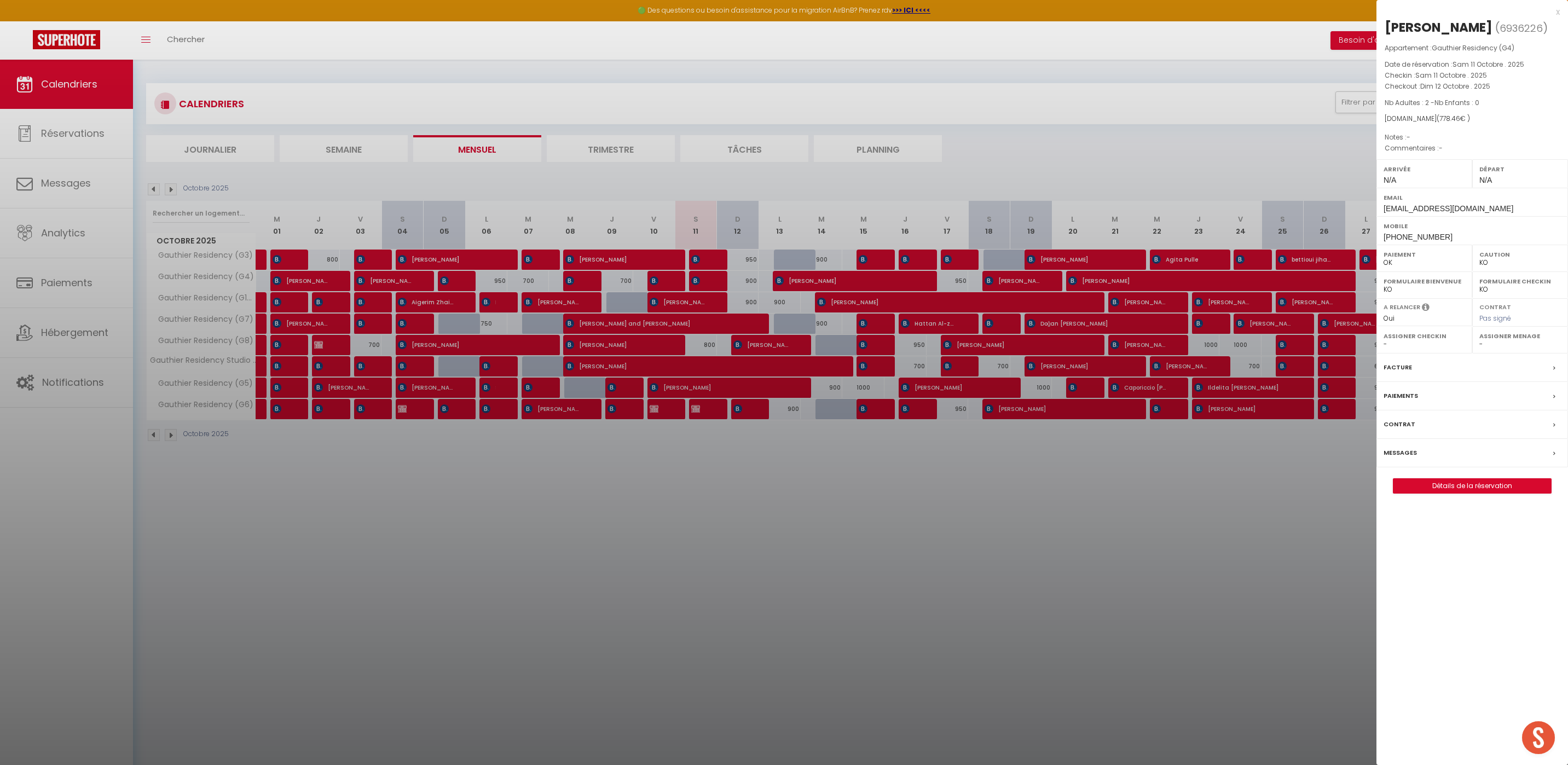
click at [759, 550] on div at bounding box center [784, 382] width 1568 height 765
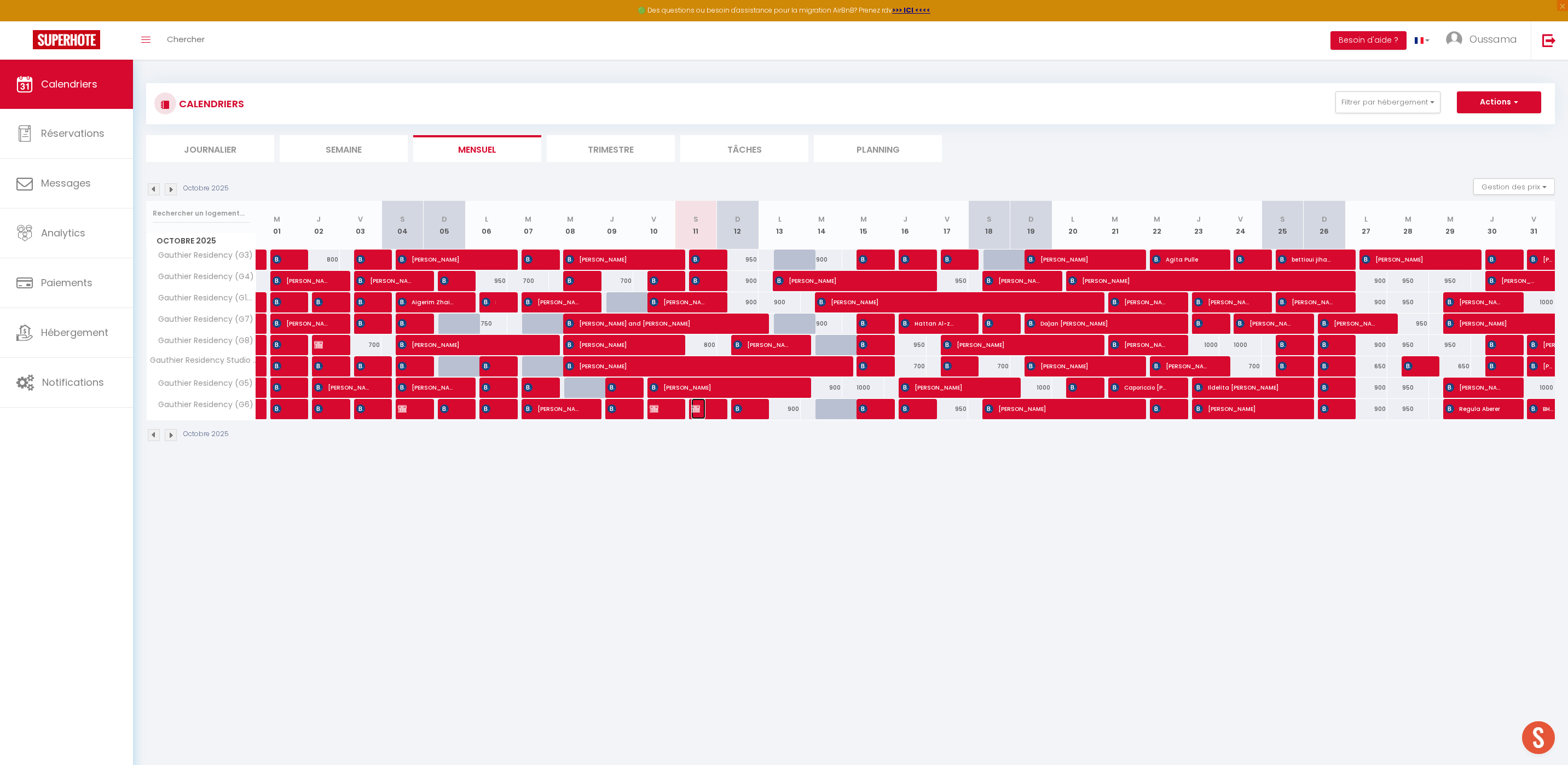
click at [700, 410] on img at bounding box center [695, 408] width 9 height 9
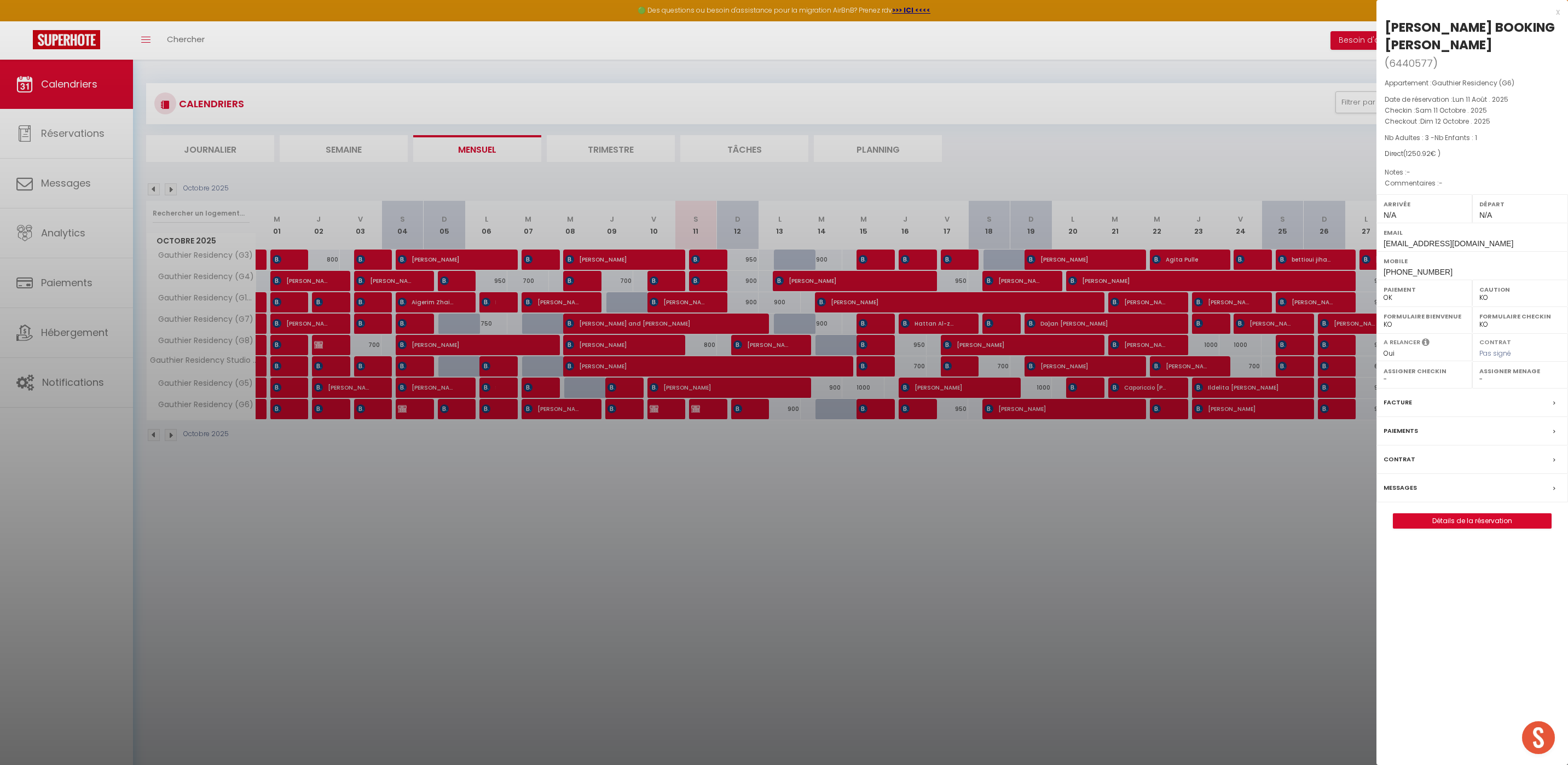
click at [794, 537] on div at bounding box center [784, 382] width 1568 height 765
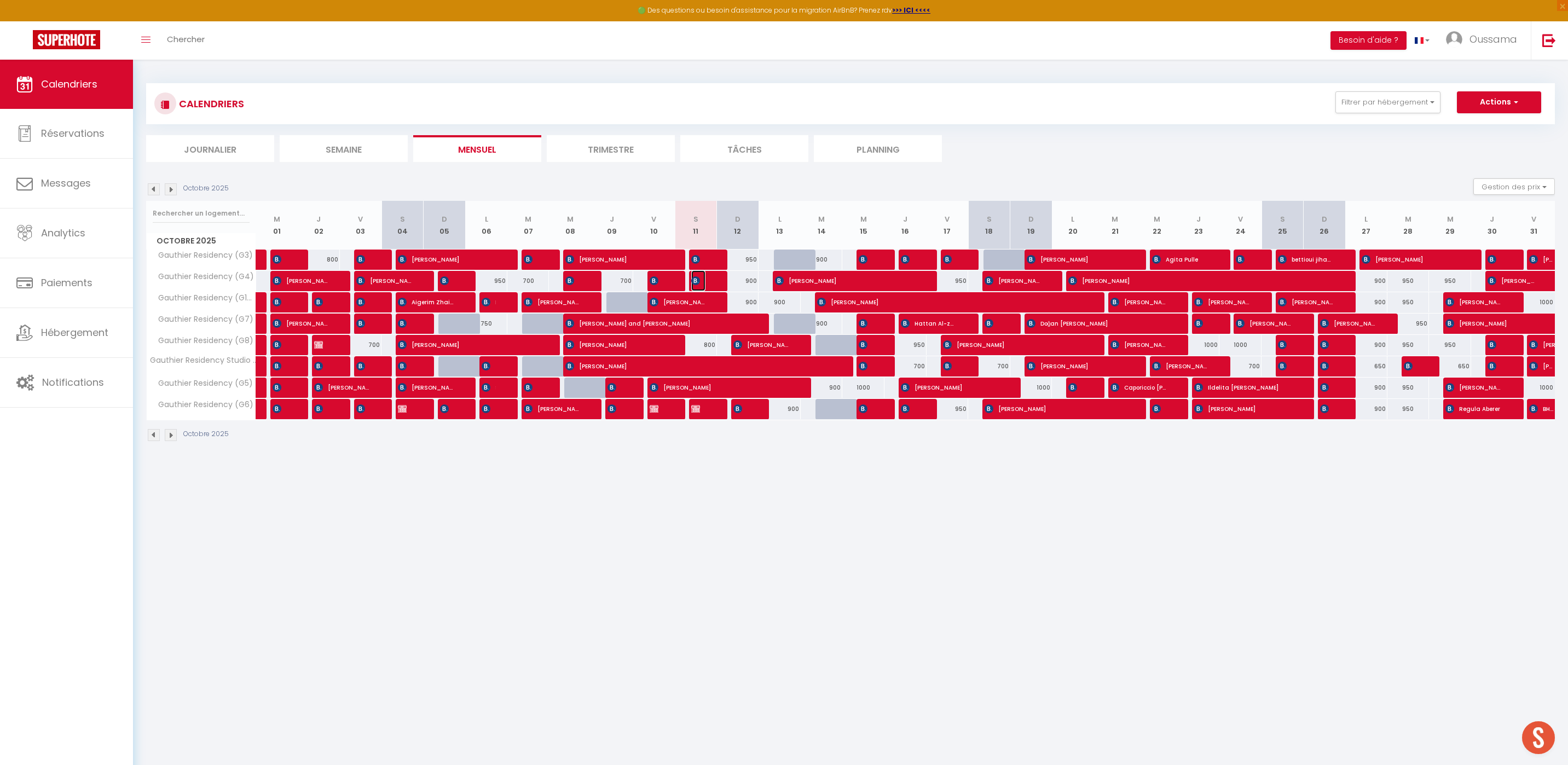
click at [695, 281] on img at bounding box center [695, 281] width 9 height 9
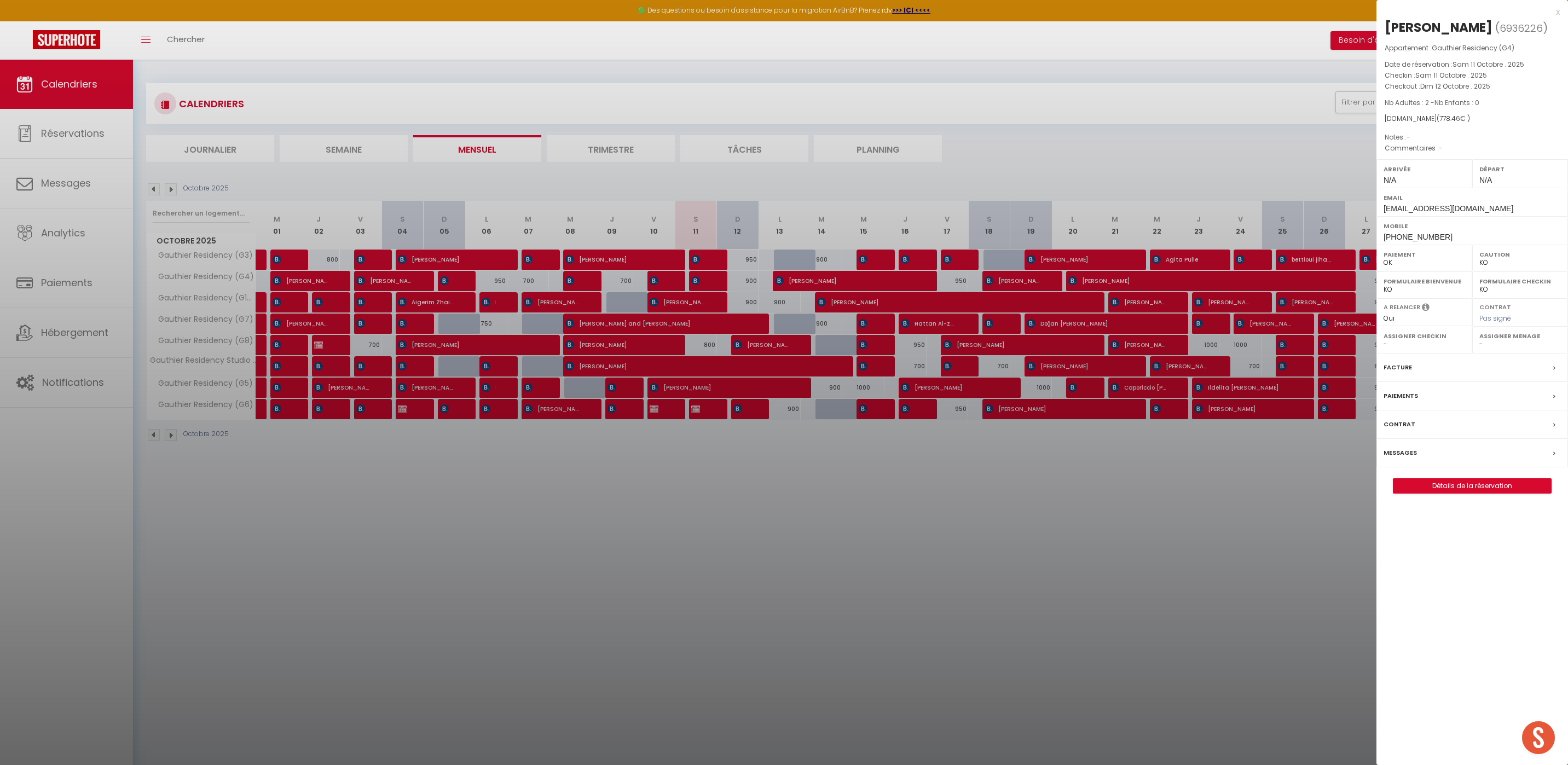
click at [858, 588] on div at bounding box center [784, 382] width 1568 height 765
